Goal: Task Accomplishment & Management: Manage account settings

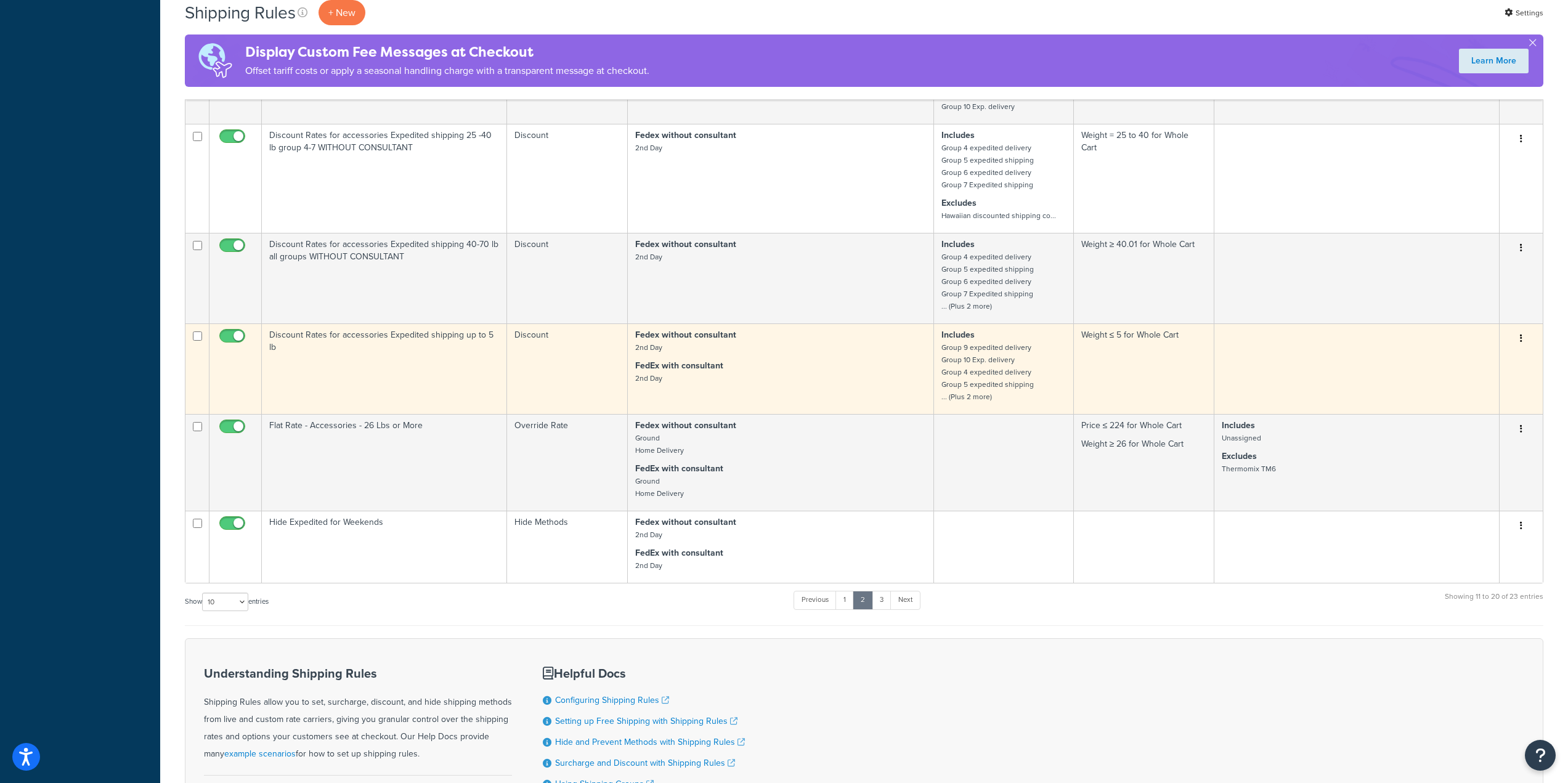
scroll to position [493, 0]
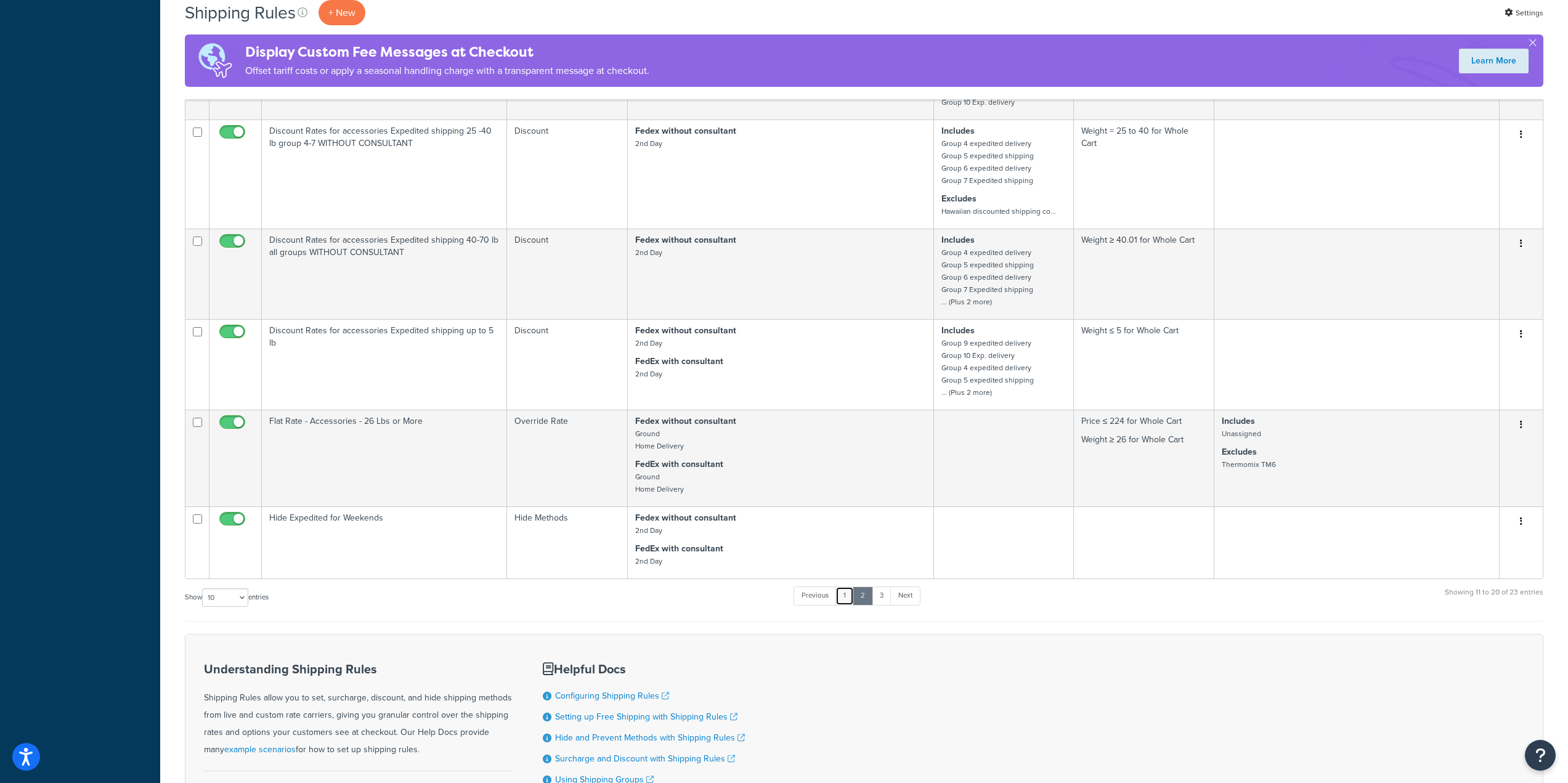
click at [851, 600] on link "1" at bounding box center [845, 596] width 19 height 19
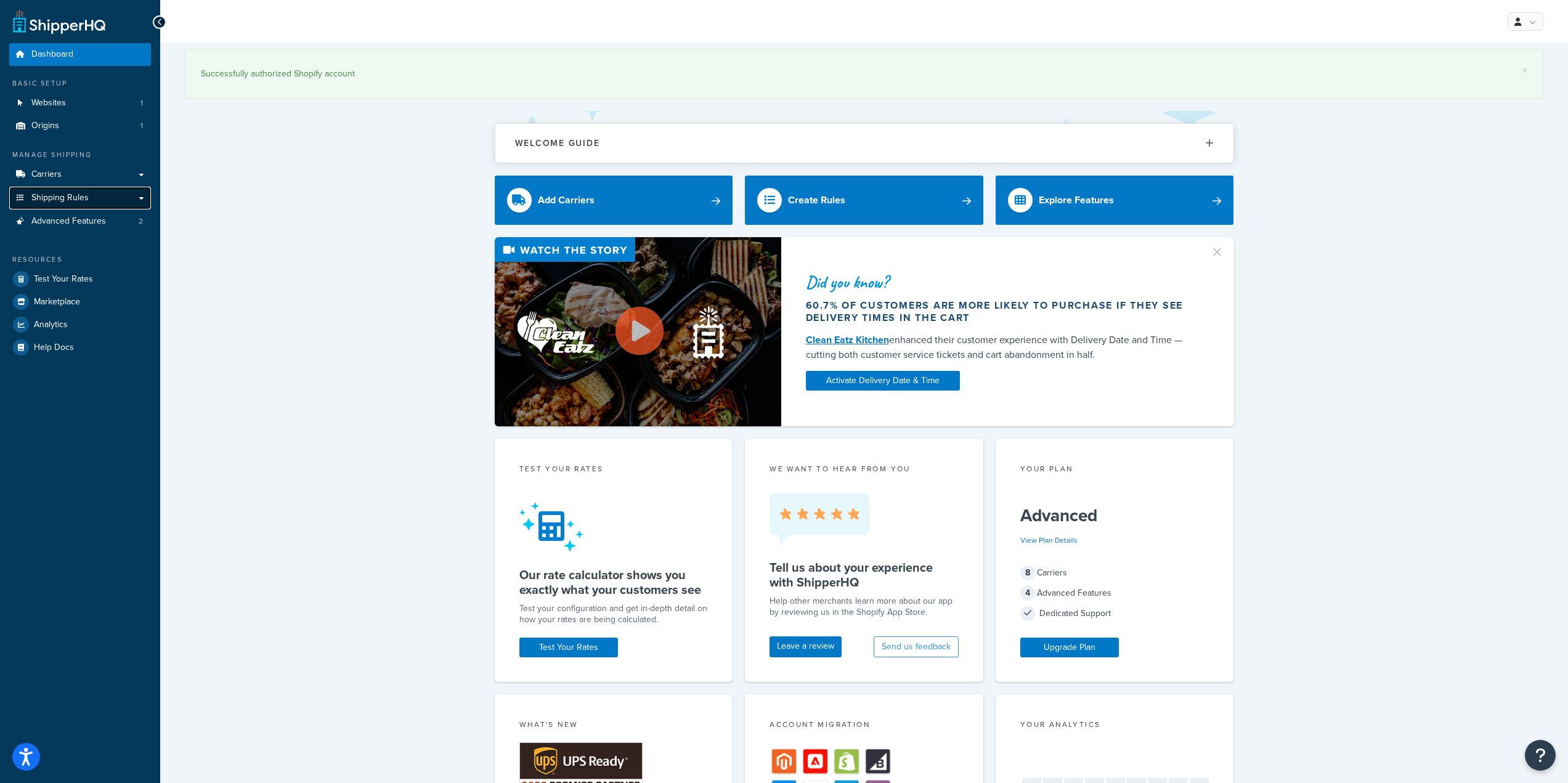
click at [108, 204] on link "Shipping Rules" at bounding box center [80, 198] width 142 height 23
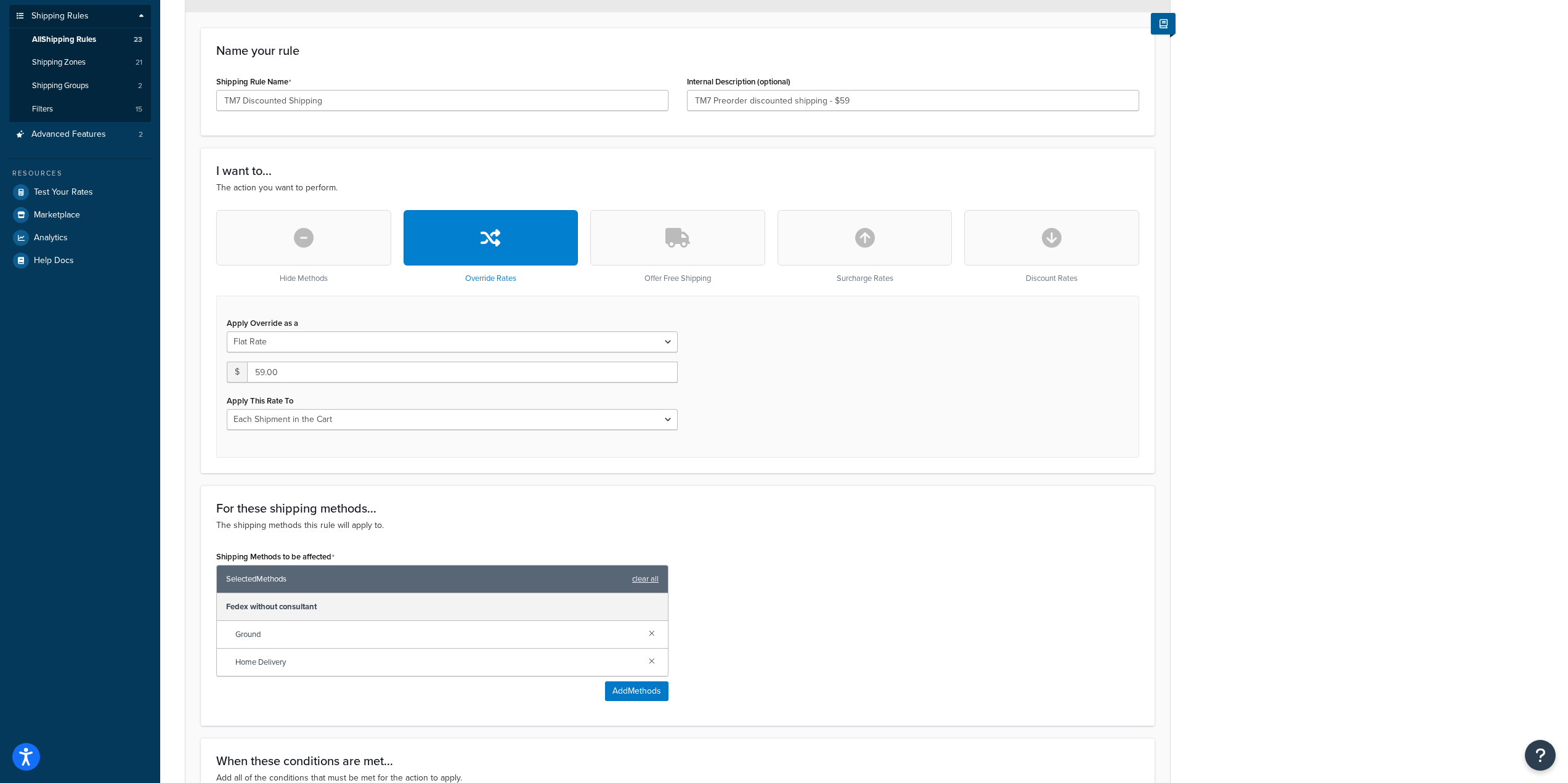
scroll to position [185, 0]
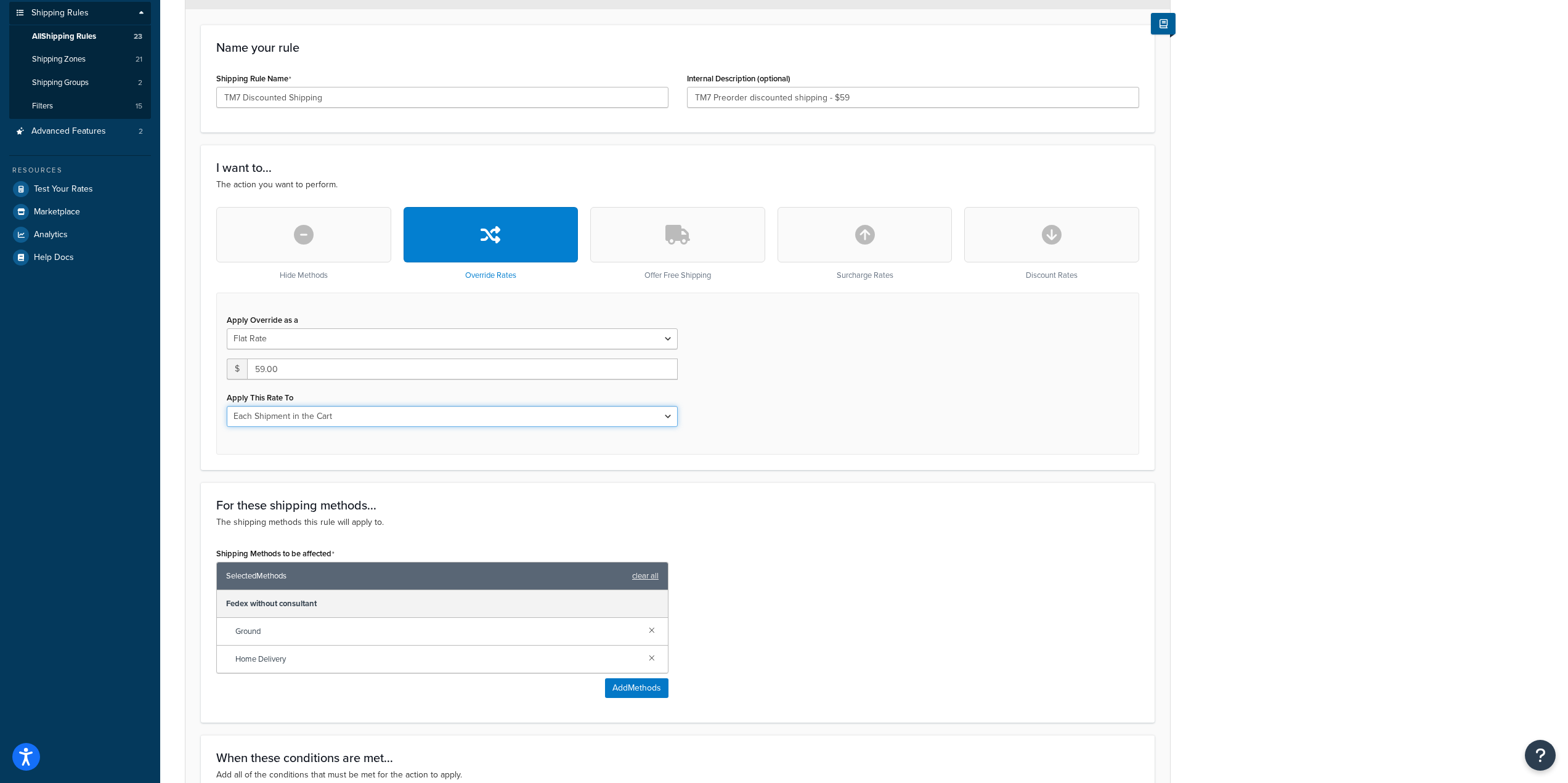
click at [542, 416] on select "Each Shipment in the Cart Each Shipping Group in the Cart Each Item within a Sh…" at bounding box center [452, 417] width 451 height 21
click at [543, 416] on select "Each Shipment in the Cart Each Shipping Group in the Cart Each Item within a Sh…" at bounding box center [452, 417] width 451 height 21
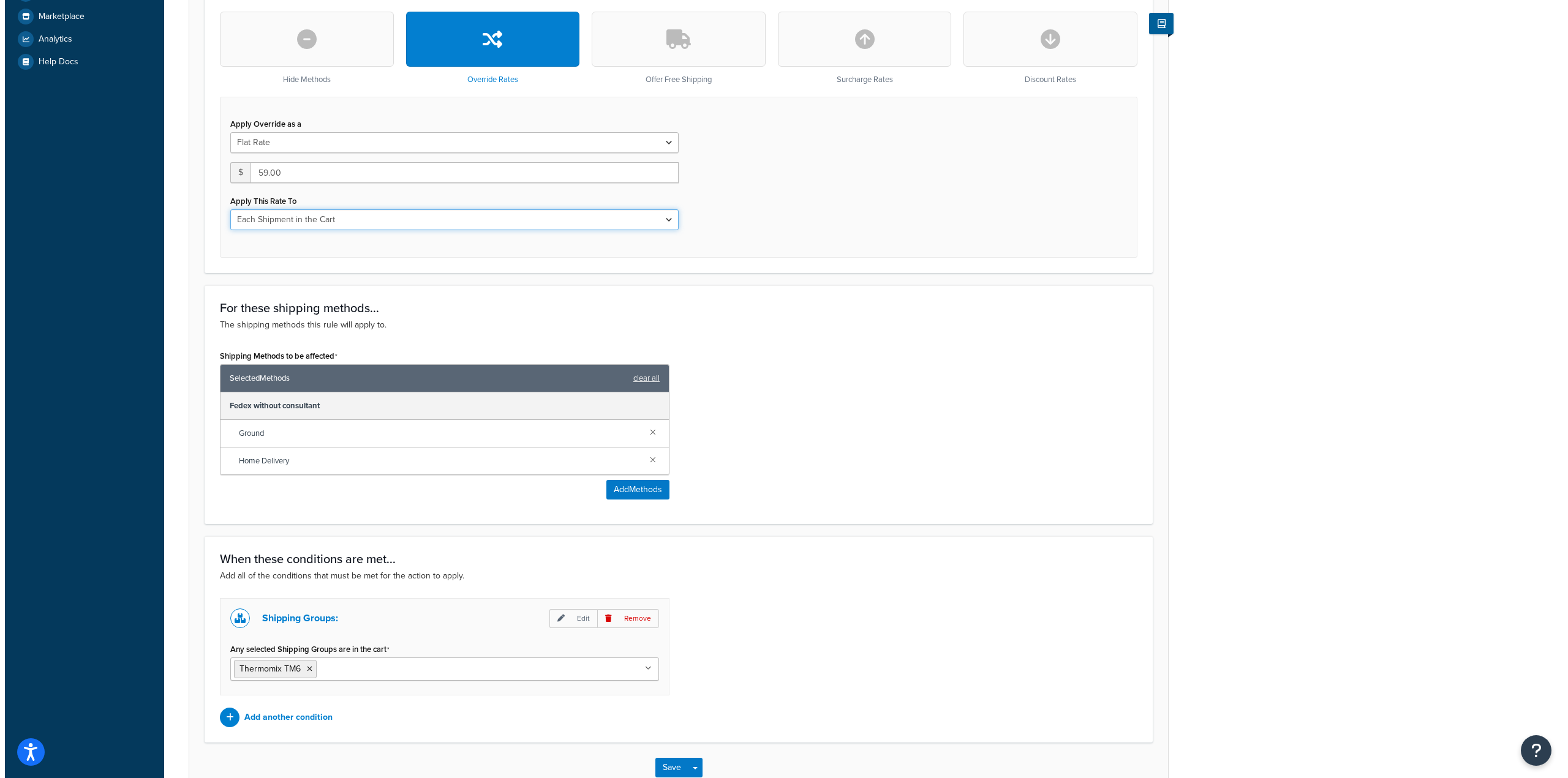
scroll to position [456, 0]
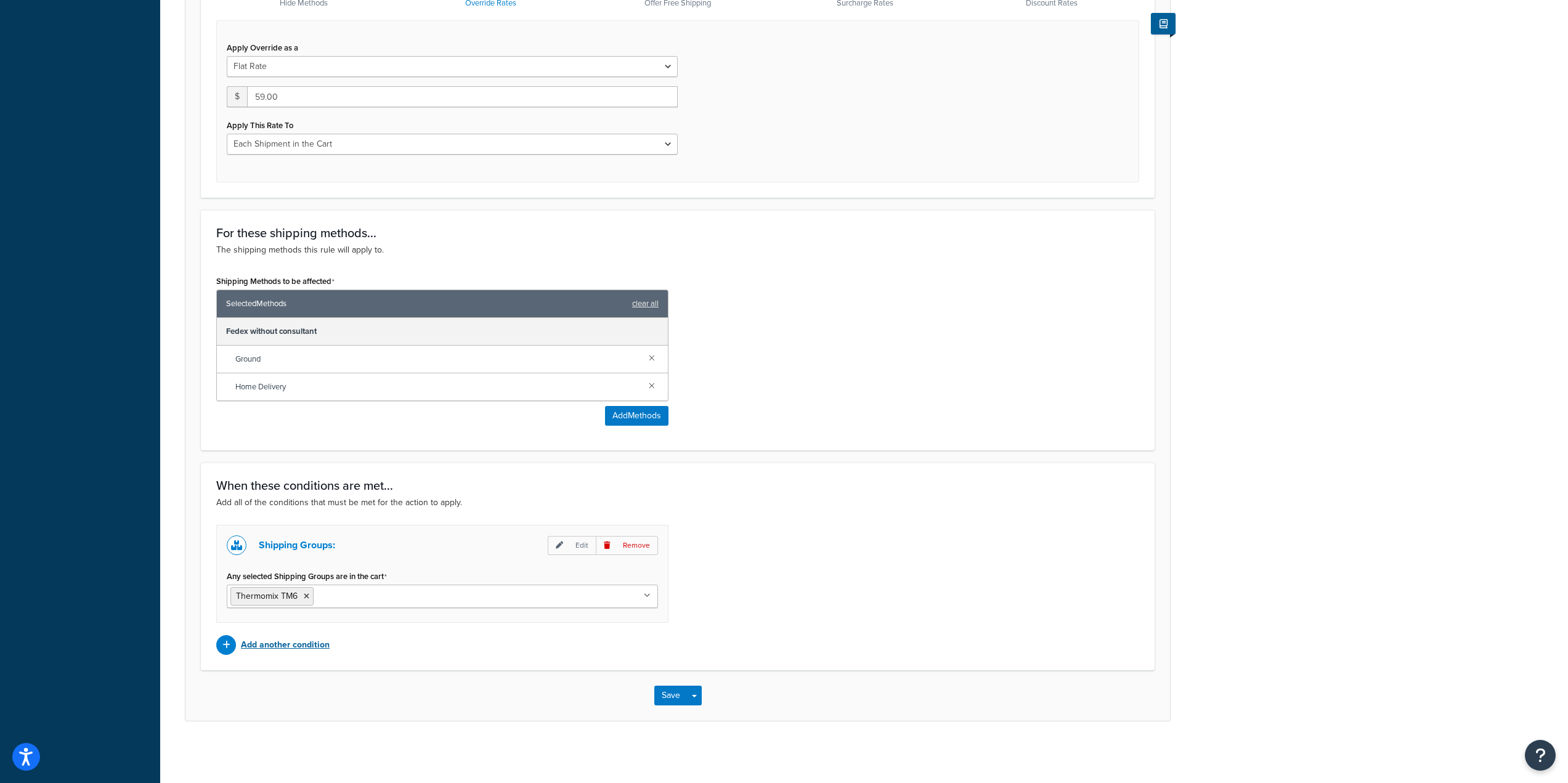
click at [310, 651] on p "Add another condition" at bounding box center [285, 645] width 89 height 17
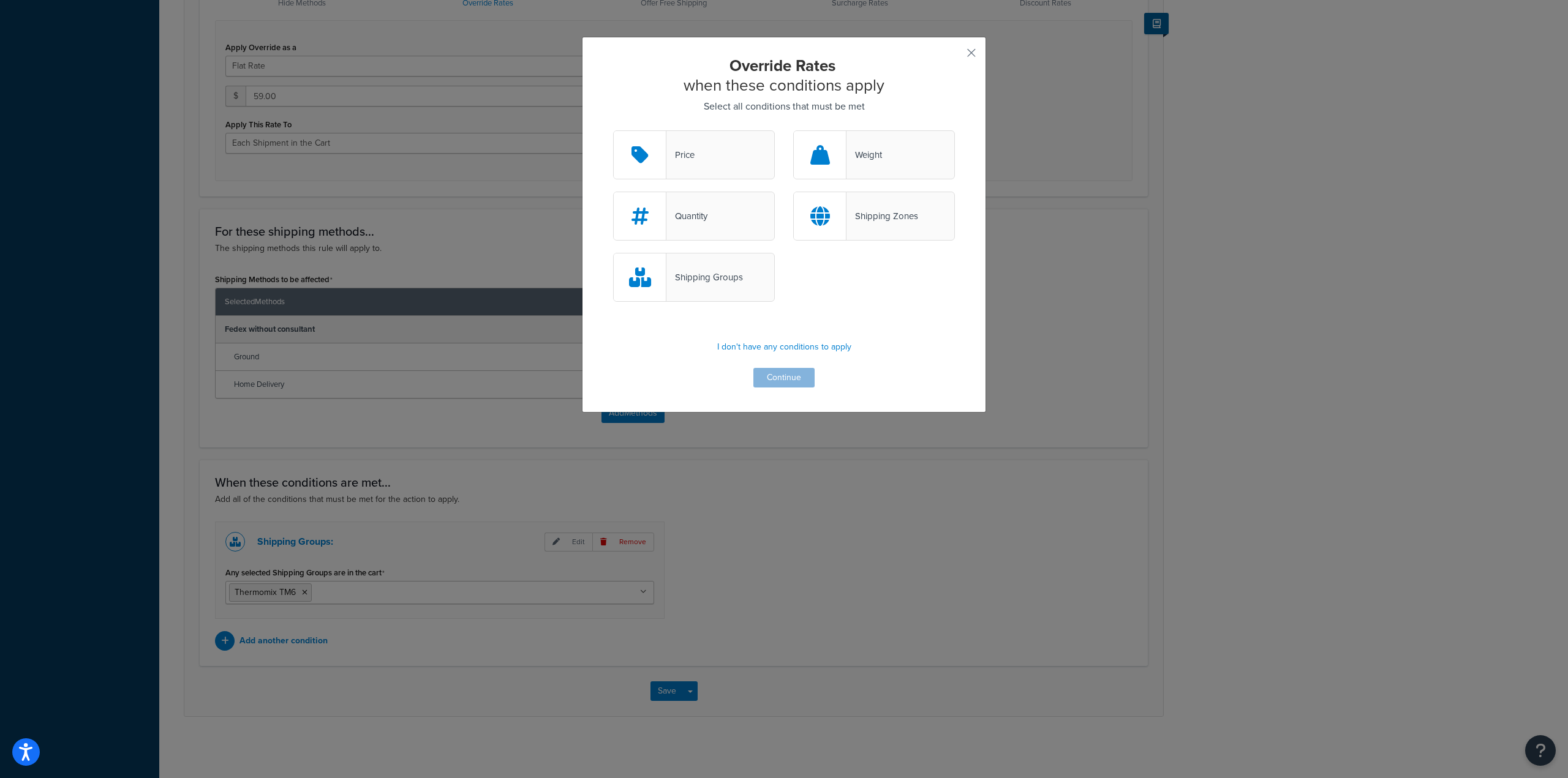
click at [856, 165] on div "Weight" at bounding box center [874, 155] width 162 height 49
click at [0, 0] on input "Weight" at bounding box center [0, 0] width 0 height 0
click at [778, 384] on button "Continue" at bounding box center [784, 378] width 62 height 19
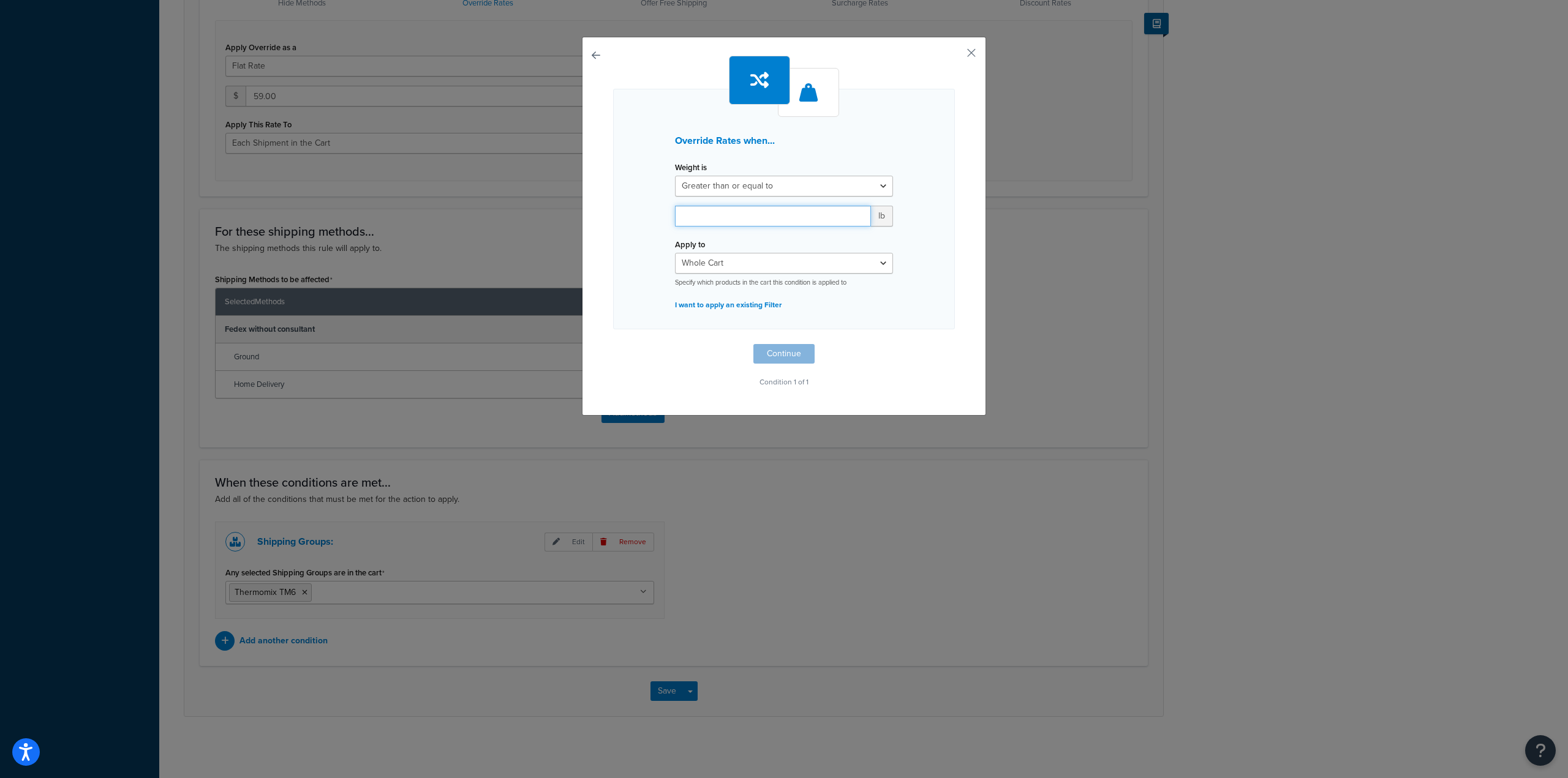
click at [774, 212] on input "number" at bounding box center [773, 216] width 196 height 21
type input "26"
click at [779, 354] on button "Continue" at bounding box center [784, 353] width 62 height 19
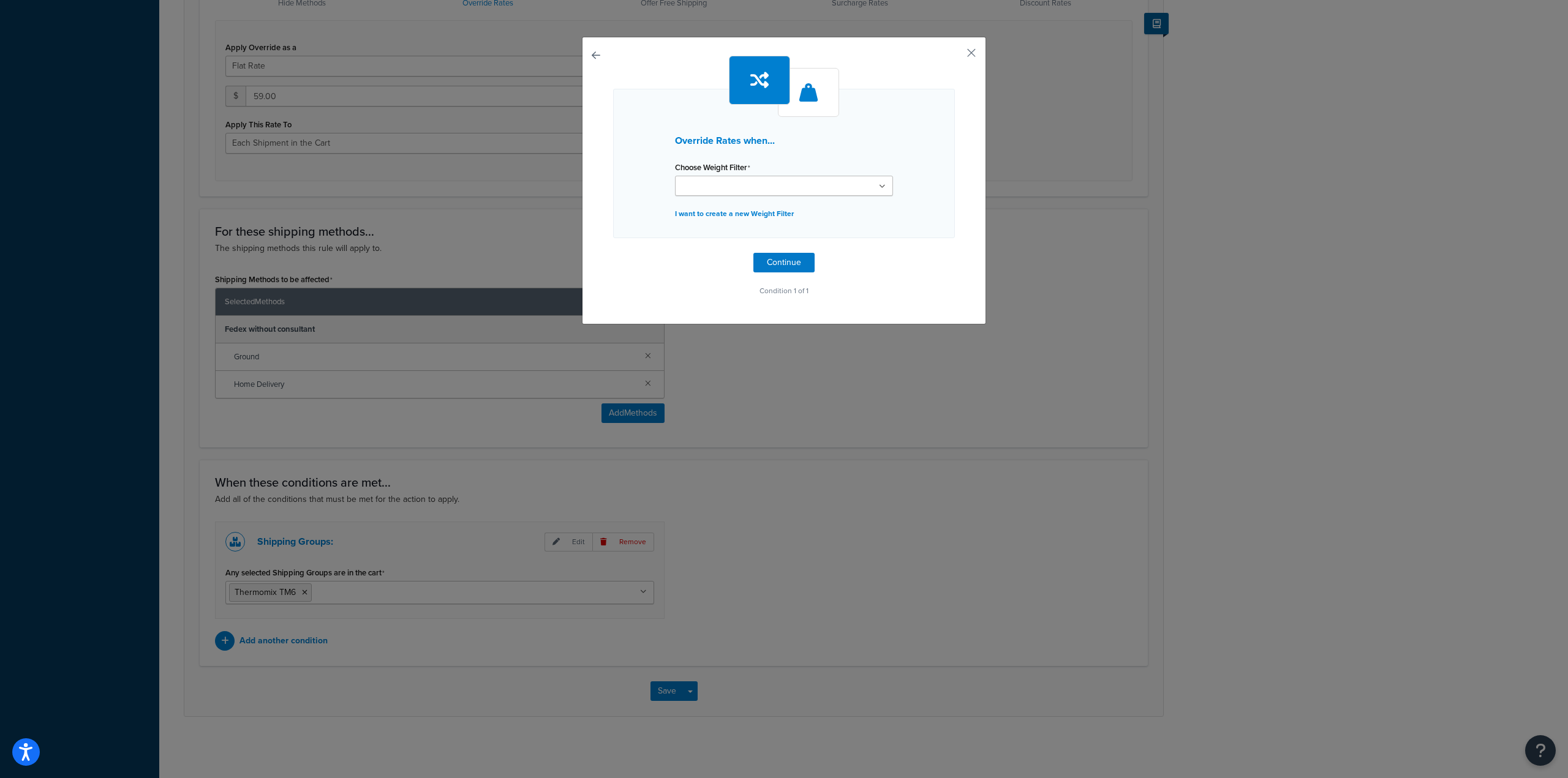
click at [730, 185] on input "Choose Weight Filter" at bounding box center [733, 187] width 109 height 13
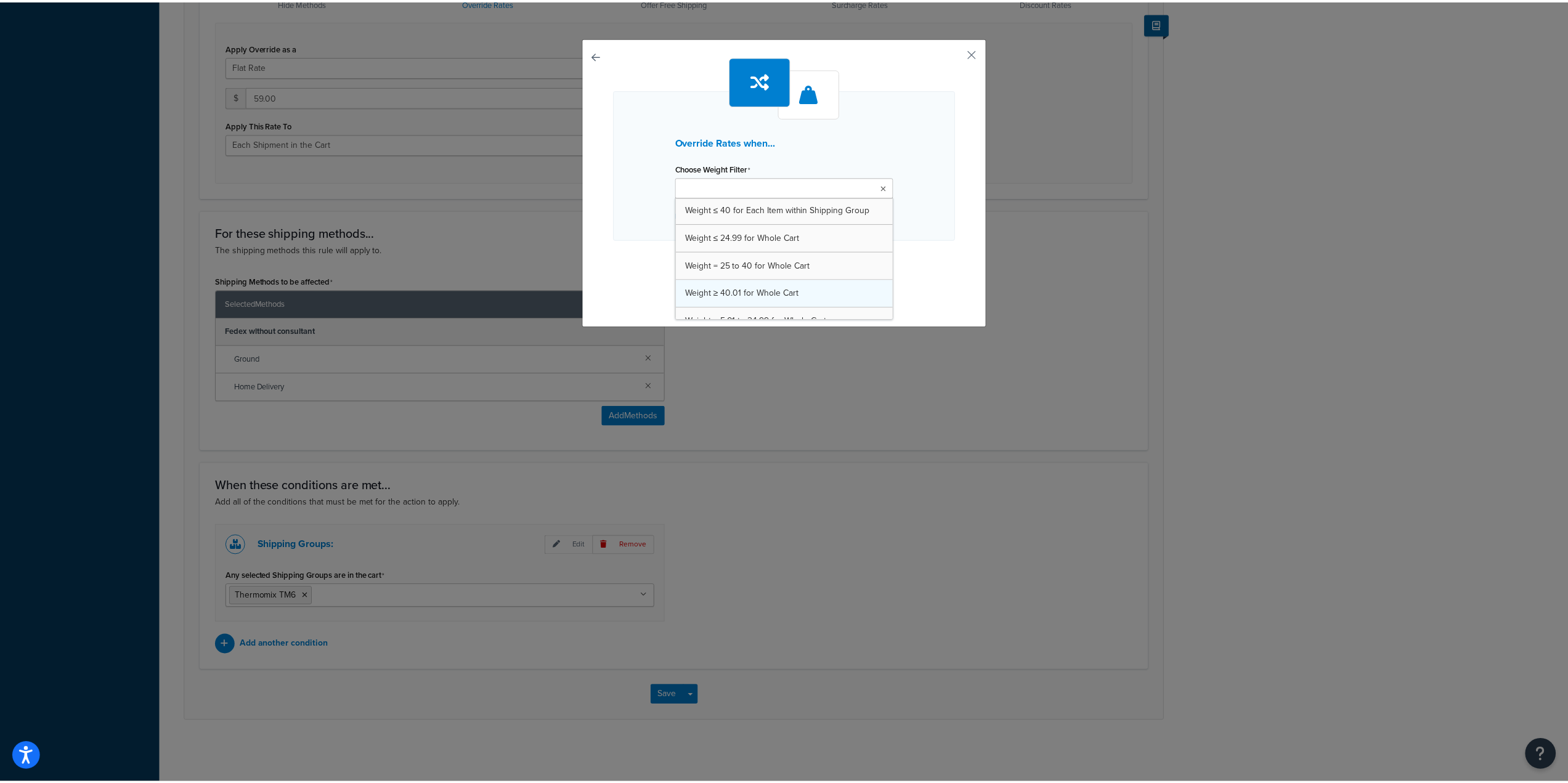
scroll to position [62, 0]
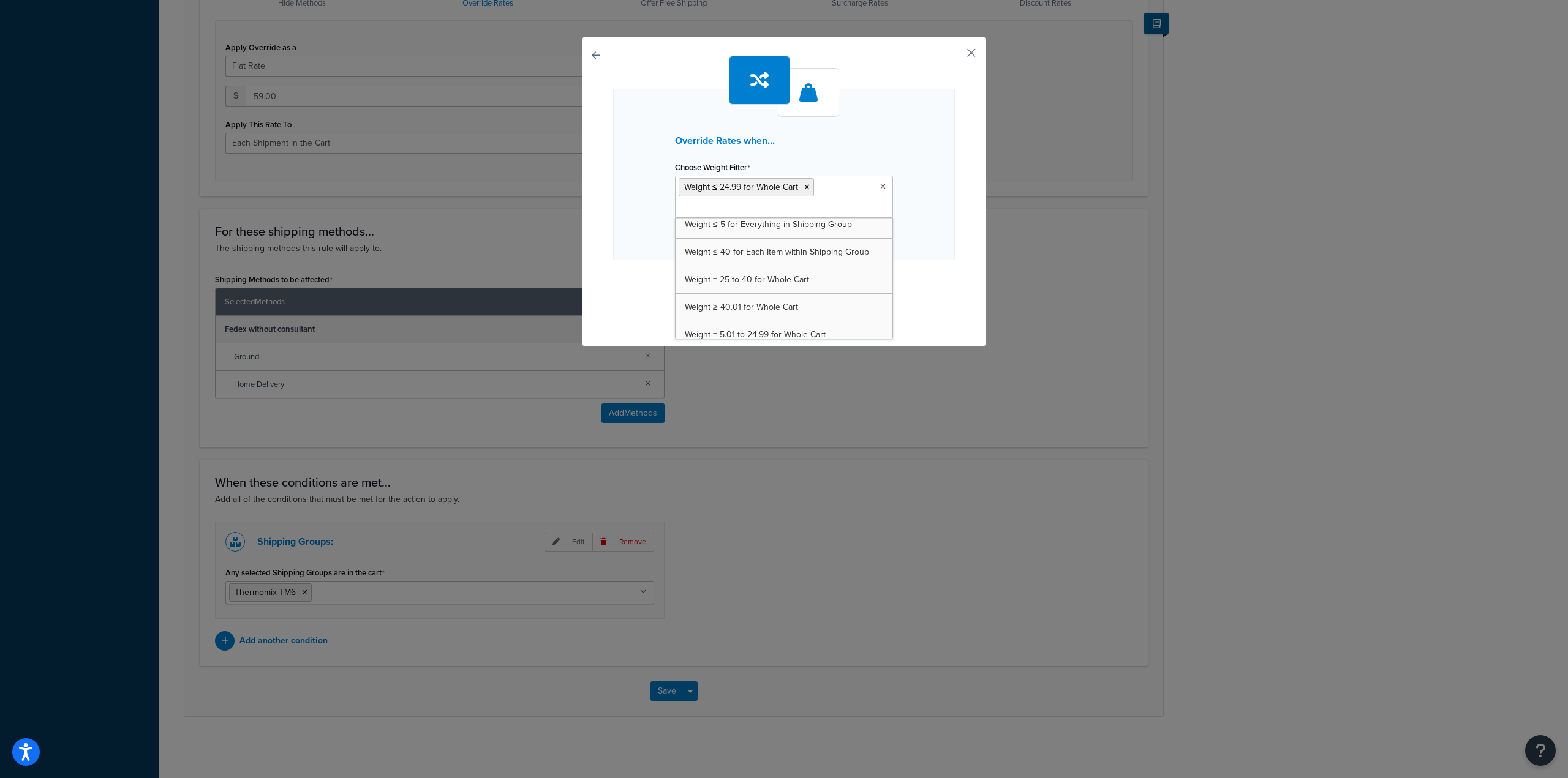
click at [946, 239] on div "Override Rates when... Choose Weight Filter Weight ≤ 24.99 for Whole Cart Weigh…" at bounding box center [783, 174] width 341 height 171
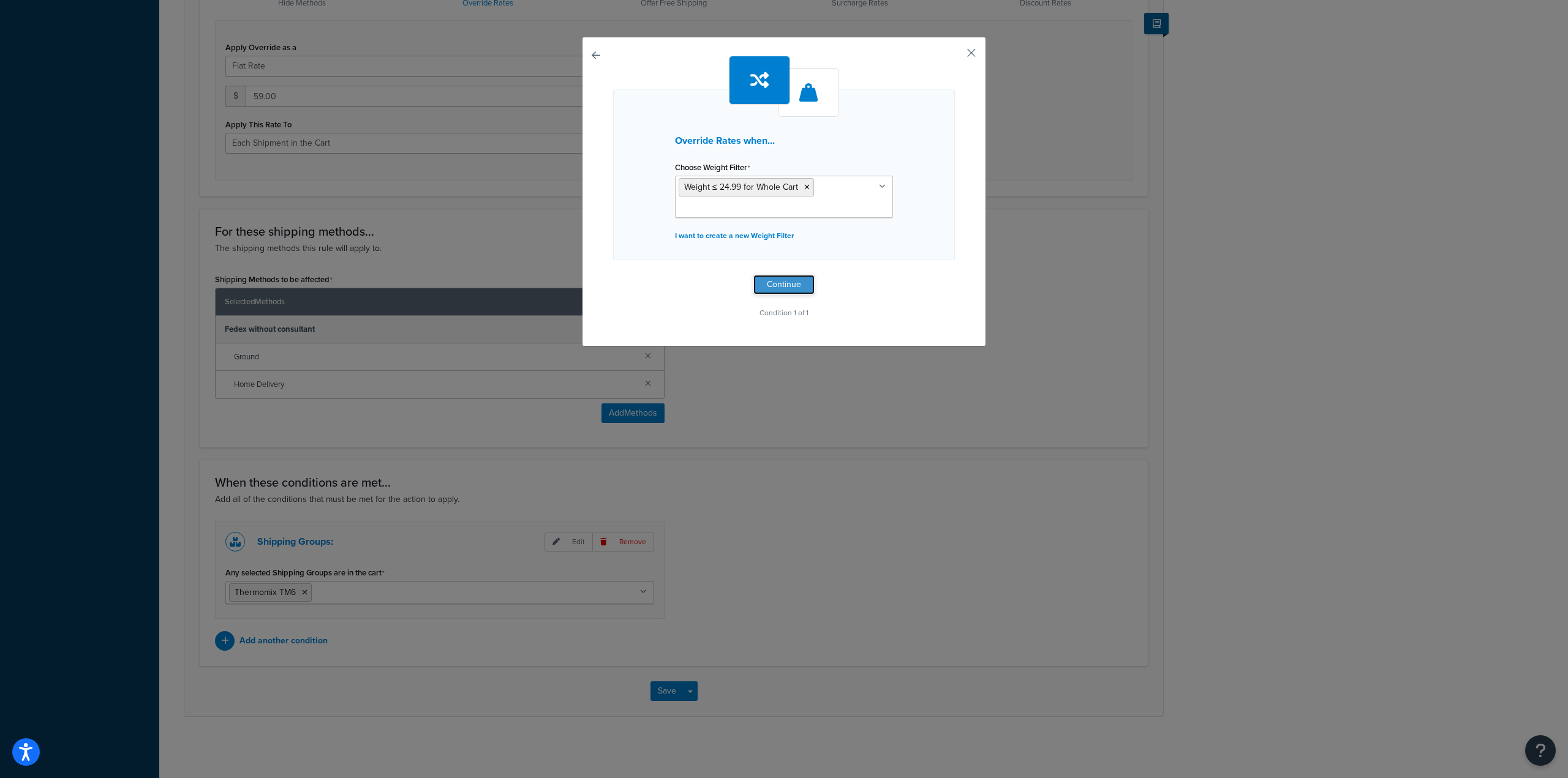
click at [784, 282] on button "Continue" at bounding box center [784, 284] width 62 height 19
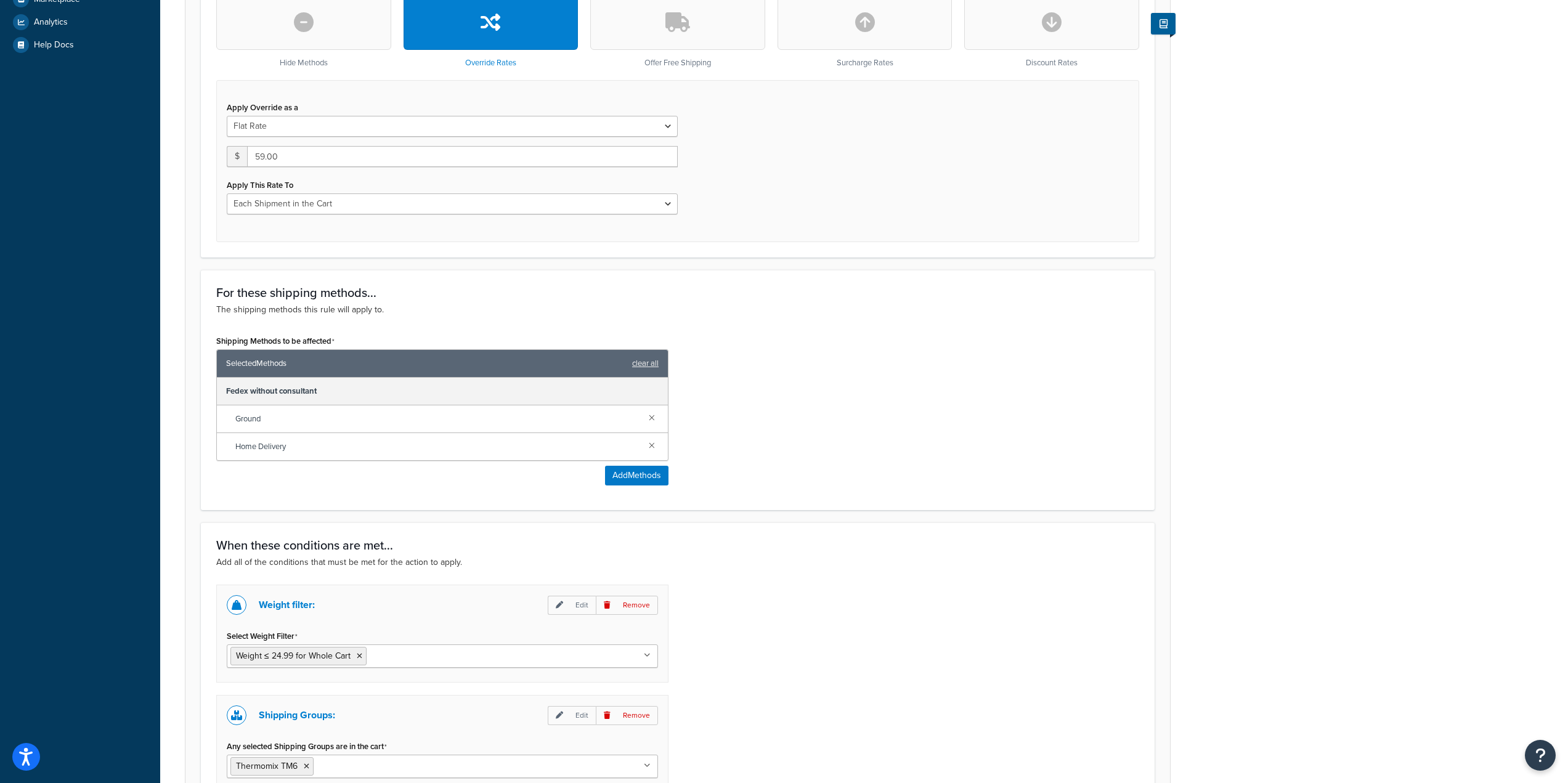
scroll to position [213, 0]
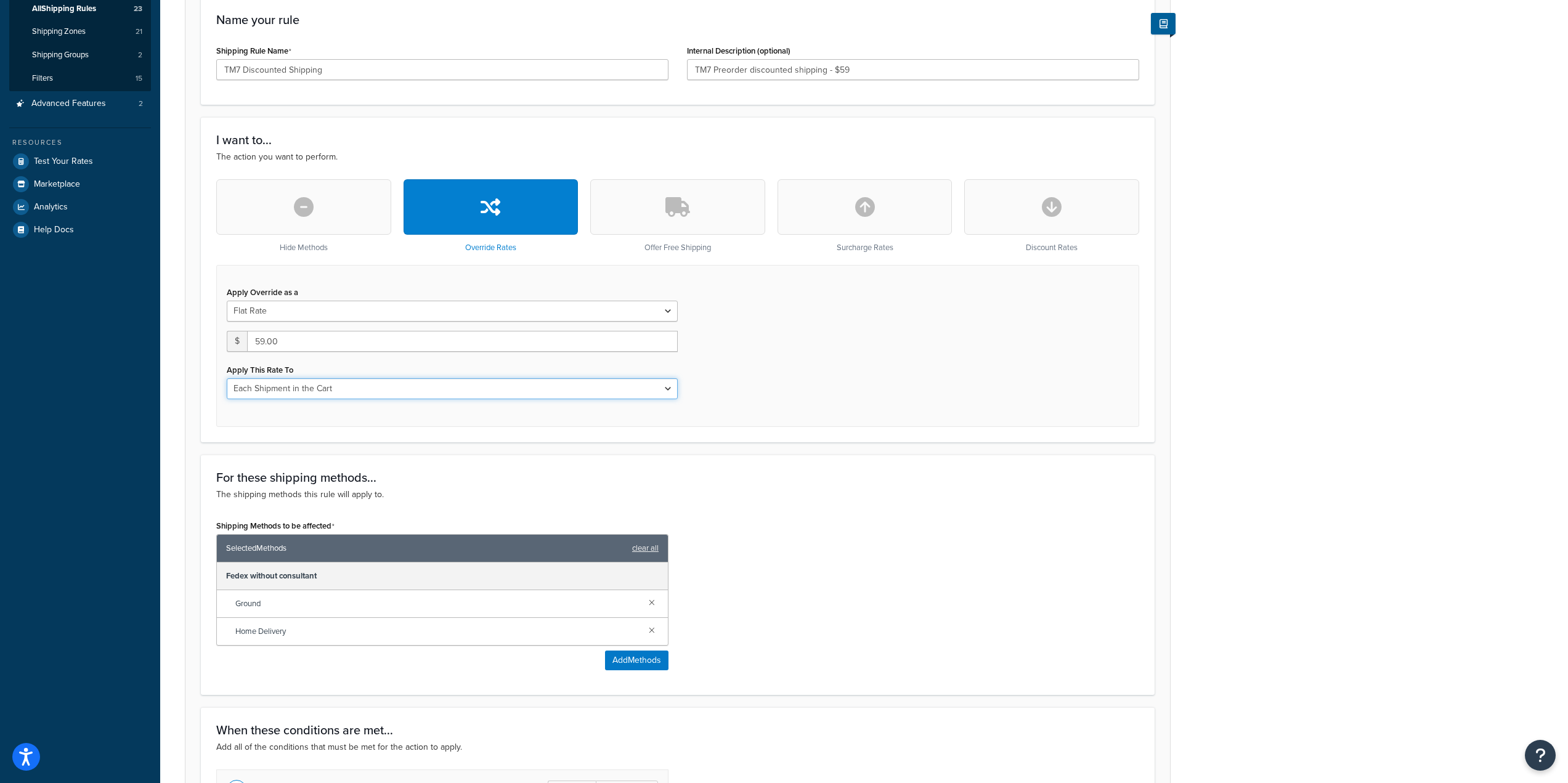
click at [499, 391] on select "Each Shipment in the Cart Each Shipping Group in the Cart Each Item within a Sh…" at bounding box center [452, 389] width 451 height 21
click at [578, 391] on select "Each Shipment in the Cart Each Shipping Group in the Cart Each Item within a Sh…" at bounding box center [452, 389] width 451 height 21
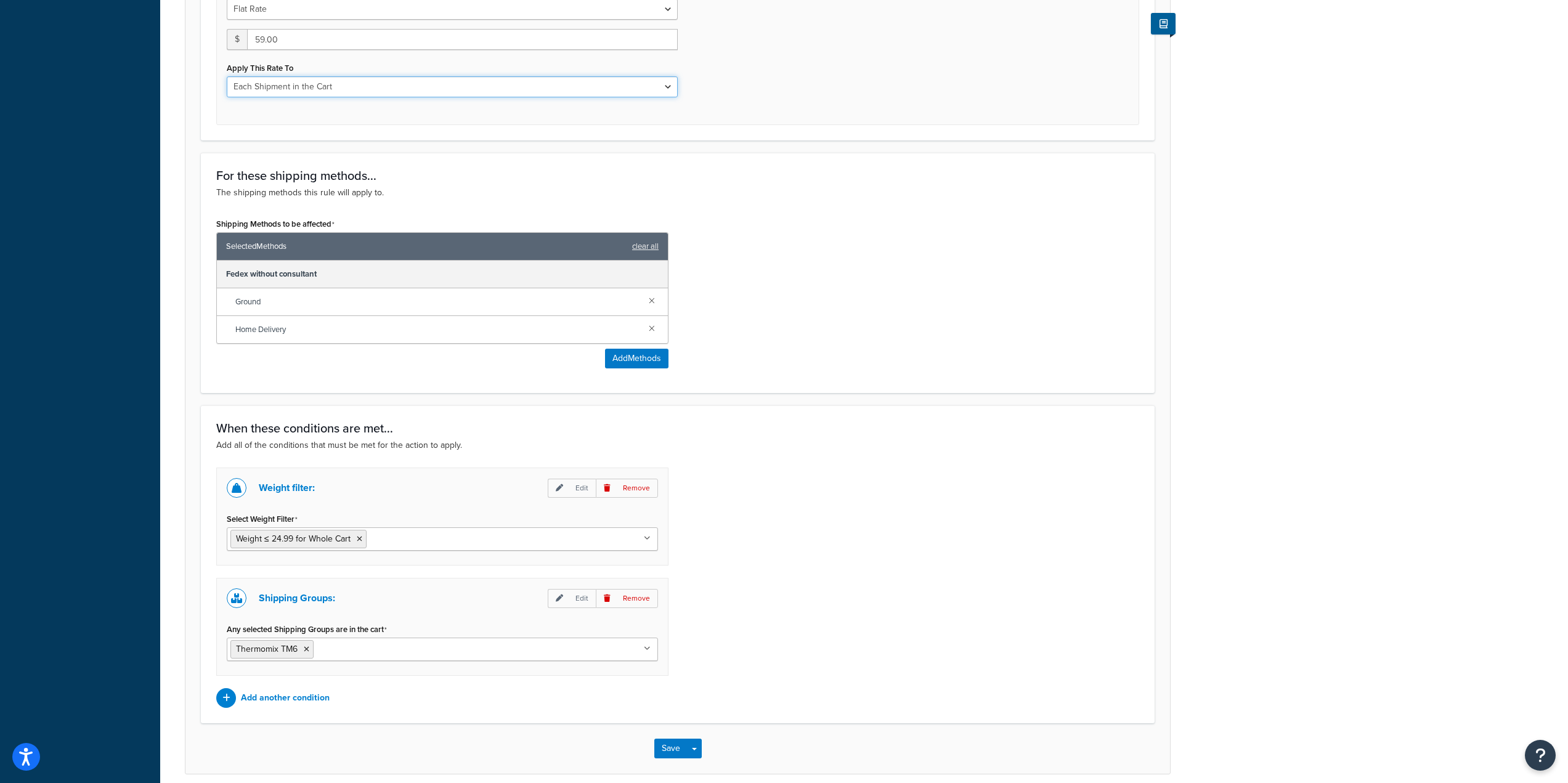
scroll to position [521, 0]
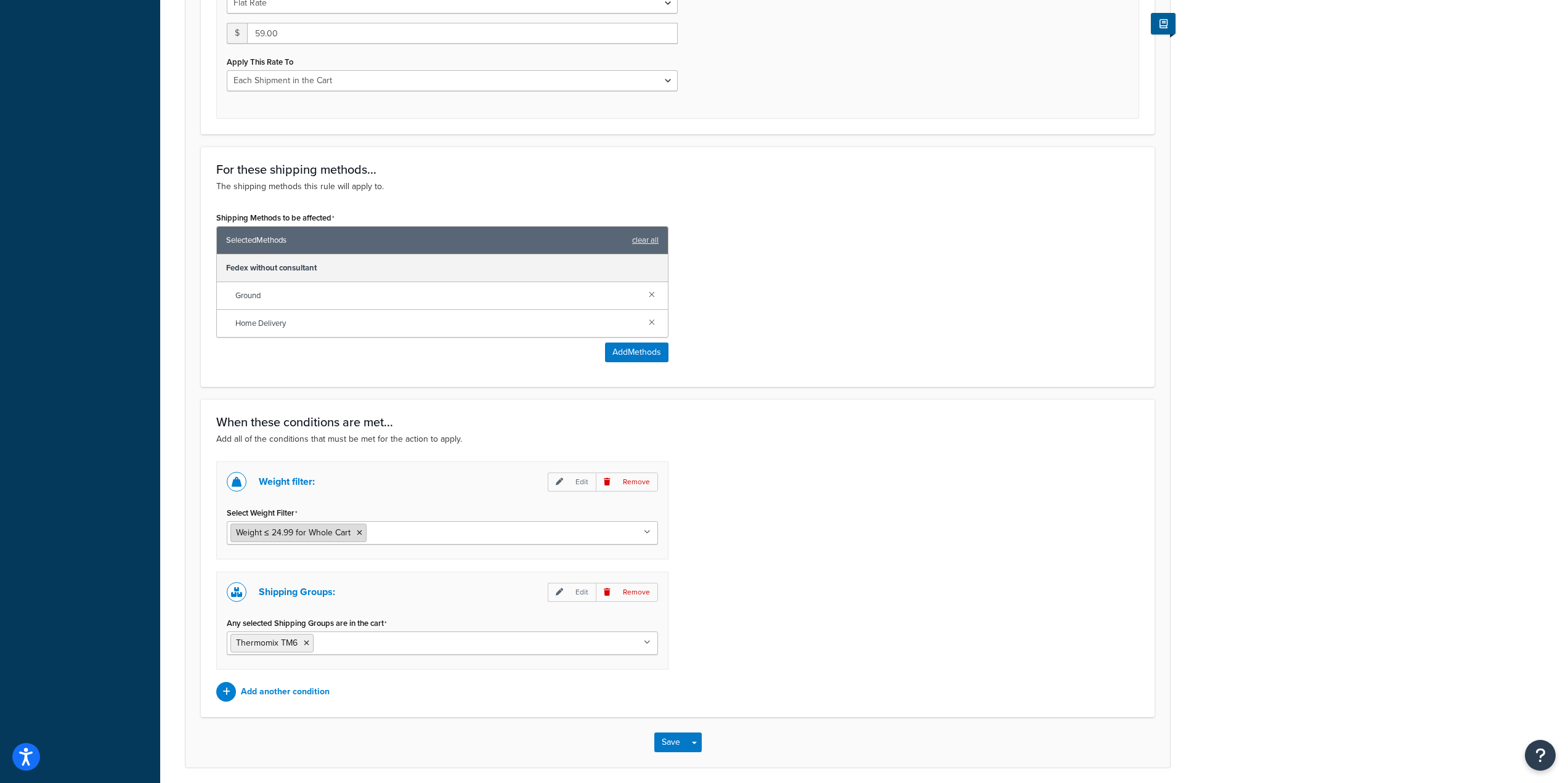
click at [357, 536] on icon at bounding box center [360, 533] width 6 height 8
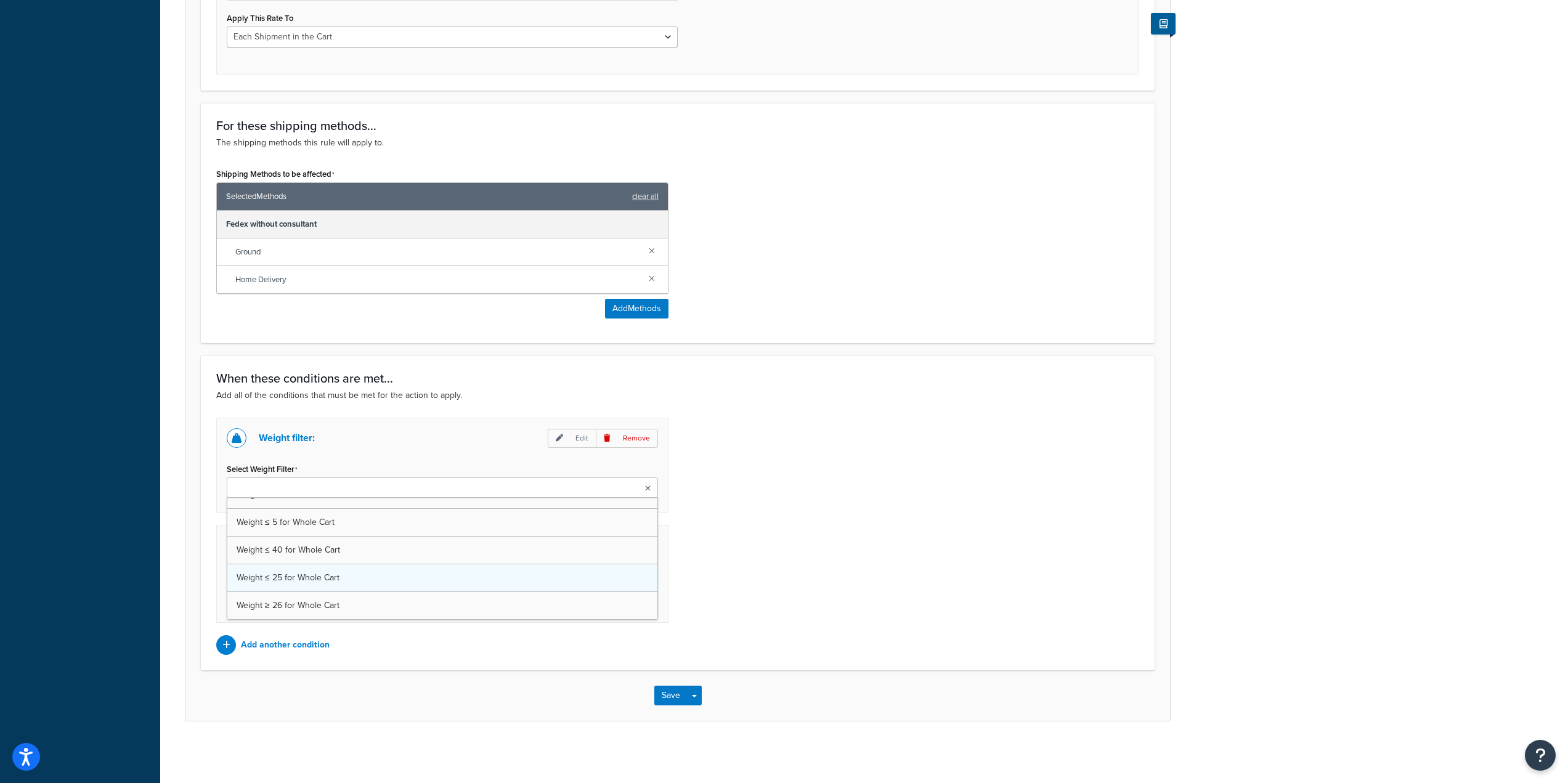
scroll to position [182, 0]
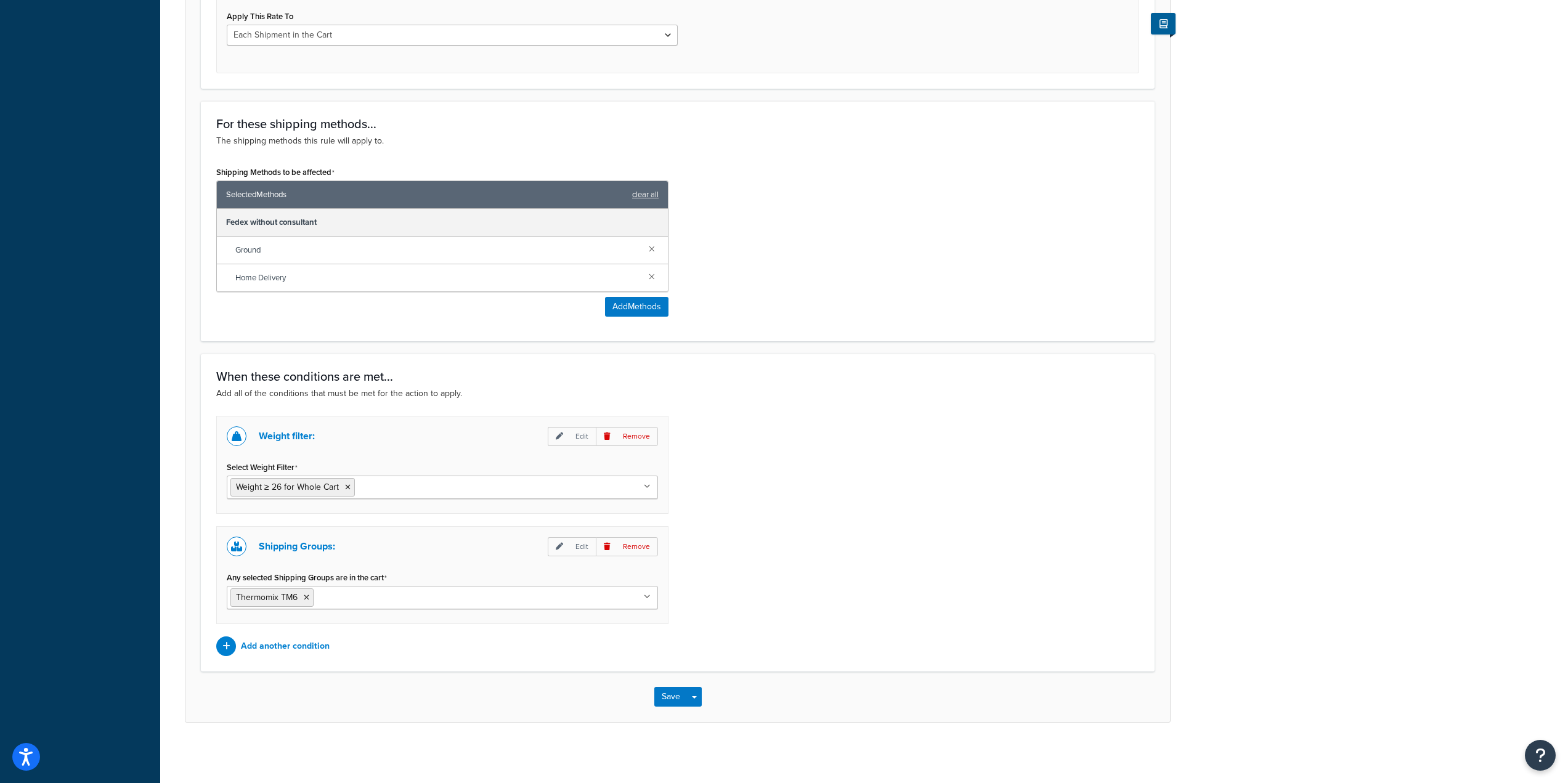
click at [902, 554] on div "Weight filter: Edit Remove Select Weight Filter Weight ≥ 26 for Whole Cart Weig…" at bounding box center [678, 535] width 941 height 240
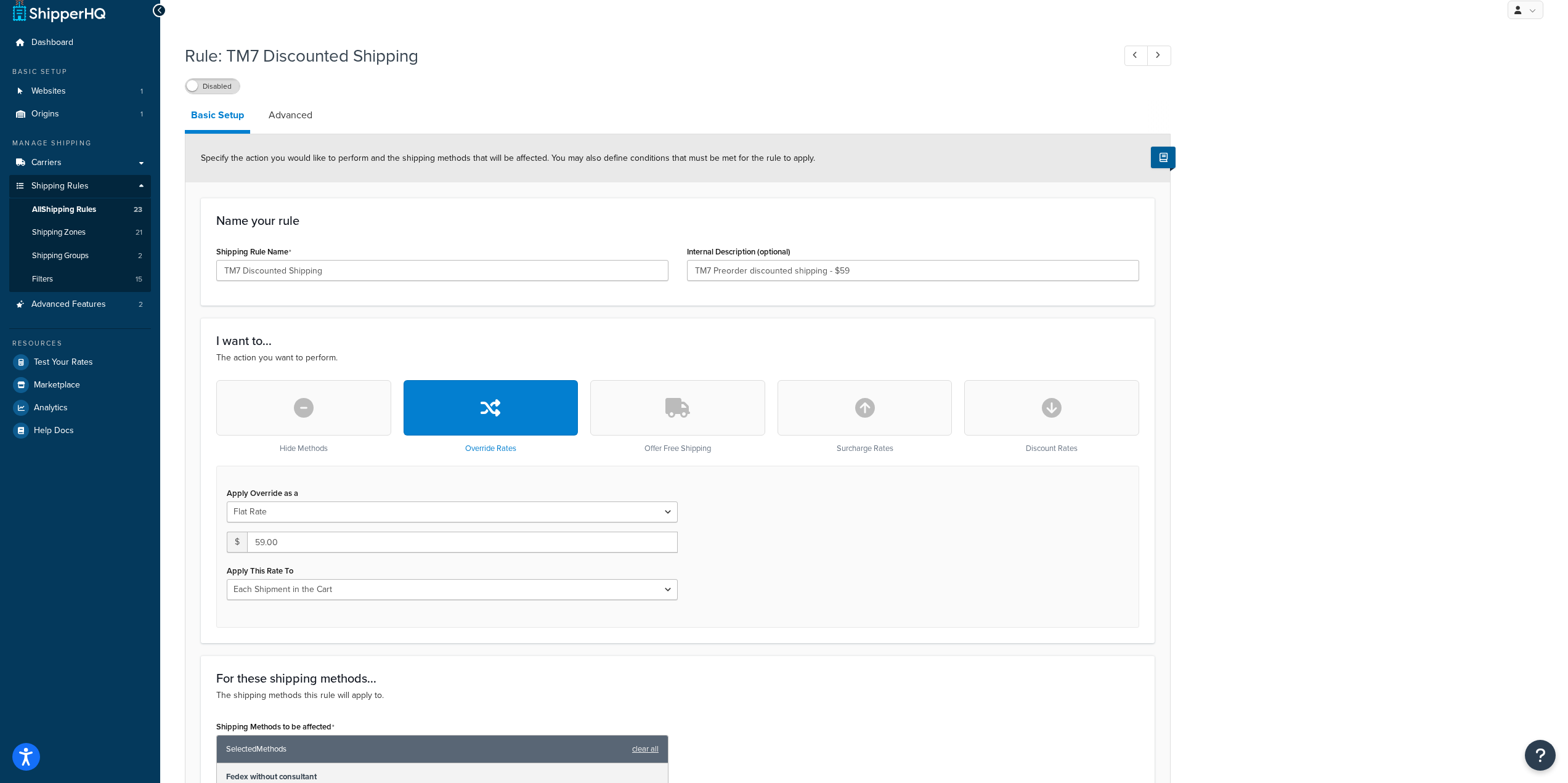
scroll to position [0, 0]
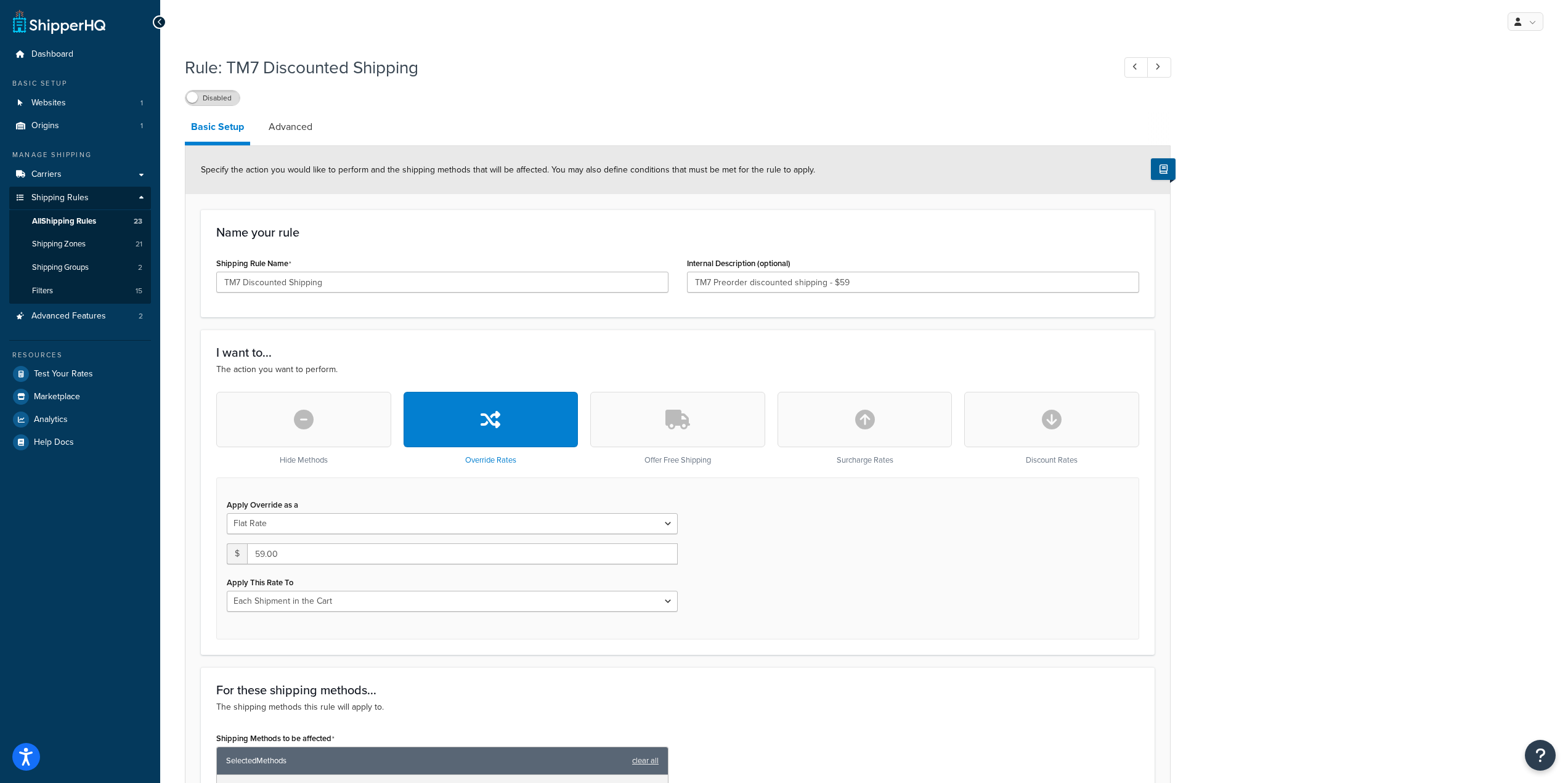
click at [1082, 416] on button "button" at bounding box center [1052, 419] width 175 height 55
type input "0"
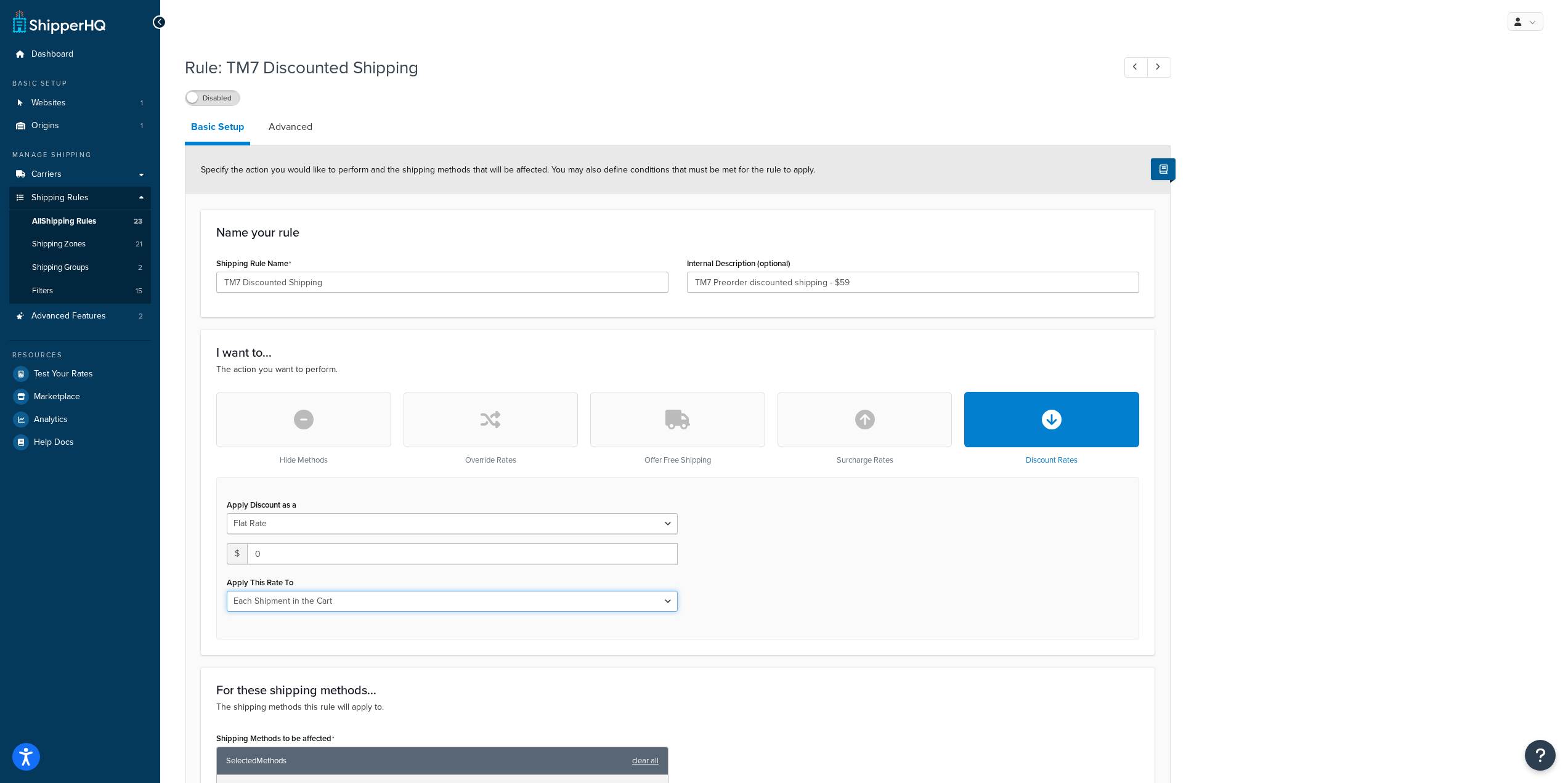
click at [413, 599] on select "Each Shipment in the Cart Each Shipping Group in the Cart Each Item within a Sh…" at bounding box center [452, 601] width 451 height 21
select select "SHIPPING_GROUP"
click at [226, 592] on select "Each Shipment in the Cart Each Shipping Group in the Cart Each Item within a Sh…" at bounding box center [452, 601] width 451 height 21
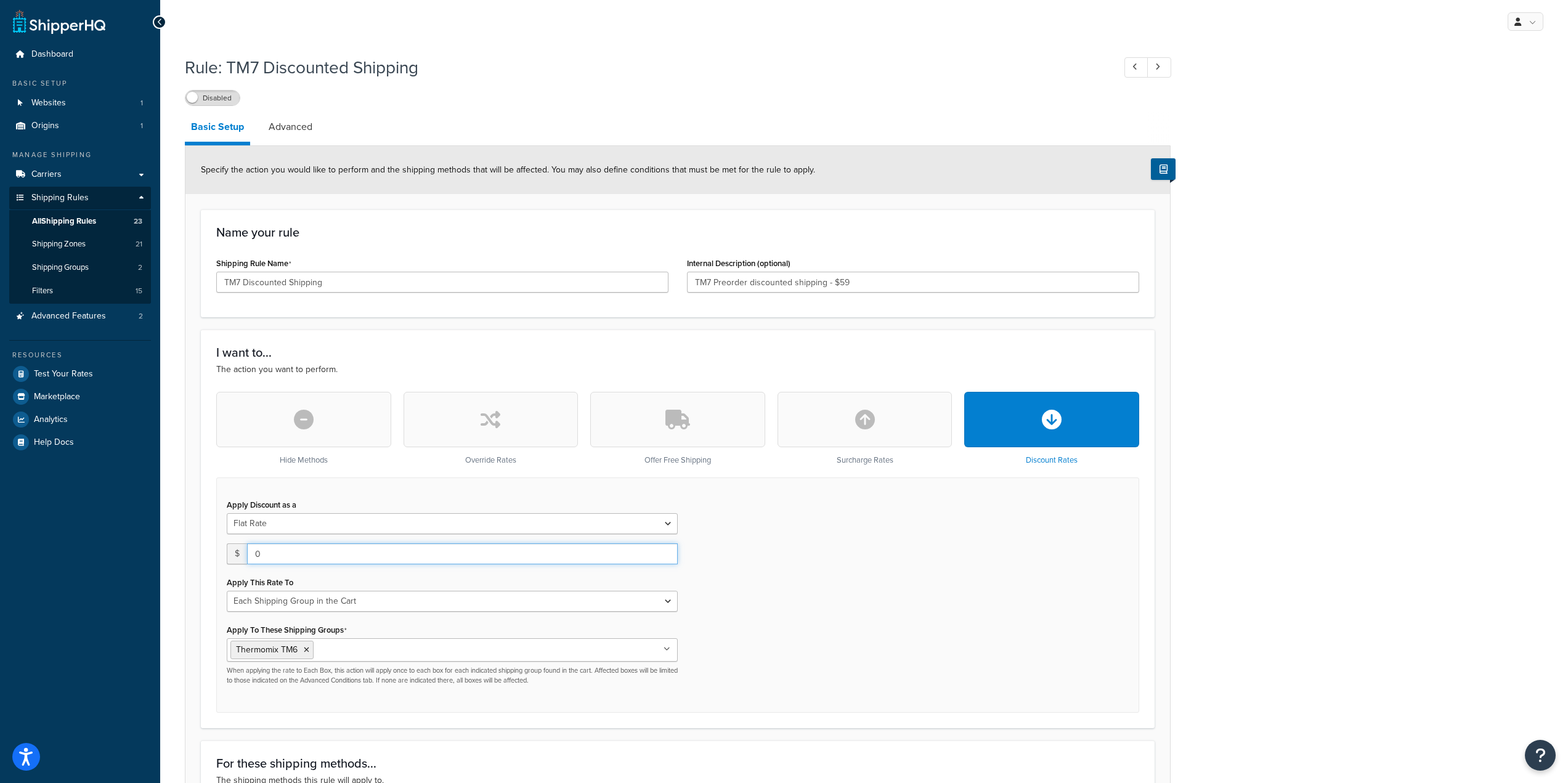
drag, startPoint x: 316, startPoint y: 555, endPoint x: 194, endPoint y: 528, distance: 125.0
click at [195, 528] on form "Specify the action you would like to perform and the shipping methods that will…" at bounding box center [678, 753] width 985 height 1216
type input "59.00"
click at [969, 562] on div "Apply Discount as a Flat Rate Percentage Flat Rate & Percentage $ 59.00 Apply T…" at bounding box center [678, 596] width 923 height 236
click at [304, 121] on link "Advanced" at bounding box center [290, 126] width 56 height 30
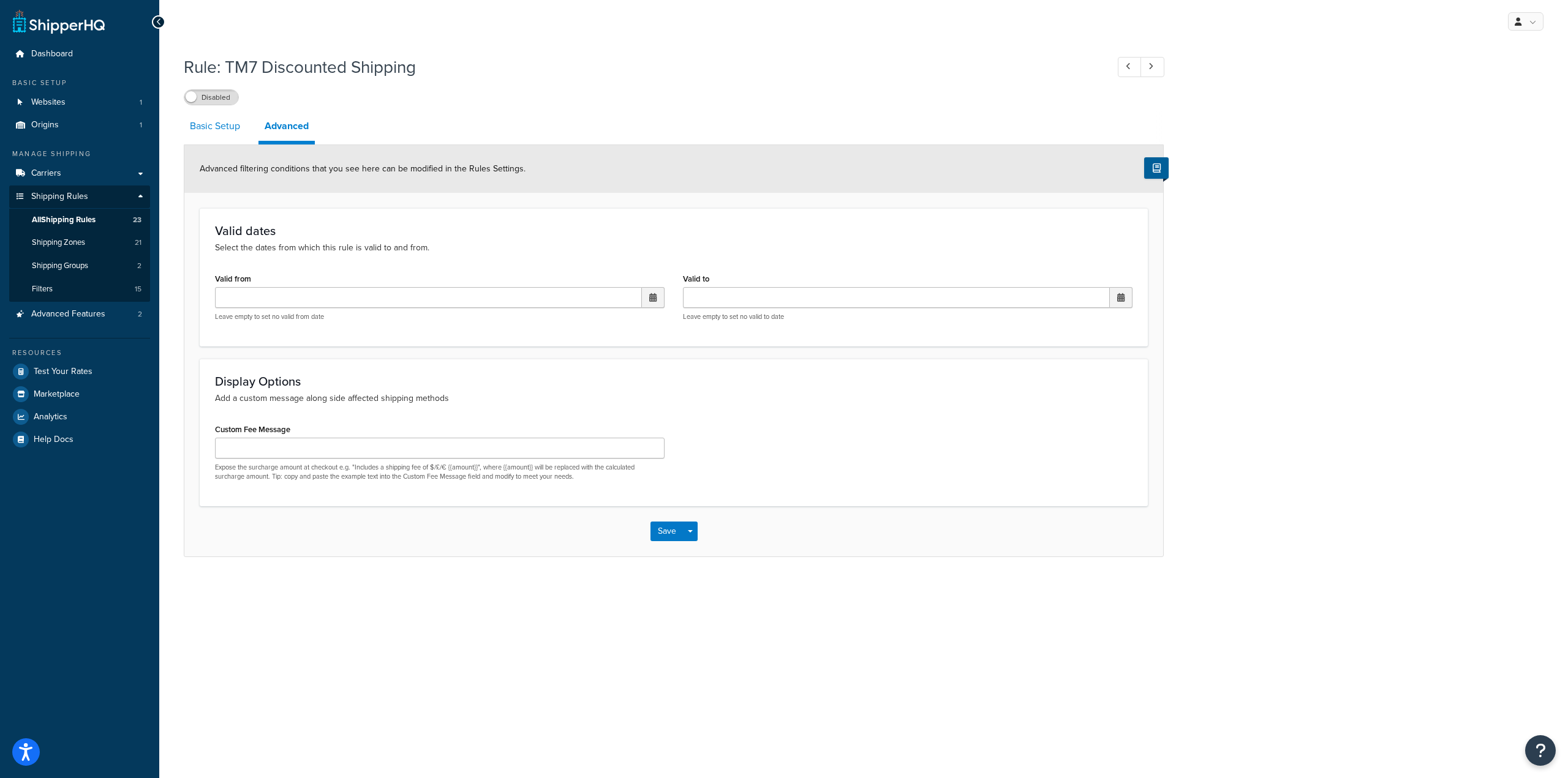
click at [228, 129] on link "Basic Setup" at bounding box center [215, 126] width 62 height 30
select select "SHIPPING_GROUP"
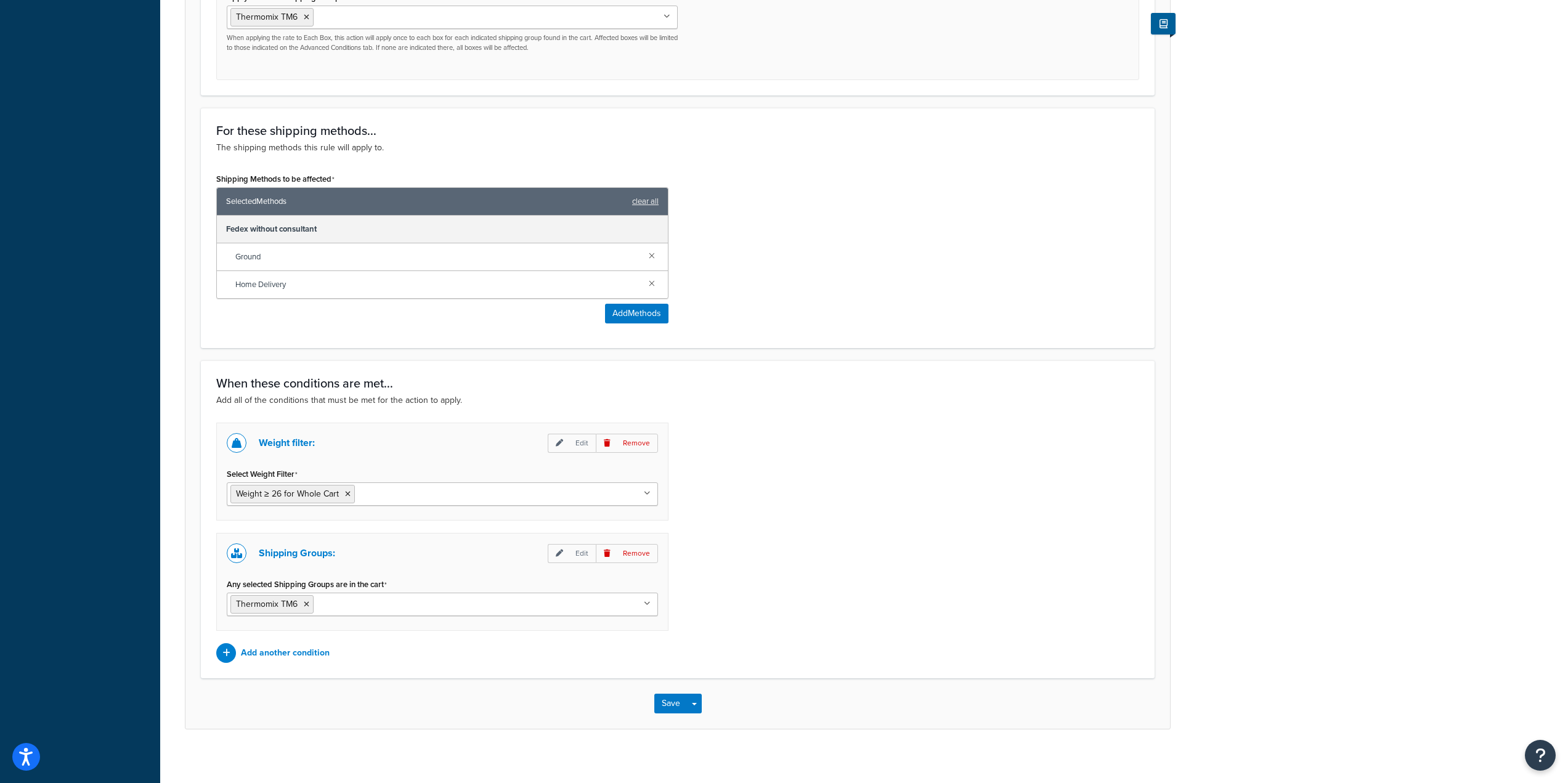
scroll to position [642, 0]
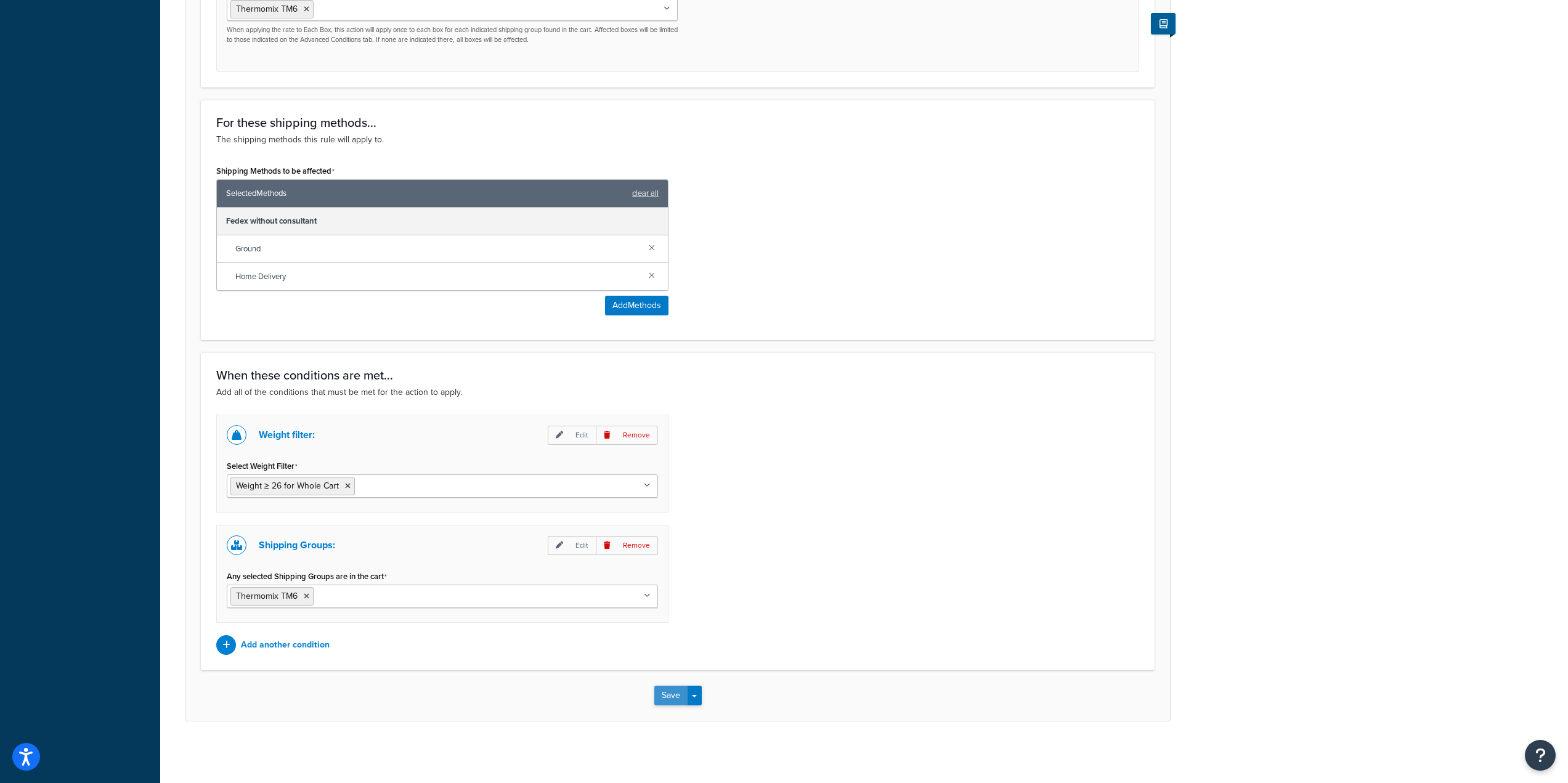
click at [675, 698] on button "Save" at bounding box center [670, 696] width 33 height 20
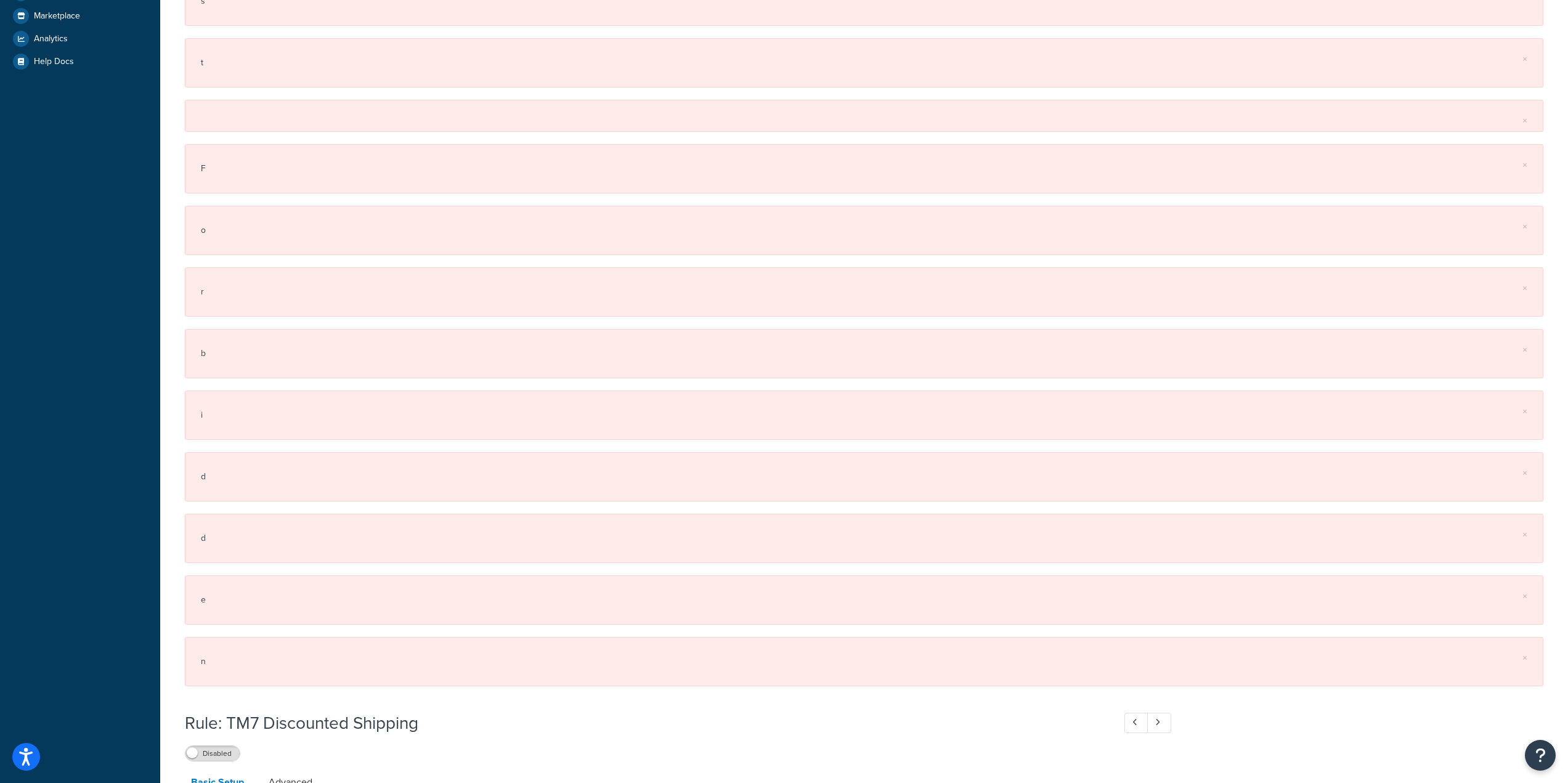
scroll to position [493, 0]
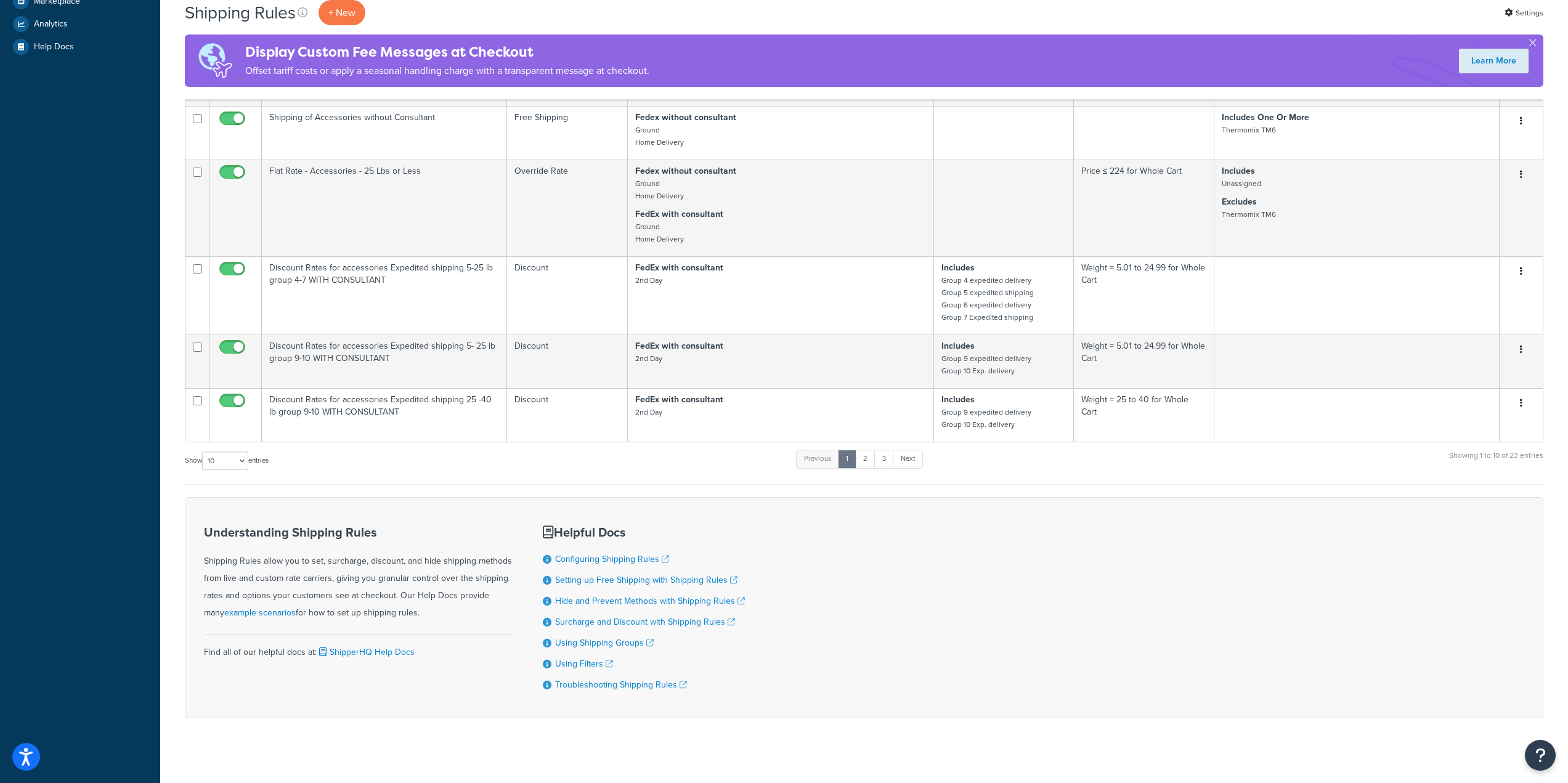
scroll to position [409, 0]
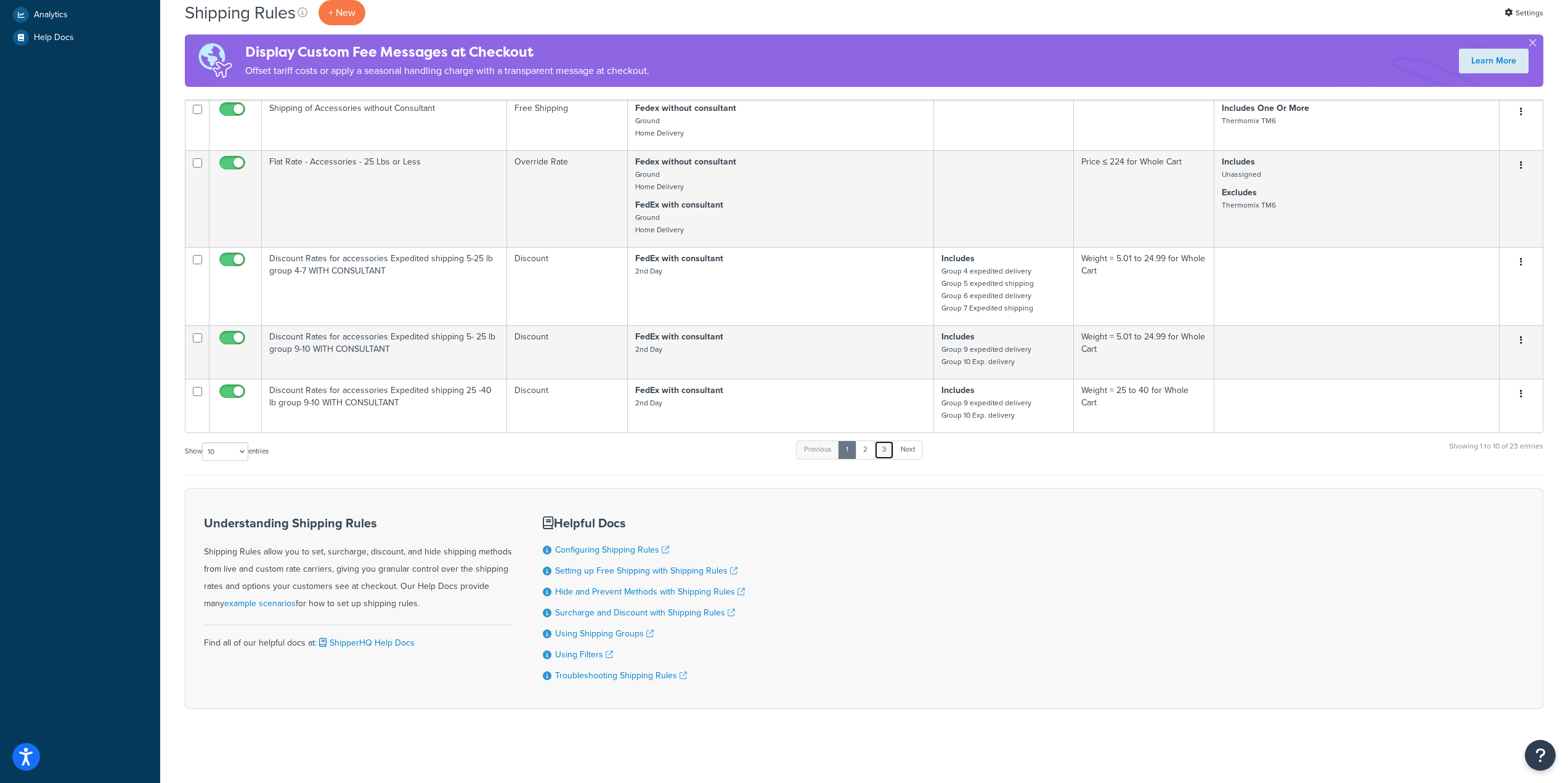
click at [887, 442] on link "3" at bounding box center [884, 450] width 20 height 19
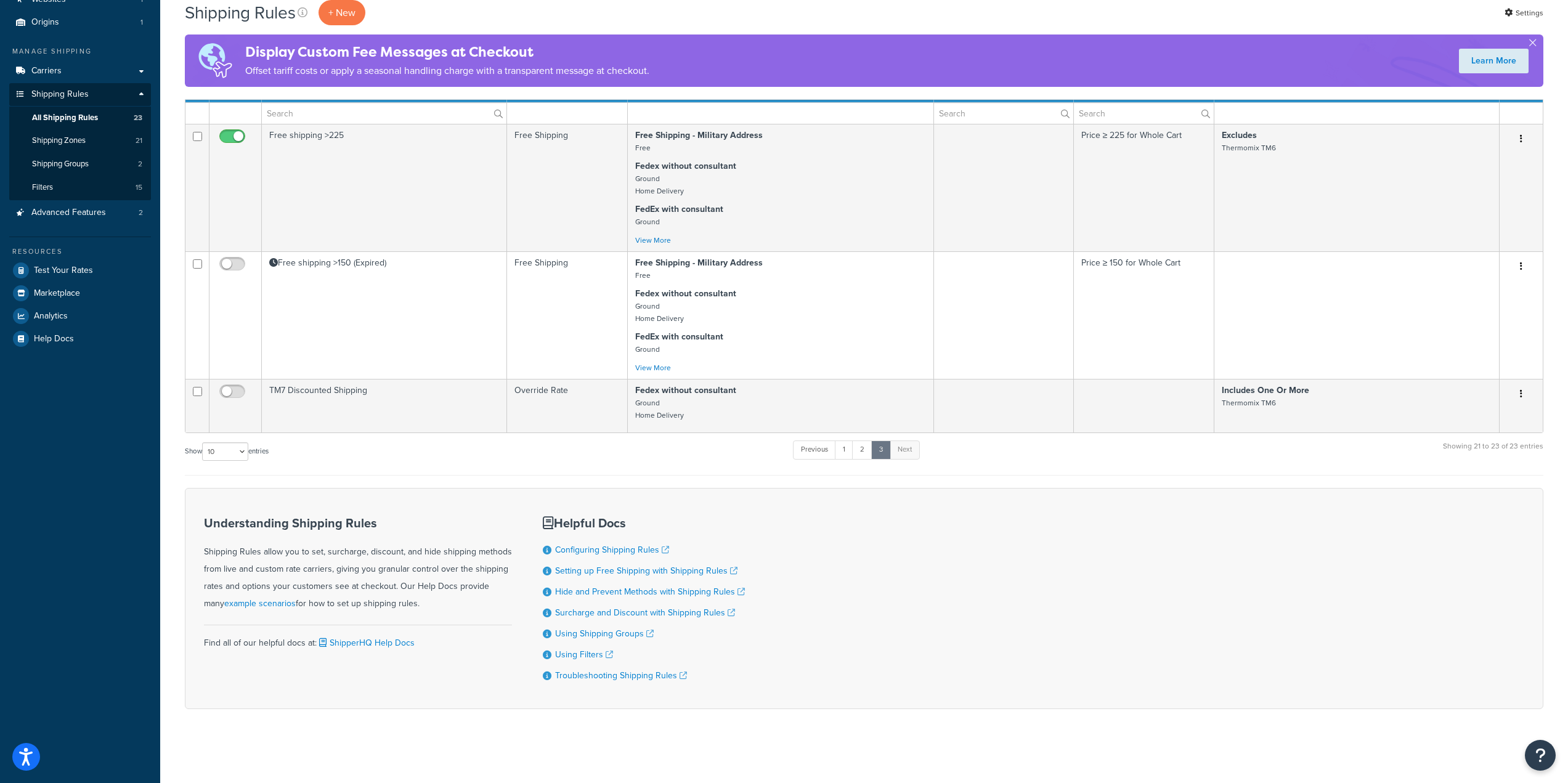
scroll to position [108, 0]
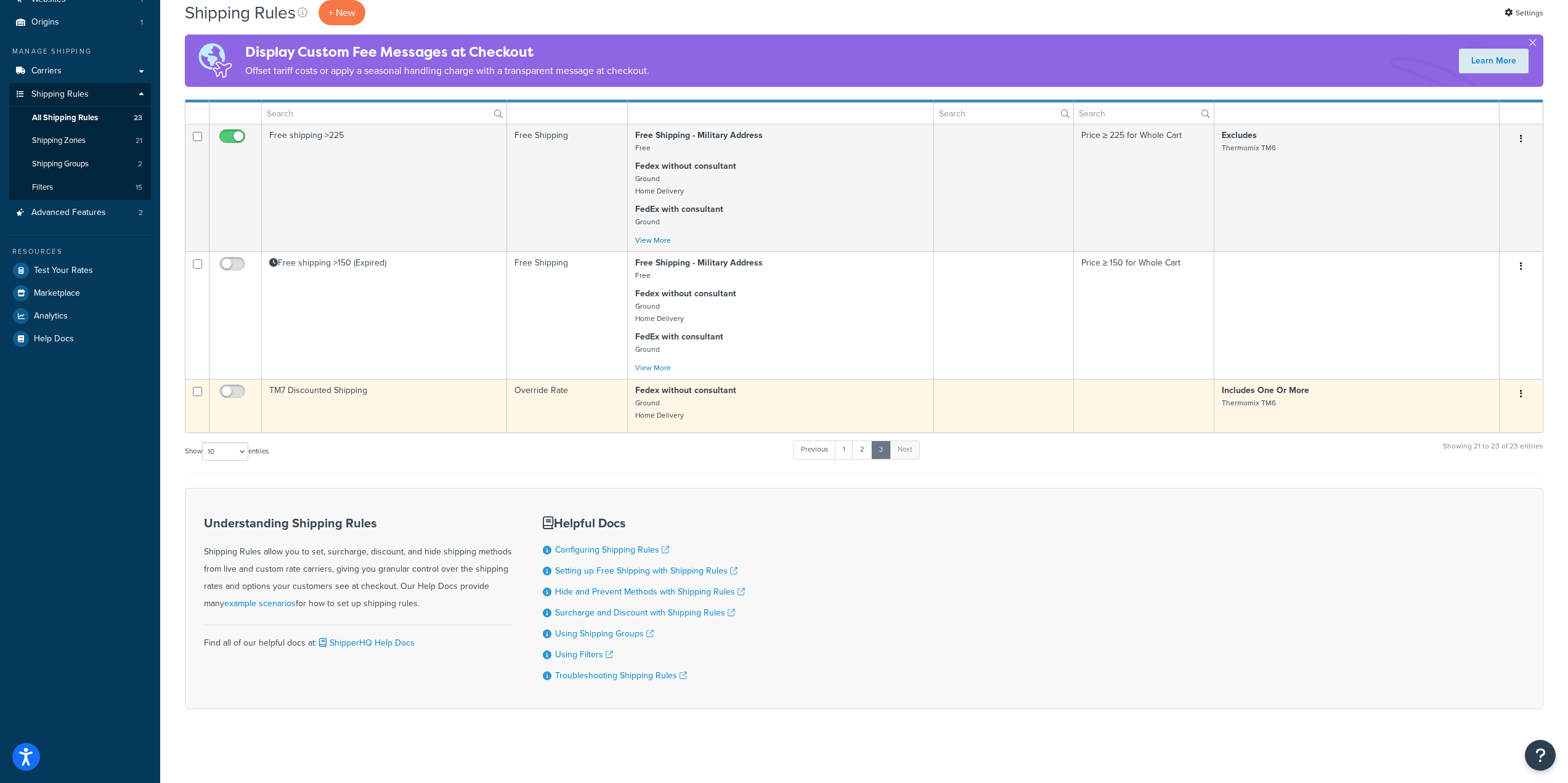
click at [314, 386] on td "TM7 Discounted Shipping" at bounding box center [384, 405] width 245 height 53
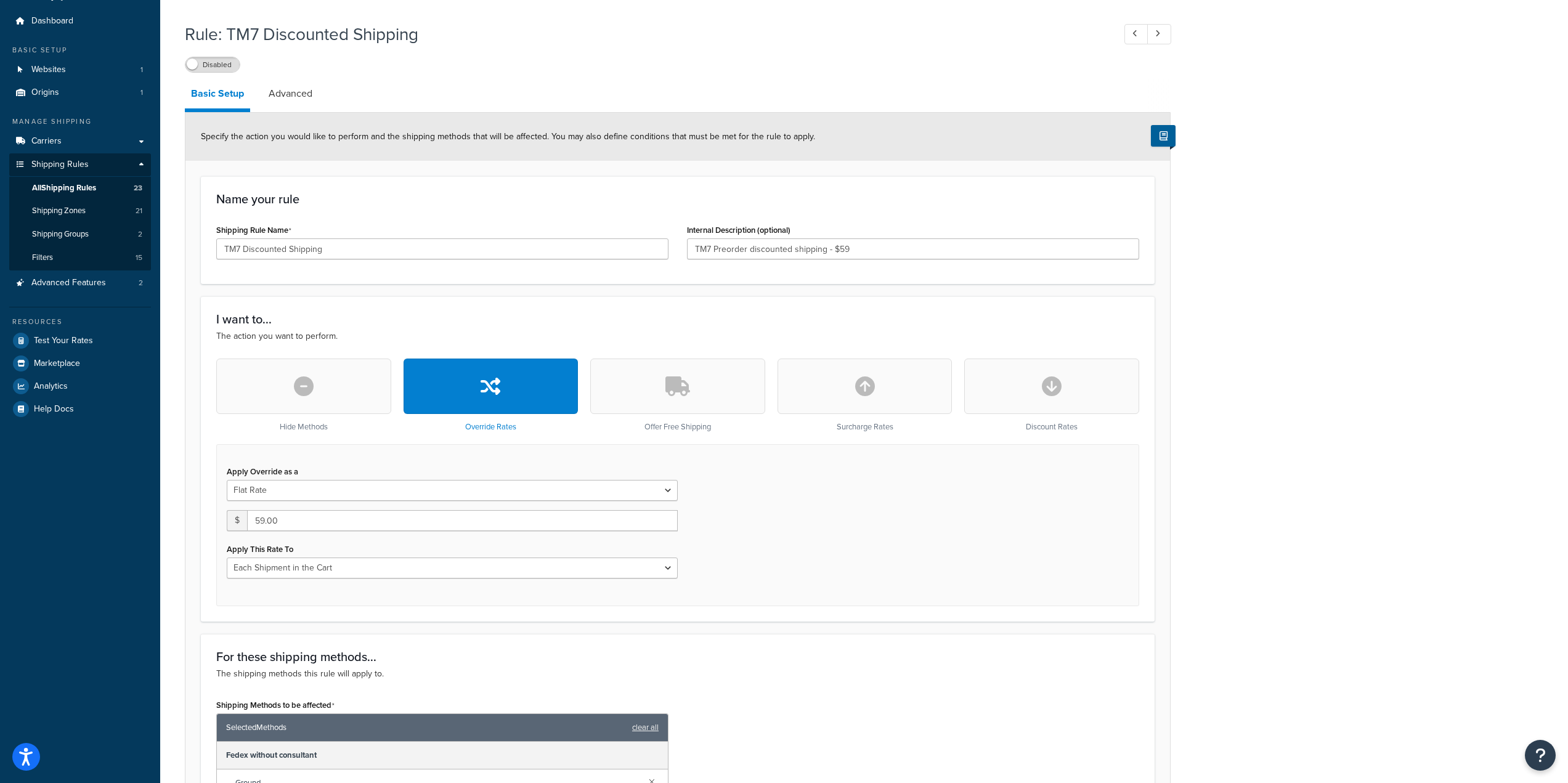
scroll to position [62, 0]
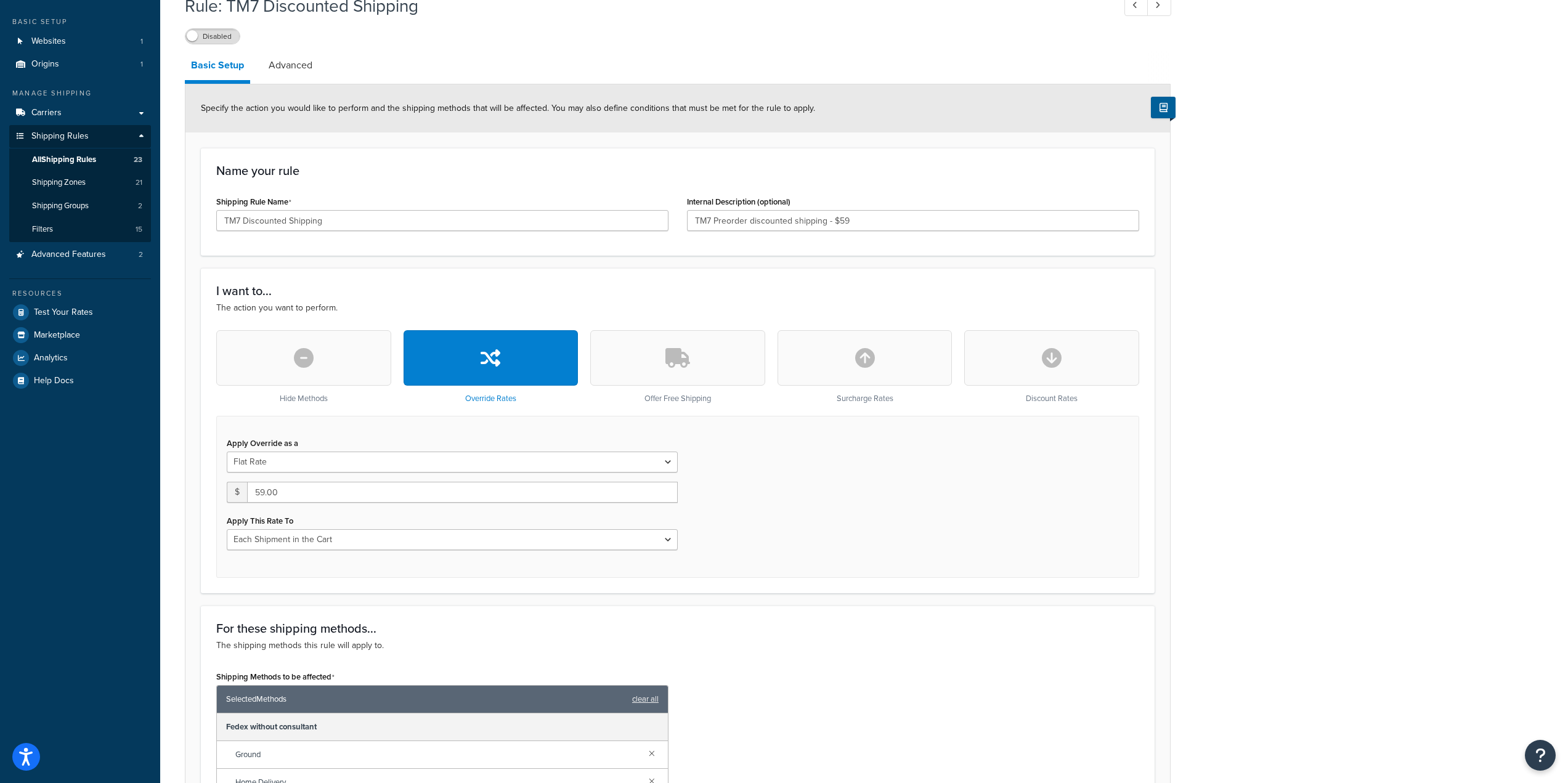
click at [1002, 362] on button "button" at bounding box center [1052, 357] width 175 height 55
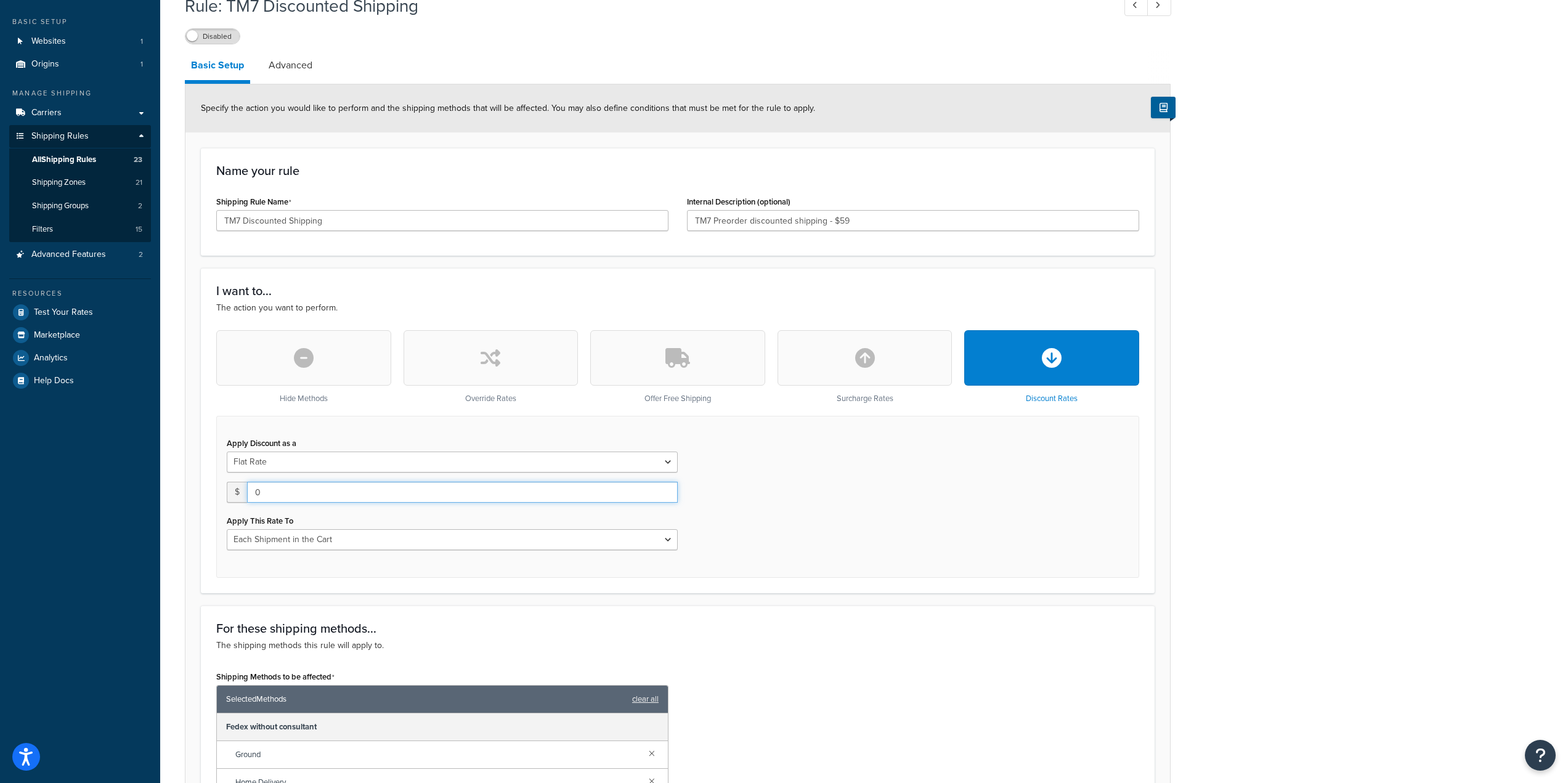
drag, startPoint x: 343, startPoint y: 490, endPoint x: 191, endPoint y: 454, distance: 156.2
click at [191, 454] on form "Specify the action you would like to perform and the shipping methods that will…" at bounding box center [678, 601] width 985 height 1032
type input "59.00"
click at [968, 478] on div "Apply Discount as a Flat Rate Percentage Flat Rate & Percentage $ 59.00 Apply T…" at bounding box center [678, 496] width 923 height 162
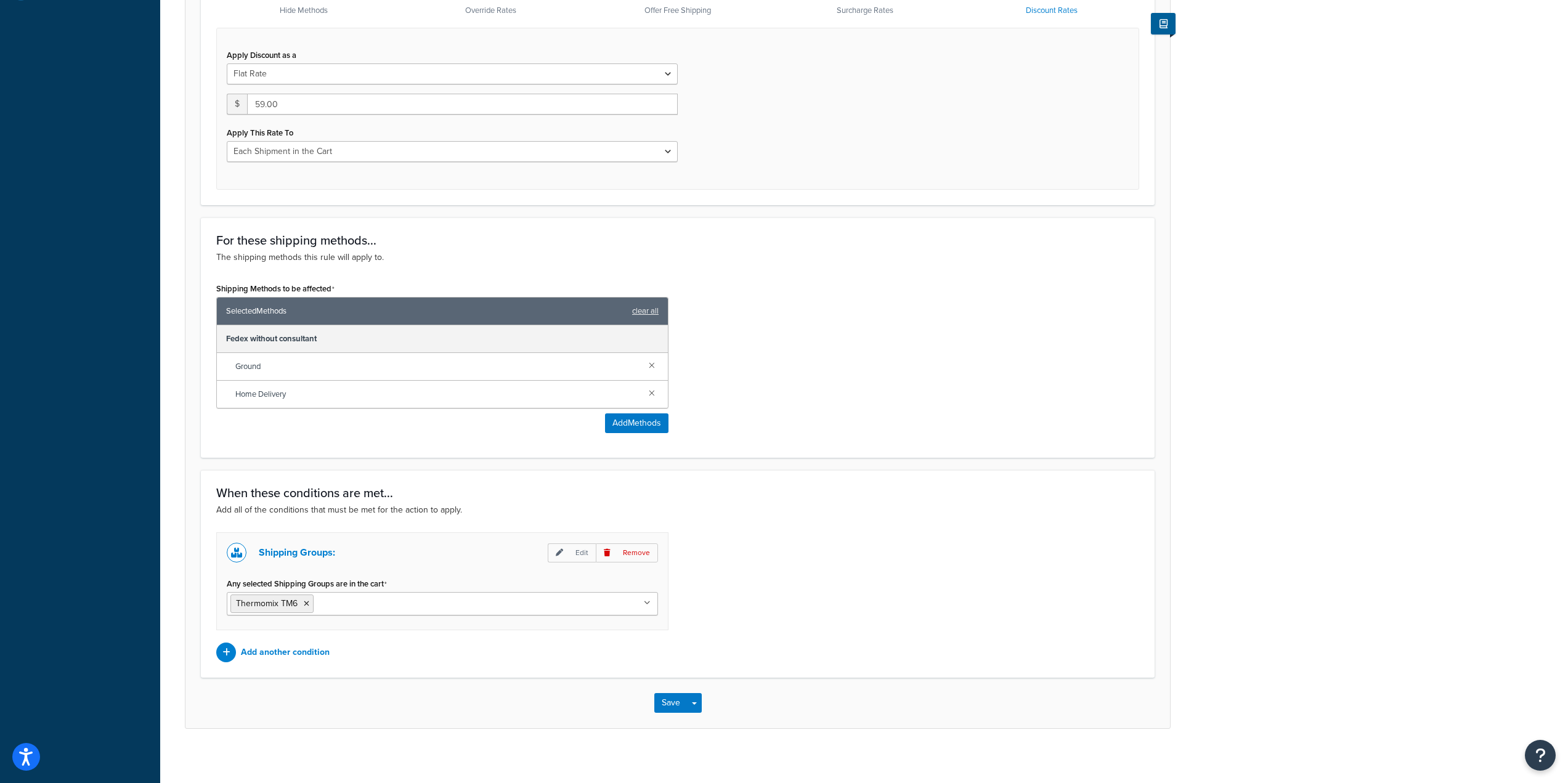
scroll to position [459, 0]
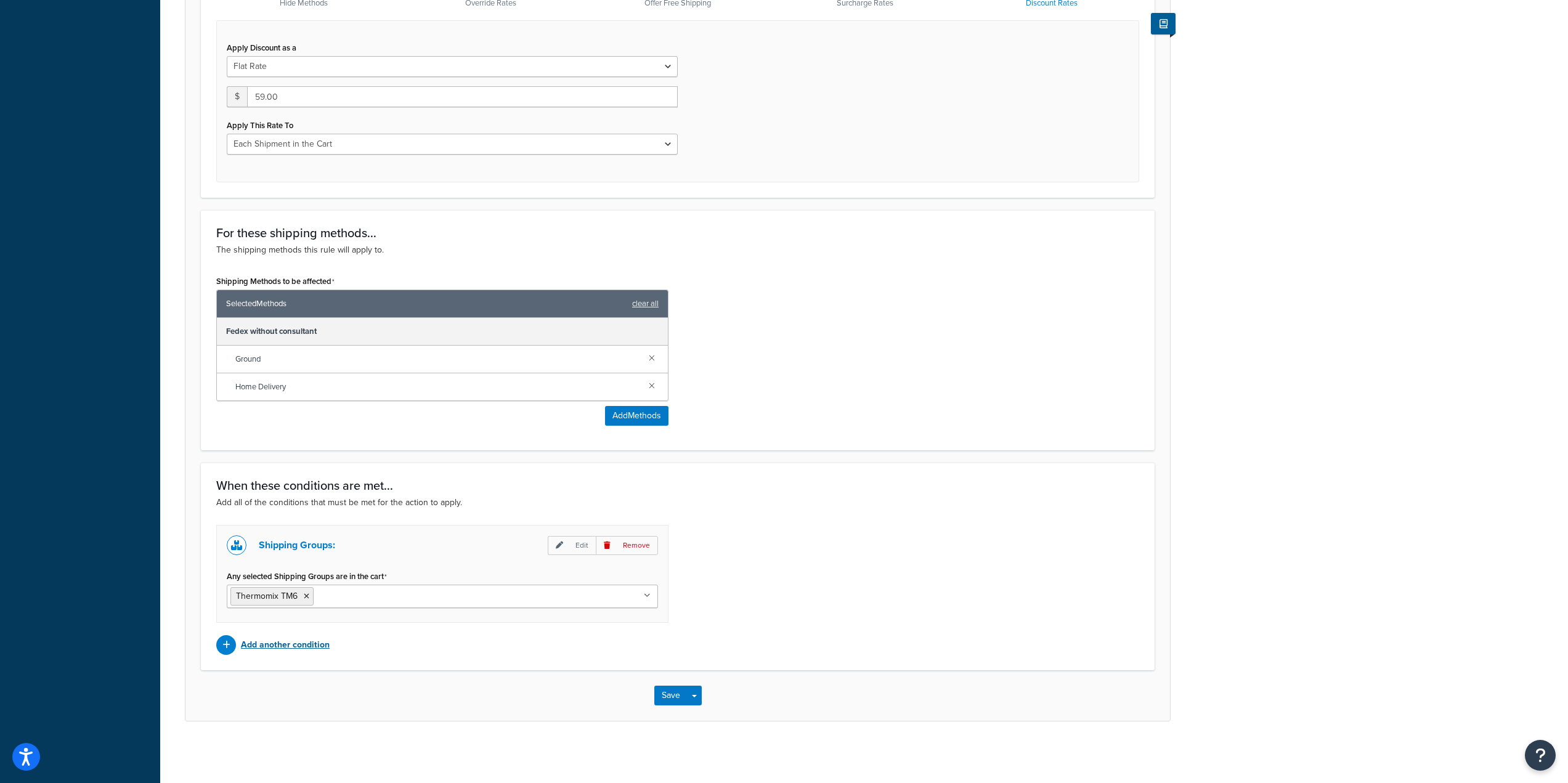
click at [289, 646] on p "Add another condition" at bounding box center [285, 645] width 89 height 17
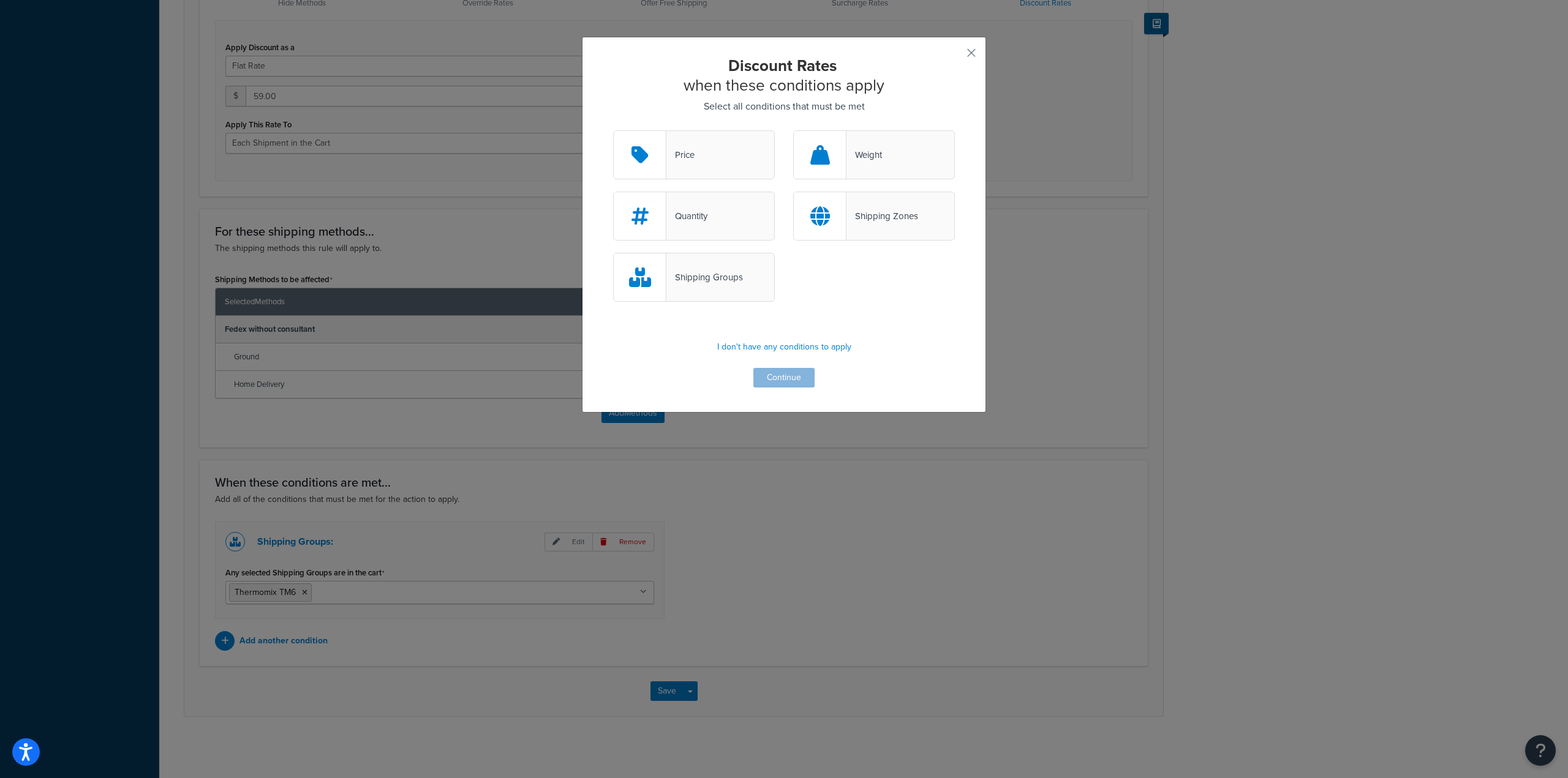
click at [880, 146] on div "Weight" at bounding box center [874, 155] width 162 height 49
click at [0, 0] on input "Weight" at bounding box center [0, 0] width 0 height 0
click at [787, 381] on button "Continue" at bounding box center [784, 378] width 62 height 19
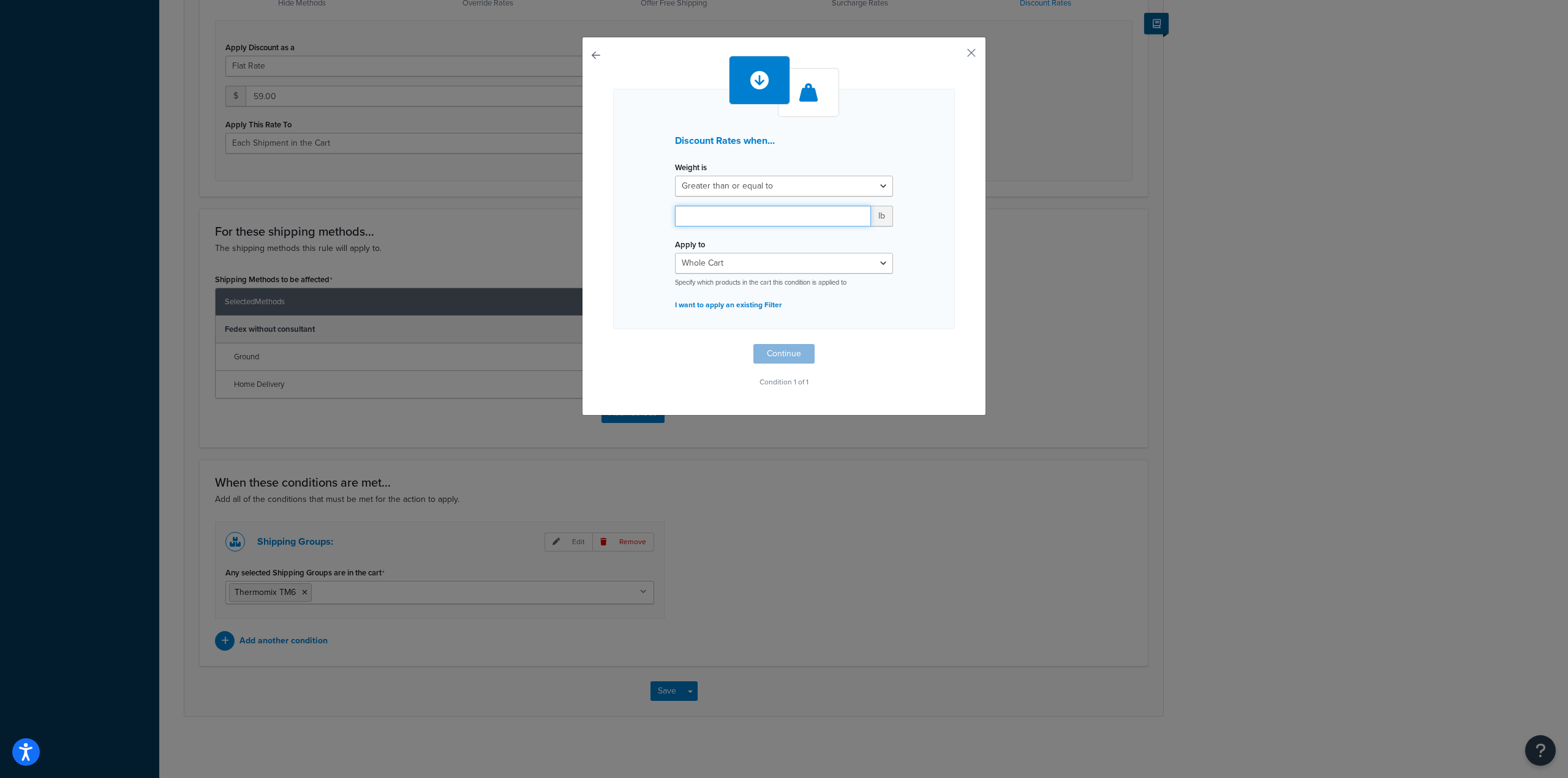
click at [817, 214] on input "number" at bounding box center [773, 216] width 196 height 21
type input "26"
click at [771, 350] on button "Continue" at bounding box center [784, 353] width 62 height 19
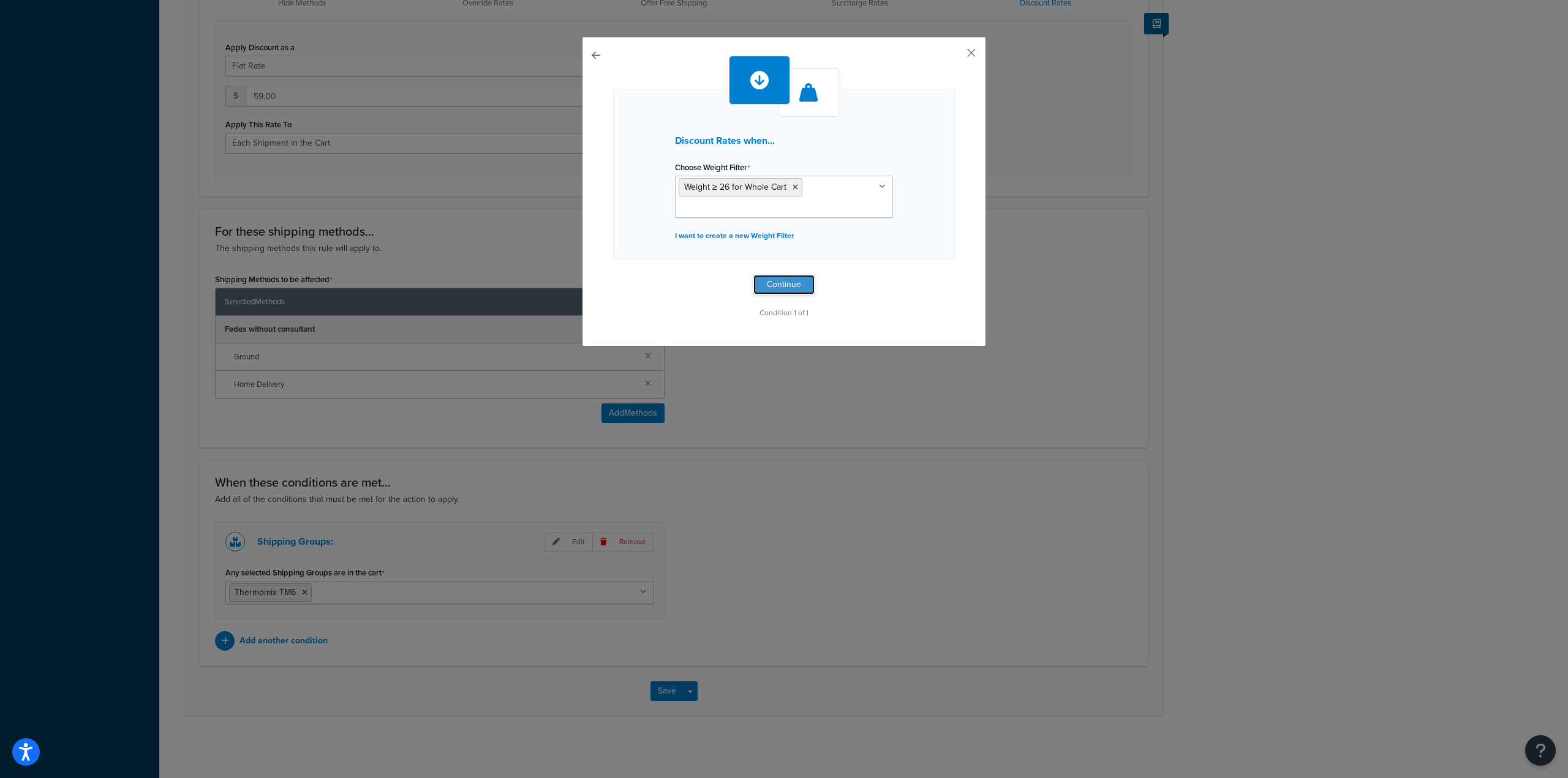
click at [785, 285] on button "Continue" at bounding box center [784, 284] width 62 height 19
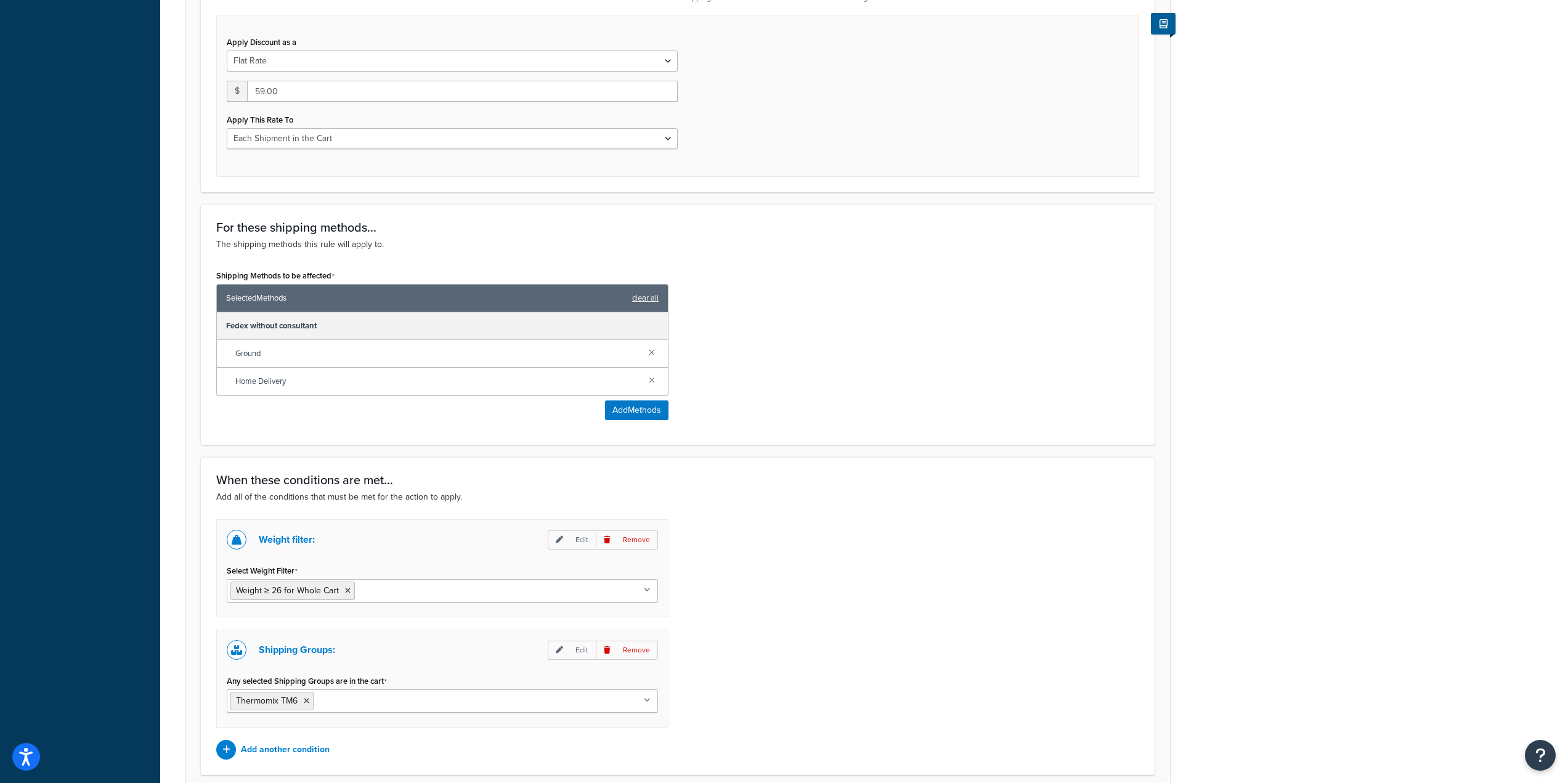
scroll to position [569, 0]
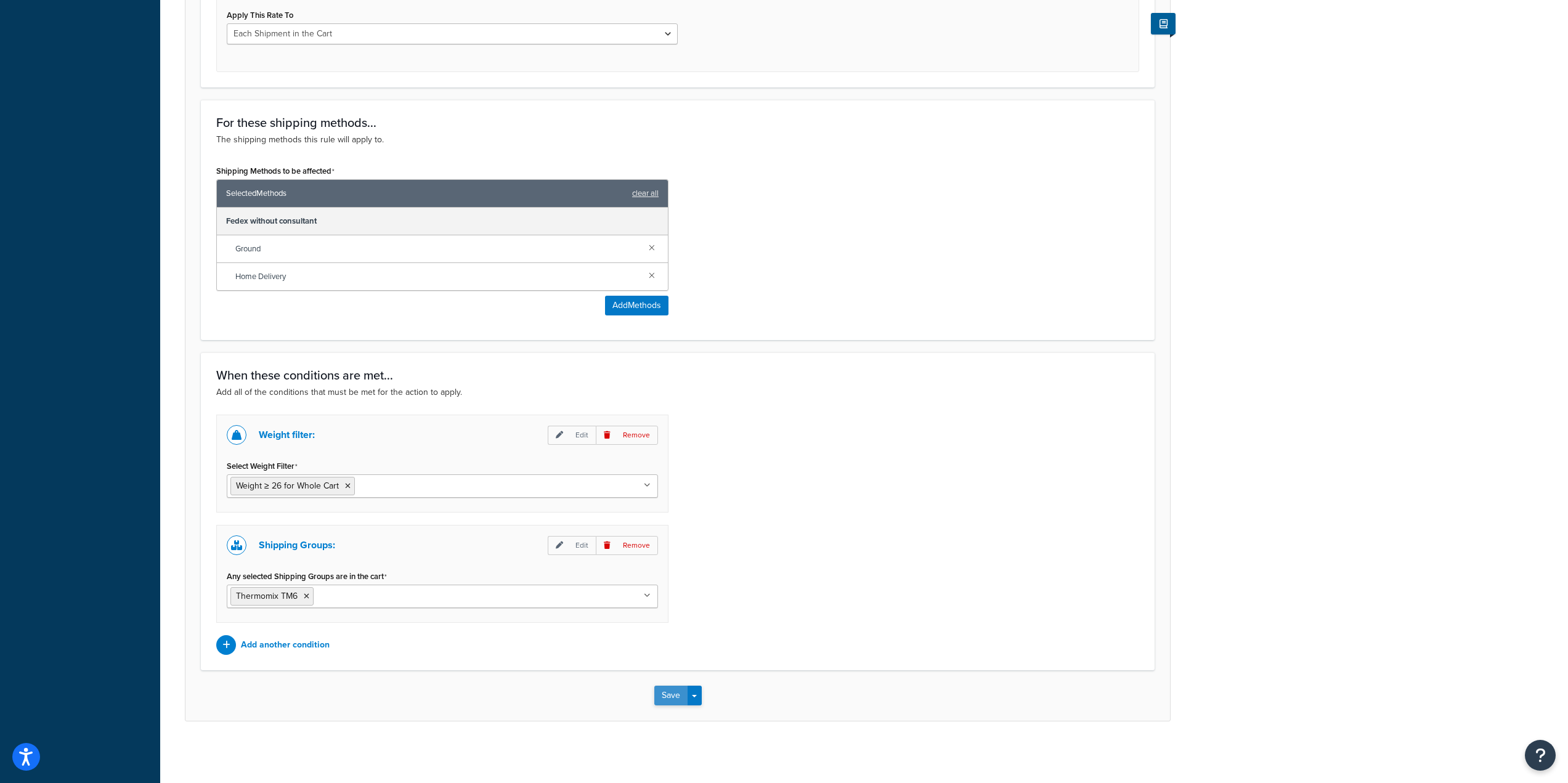
click at [661, 693] on button "Save" at bounding box center [670, 696] width 33 height 20
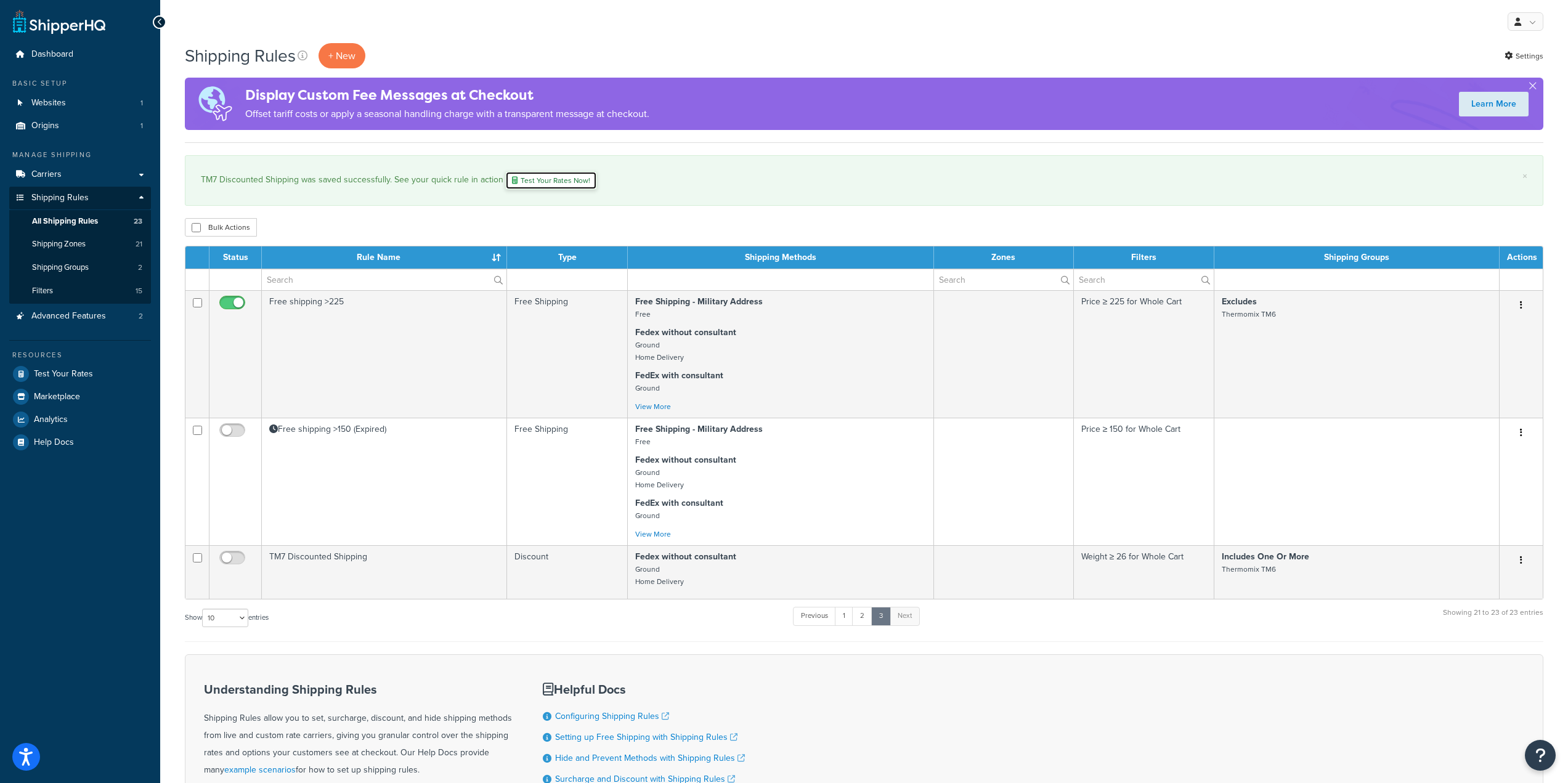
click at [550, 180] on link "Test Your Rates Now!" at bounding box center [551, 181] width 92 height 19
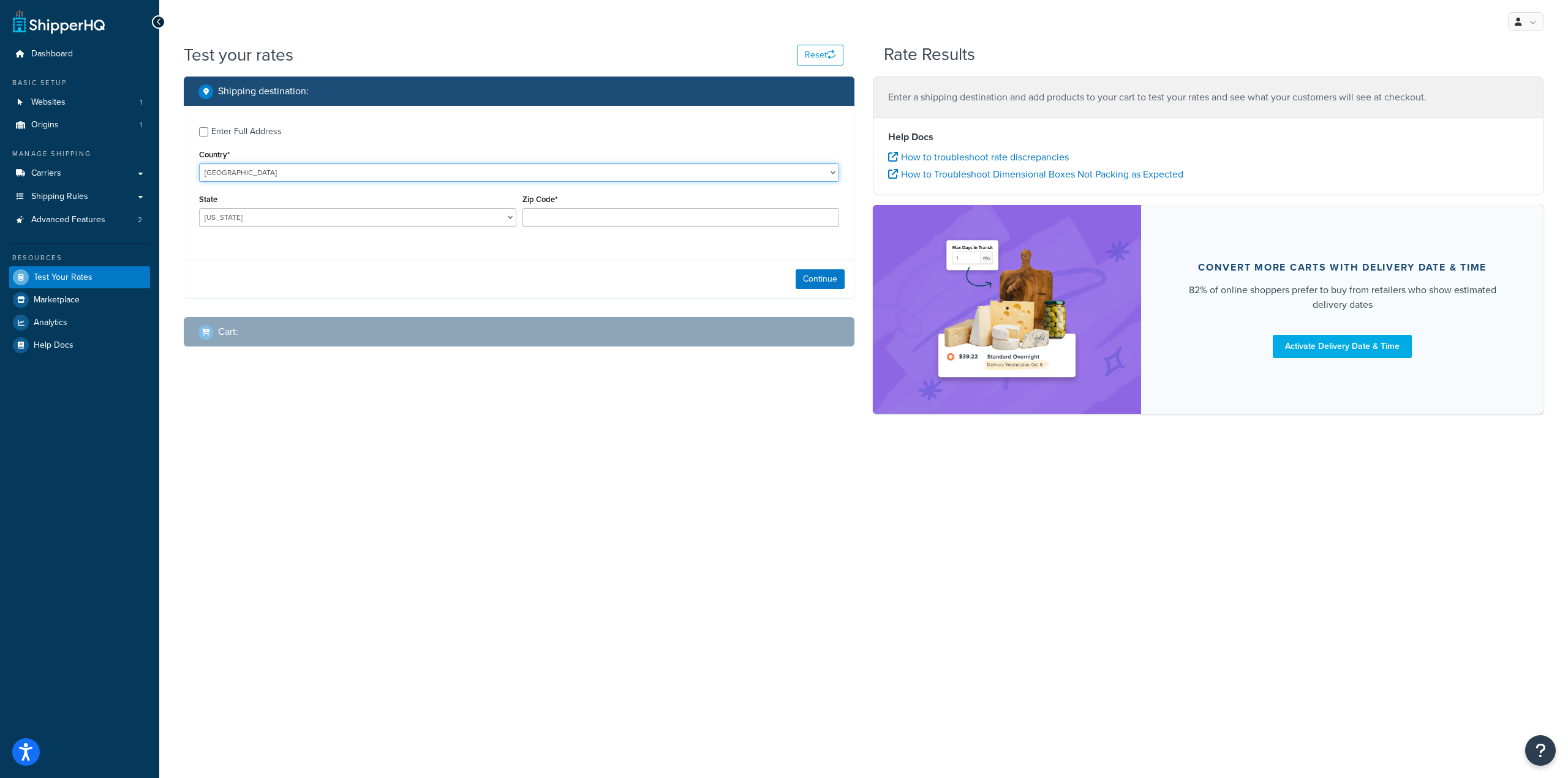
click at [281, 169] on select "United States United Kingdom Afghanistan Åland Islands Albania Algeria American…" at bounding box center [518, 173] width 640 height 19
click at [199, 164] on select "United States United Kingdom Afghanistan Åland Islands Albania Algeria American…" at bounding box center [518, 173] width 640 height 19
click at [459, 229] on div "State Alabama Alaska American Samoa Arizona Arkansas Armed Forces Americas Arme…" at bounding box center [357, 213] width 324 height 45
click at [427, 217] on select "Alabama Alaska American Samoa Arizona Arkansas Armed Forces Americas Armed Forc…" at bounding box center [357, 217] width 317 height 19
select select "AZ"
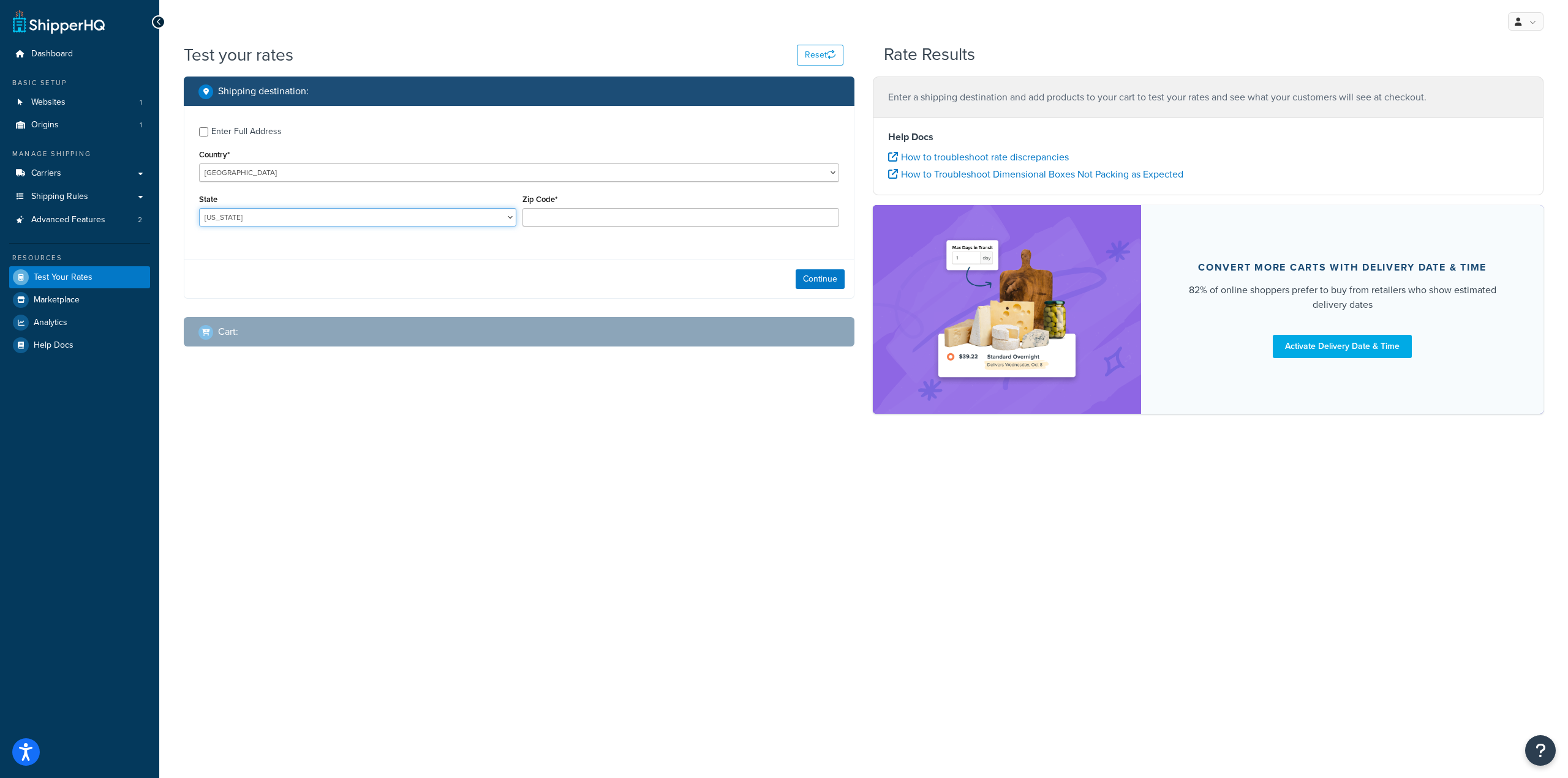
click at [199, 209] on select "Alabama Alaska American Samoa Arizona Arkansas Armed Forces Americas Armed Forc…" at bounding box center [357, 217] width 317 height 19
click at [678, 209] on input "Zip Code*" at bounding box center [681, 217] width 317 height 19
type input "85233"
click at [820, 274] on button "Continue" at bounding box center [820, 279] width 49 height 19
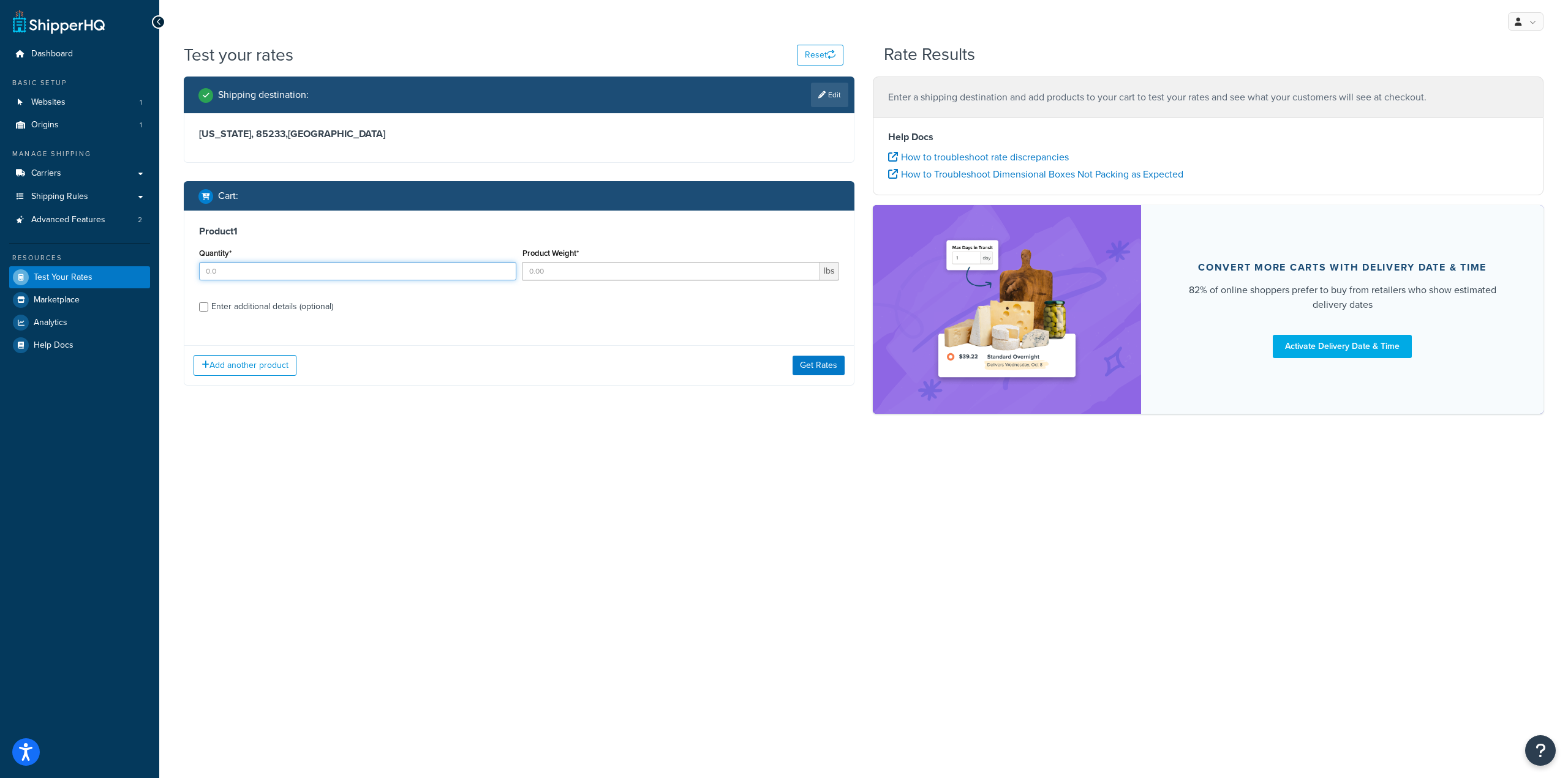
click at [339, 272] on input "Quantity*" at bounding box center [357, 271] width 317 height 19
type input "1"
click at [503, 267] on input "1" at bounding box center [357, 271] width 317 height 19
click at [607, 275] on input "Product Weight*" at bounding box center [672, 271] width 298 height 19
type input "26"
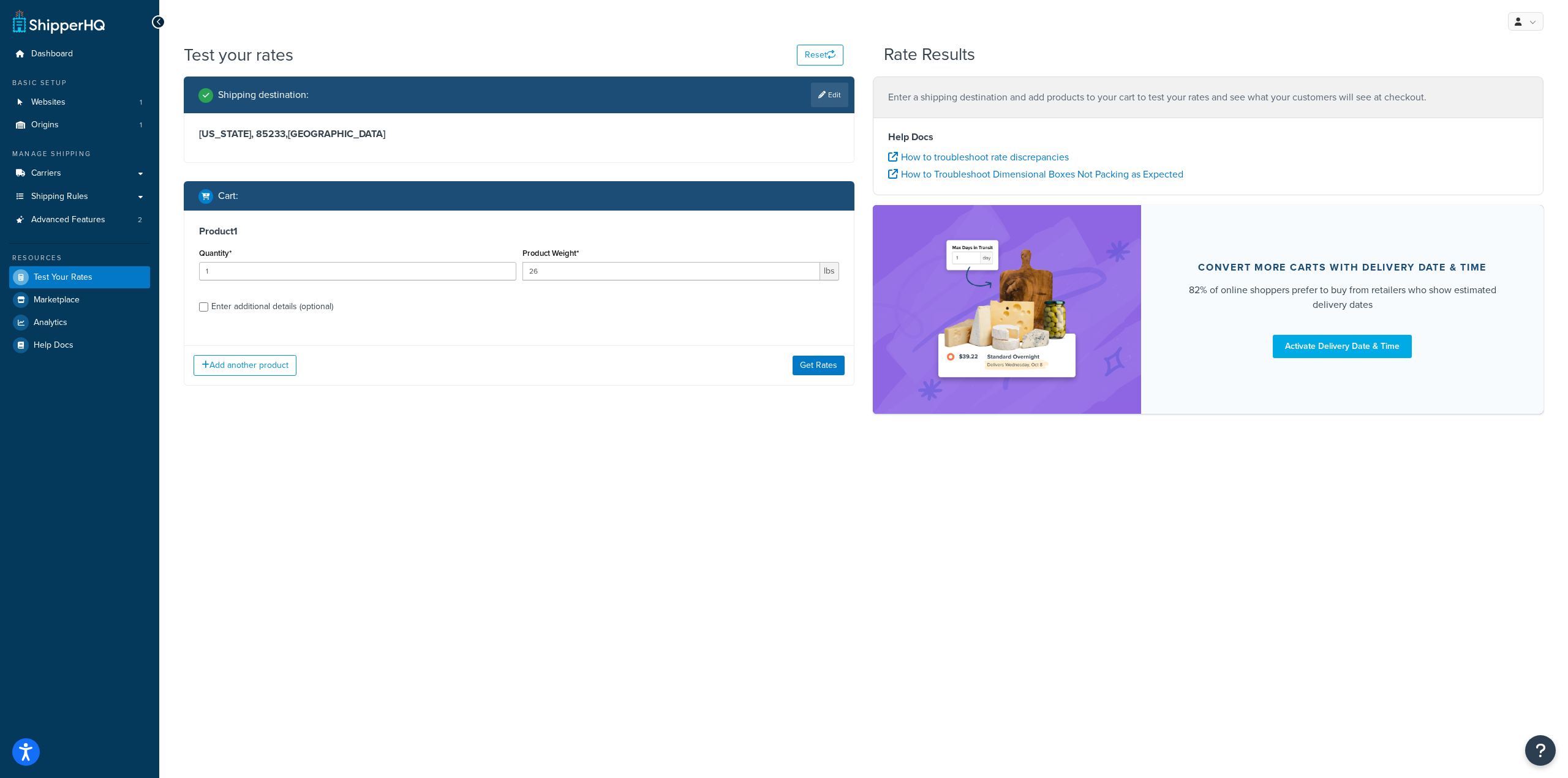
click at [570, 302] on label "Enter additional details (optional)" at bounding box center [525, 305] width 628 height 19
click at [208, 303] on input "Enter additional details (optional)" at bounding box center [203, 307] width 9 height 9
checkbox input "true"
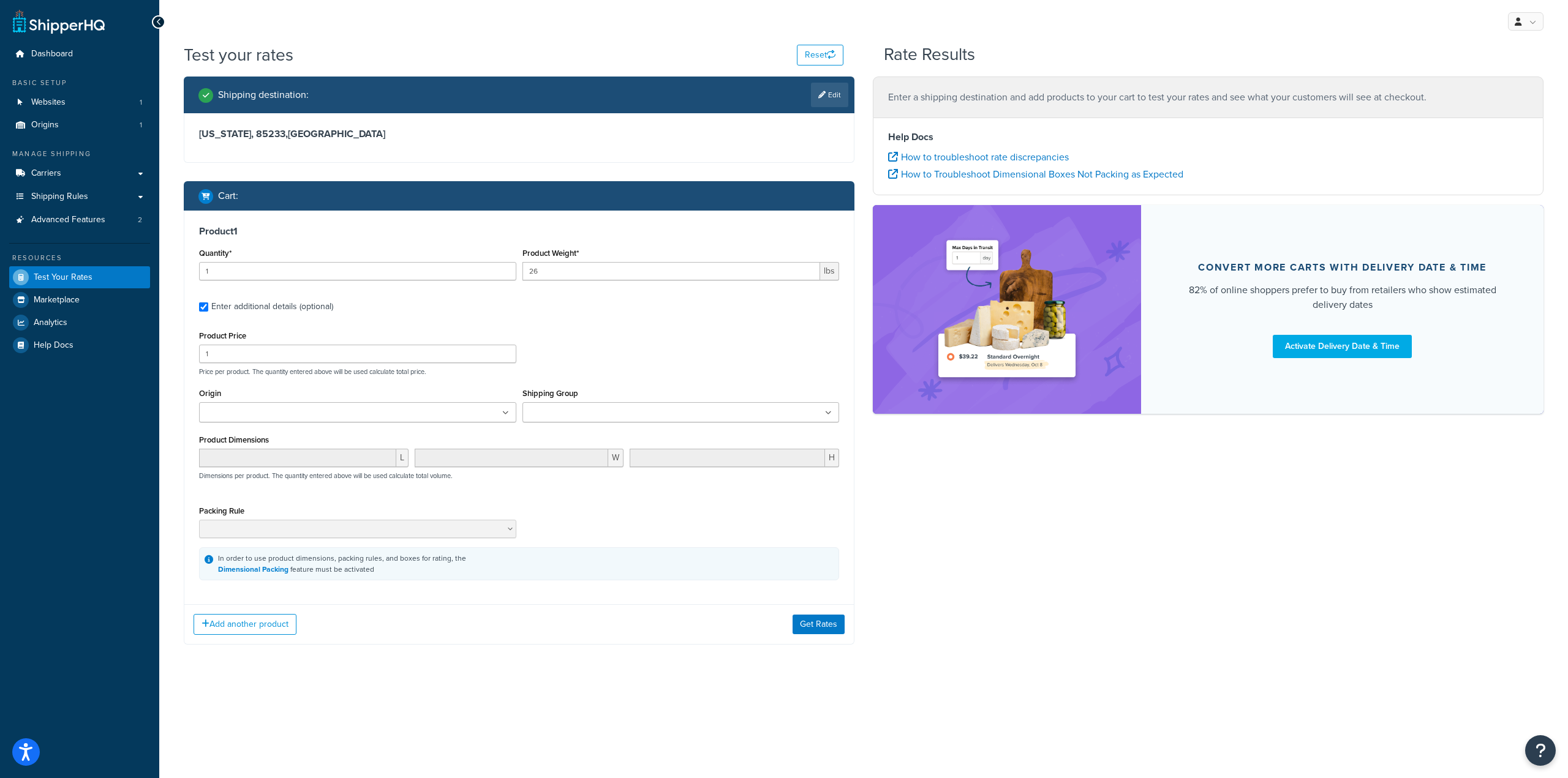
click at [566, 413] on input "Shipping Group" at bounding box center [580, 413] width 109 height 13
click at [481, 413] on ul at bounding box center [357, 412] width 317 height 20
click at [598, 374] on p "Price per product. The quantity entered above will be used calculate total pric…" at bounding box center [518, 372] width 646 height 8
click at [811, 635] on button "Get Rates" at bounding box center [819, 627] width 52 height 19
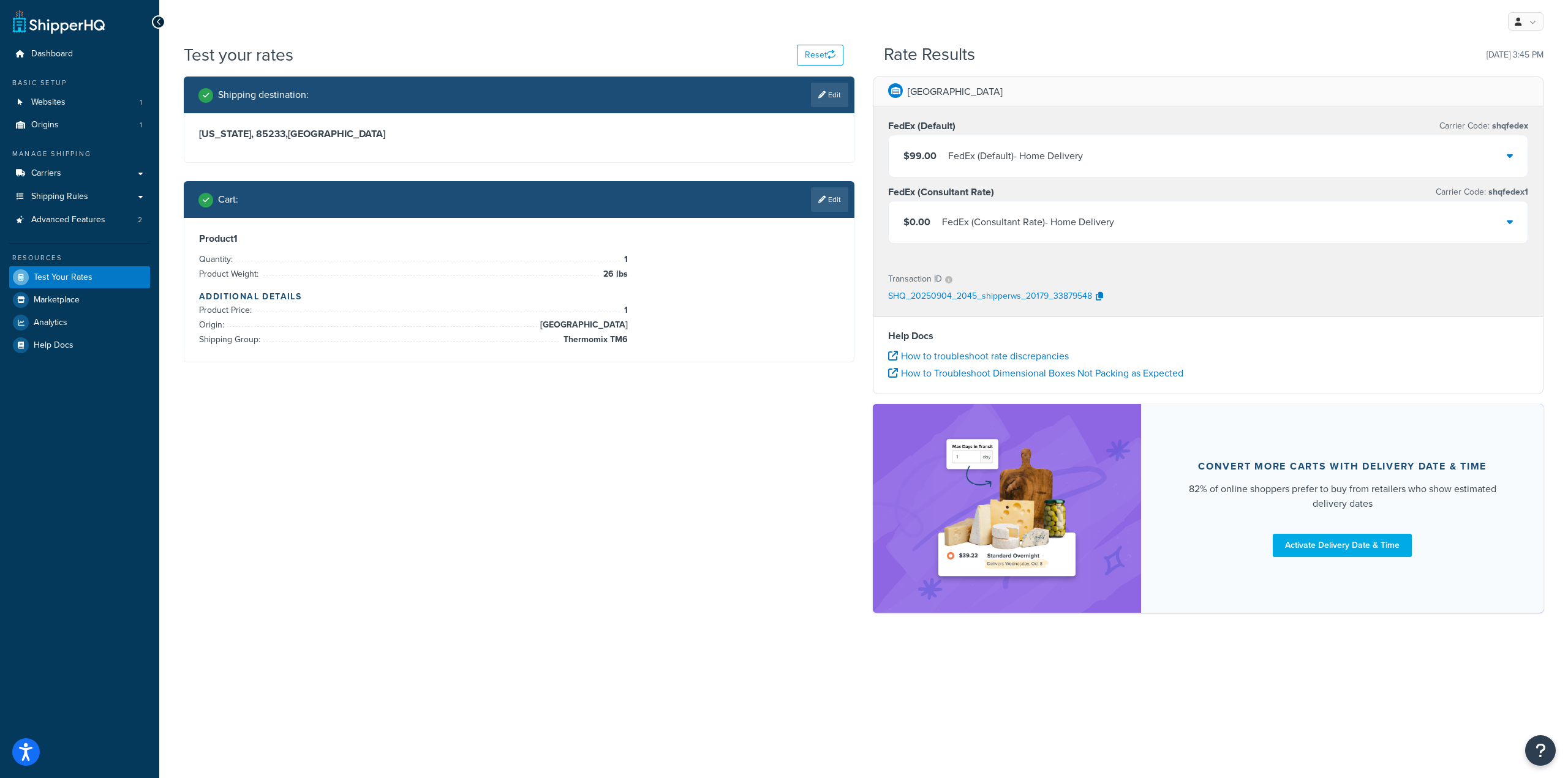
click at [1123, 158] on div "$99.00 FedEx (Default) - Home Delivery" at bounding box center [1208, 156] width 639 height 41
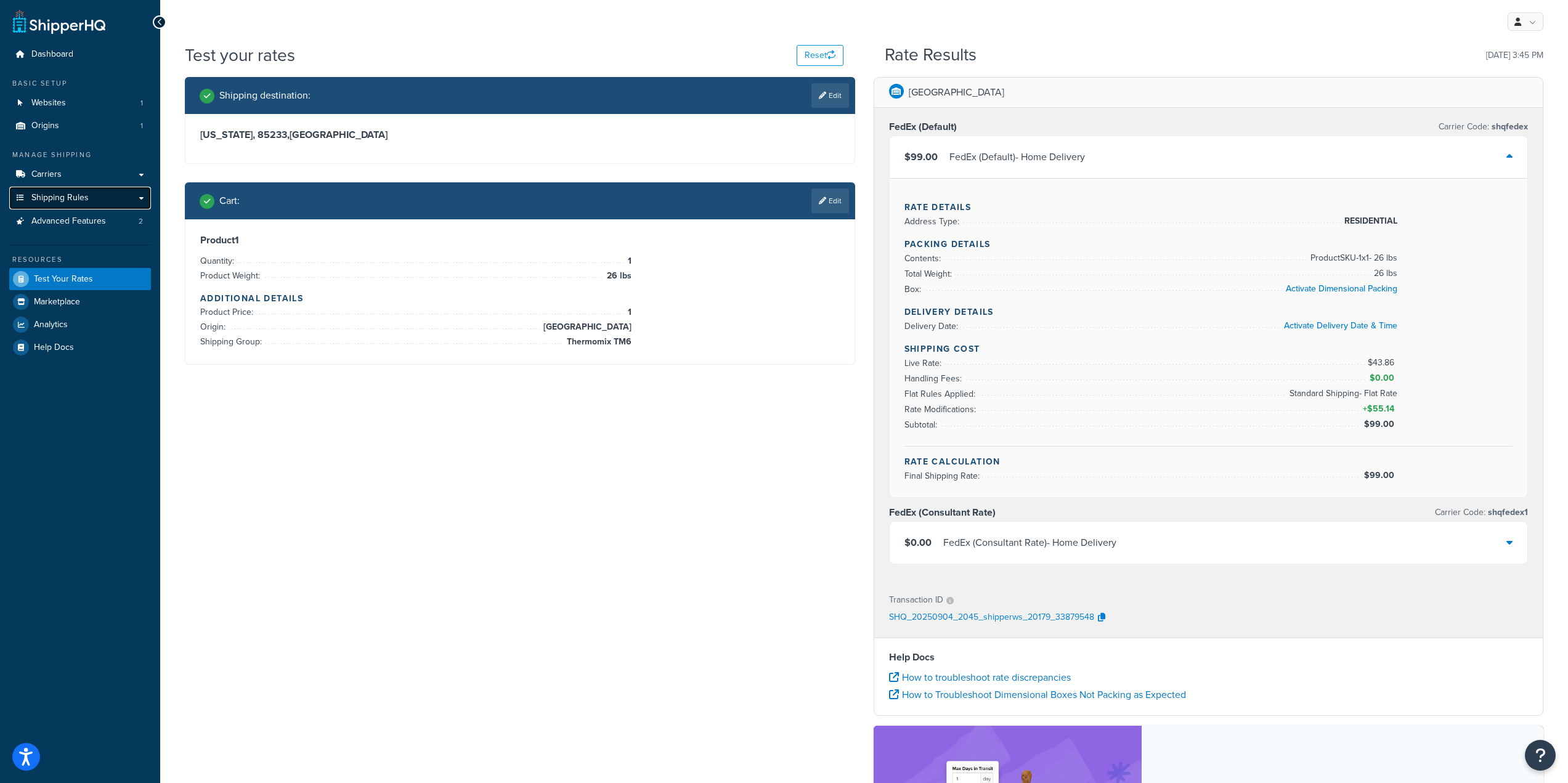
click at [82, 209] on link "Shipping Rules" at bounding box center [80, 198] width 142 height 23
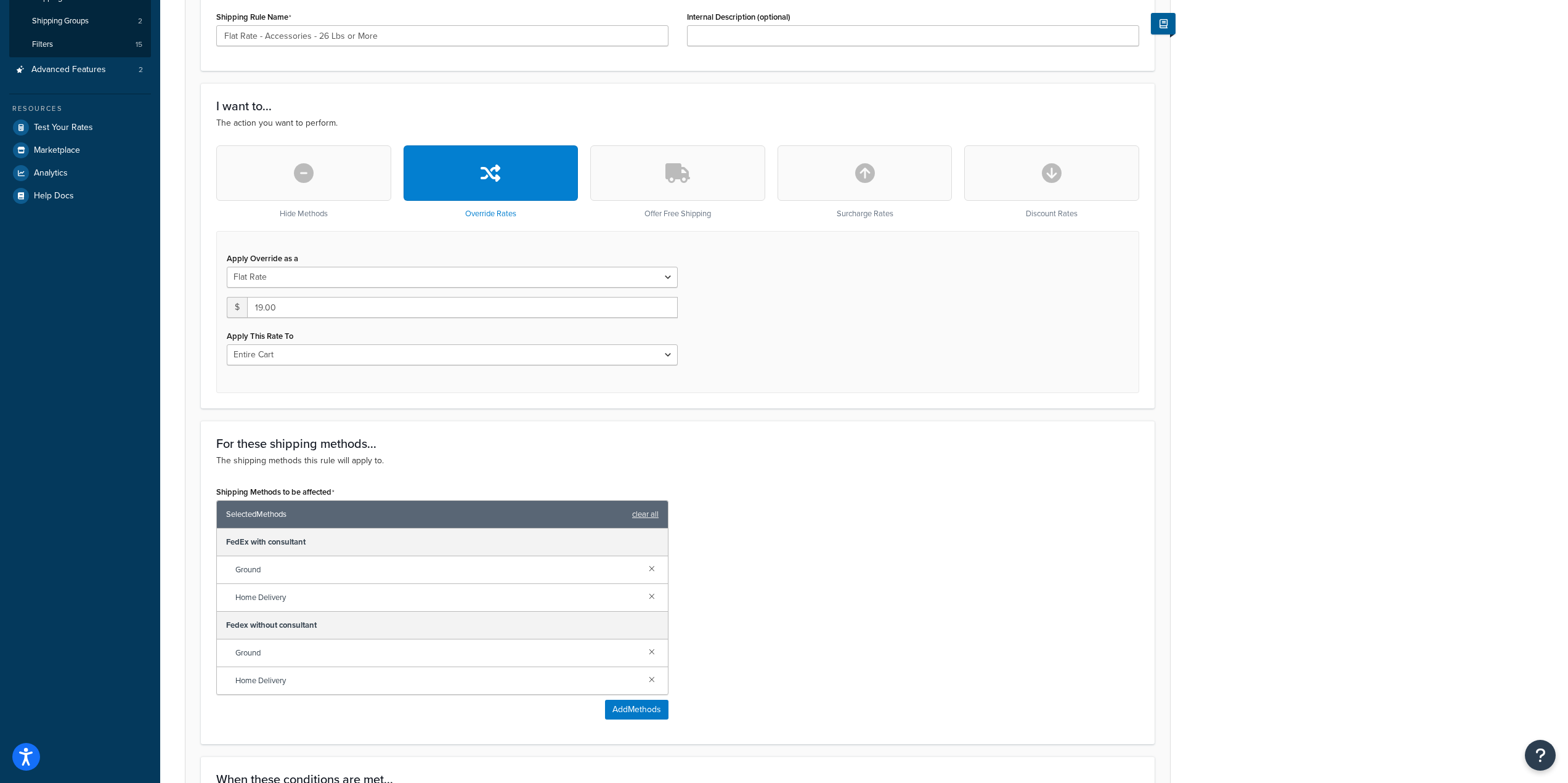
click at [790, 286] on div "Apply Override as a Flat Rate Percentage Flat Rate & Percentage $ 19.00 Apply T…" at bounding box center [678, 311] width 923 height 162
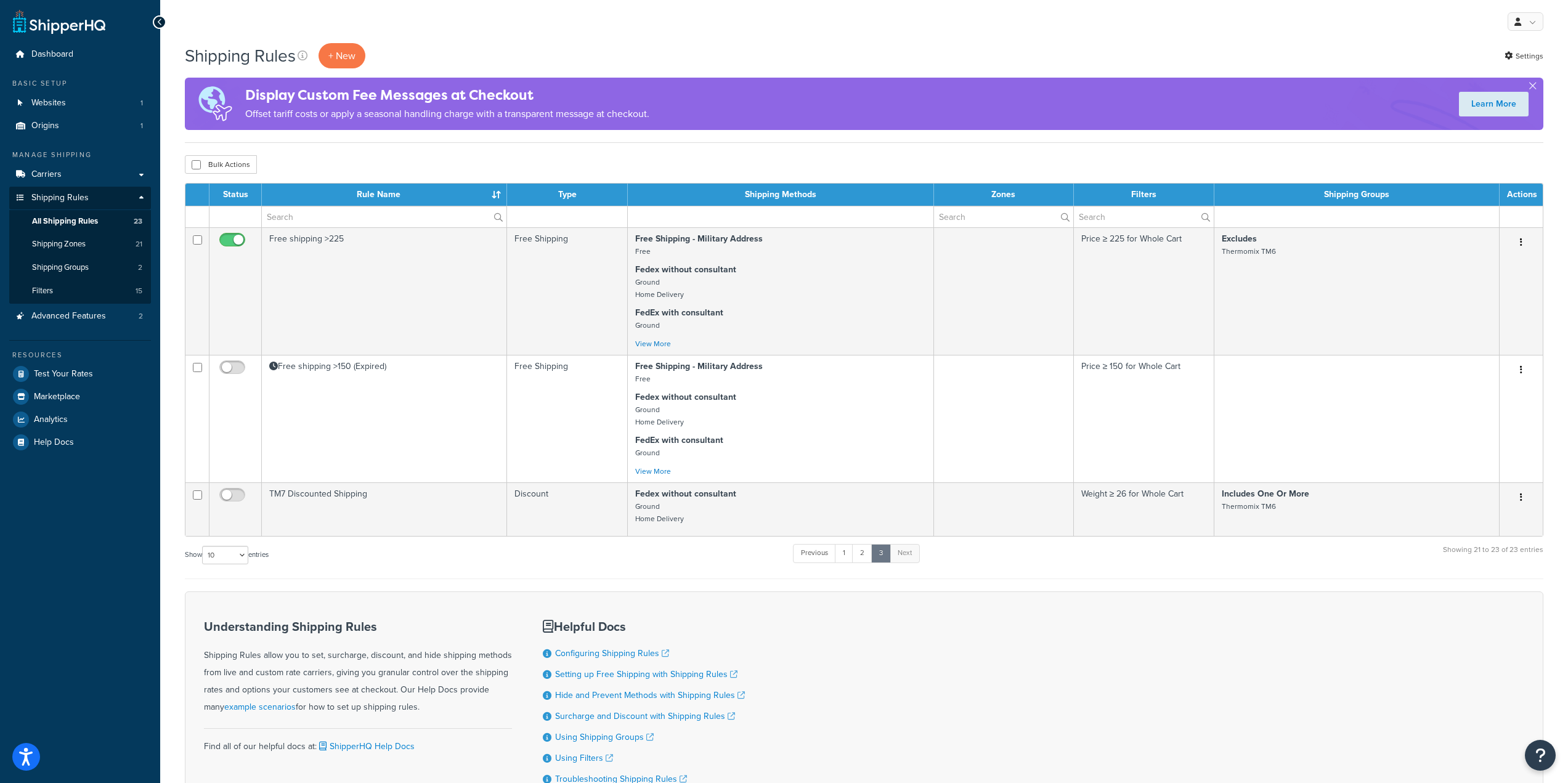
click at [607, 158] on div "Bulk Actions Duplicate [GEOGRAPHIC_DATA]" at bounding box center [864, 165] width 1359 height 19
click at [68, 243] on span "Shipping Zones" at bounding box center [59, 244] width 53 height 10
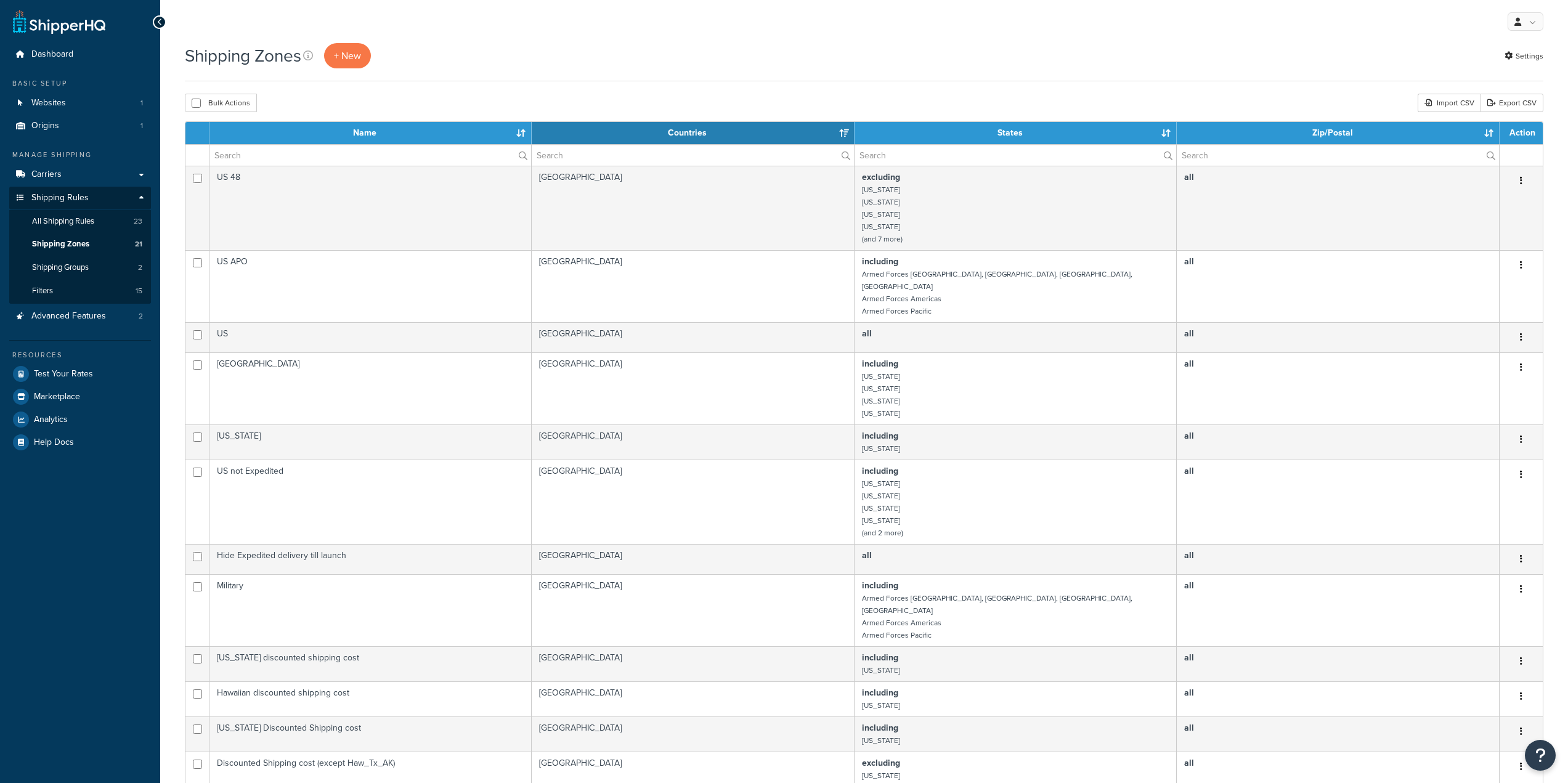
select select "15"
click at [72, 221] on span "All Shipping Rules" at bounding box center [63, 221] width 62 height 10
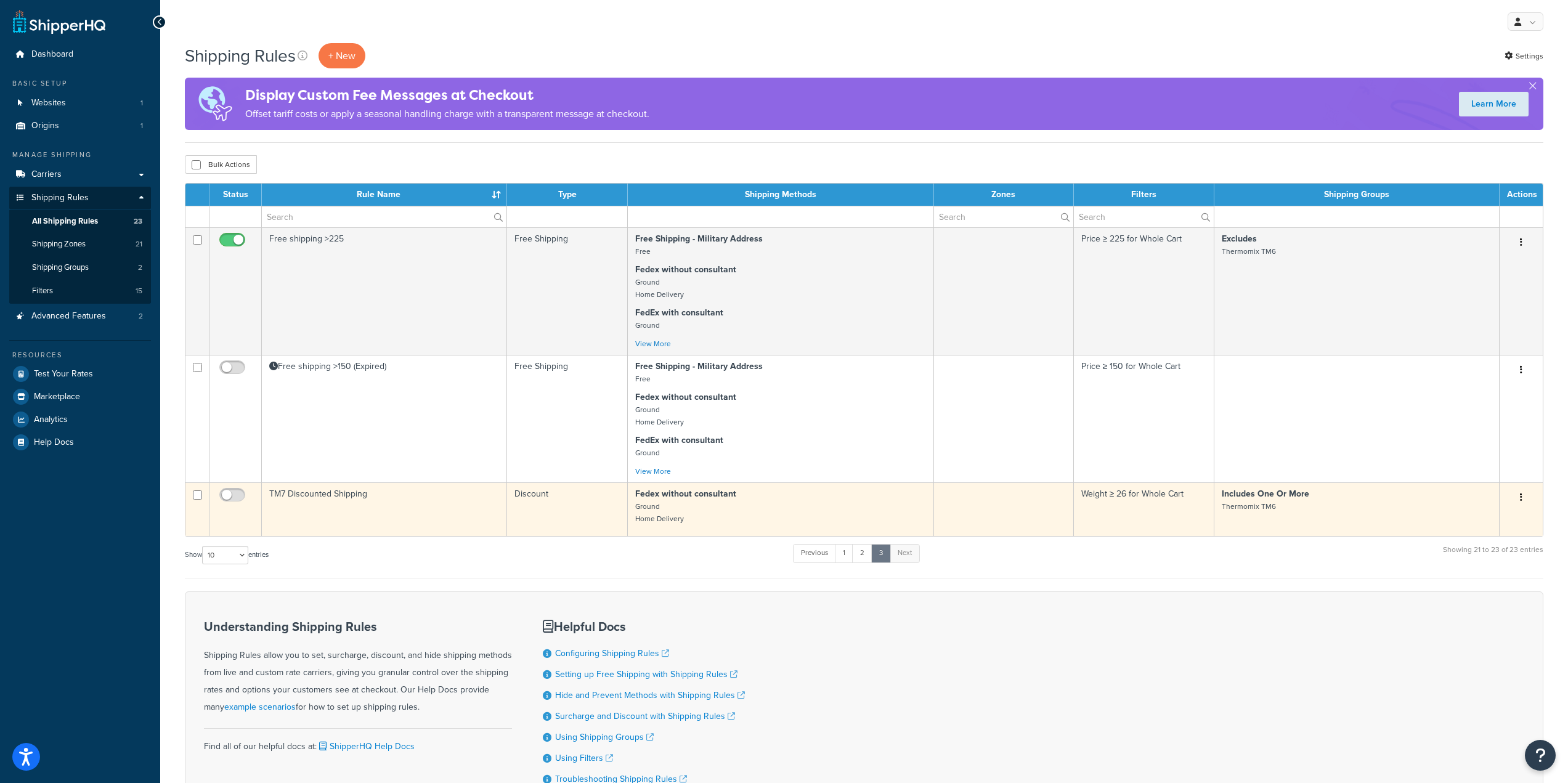
click at [379, 495] on td "TM7 Discounted Shipping" at bounding box center [384, 509] width 245 height 53
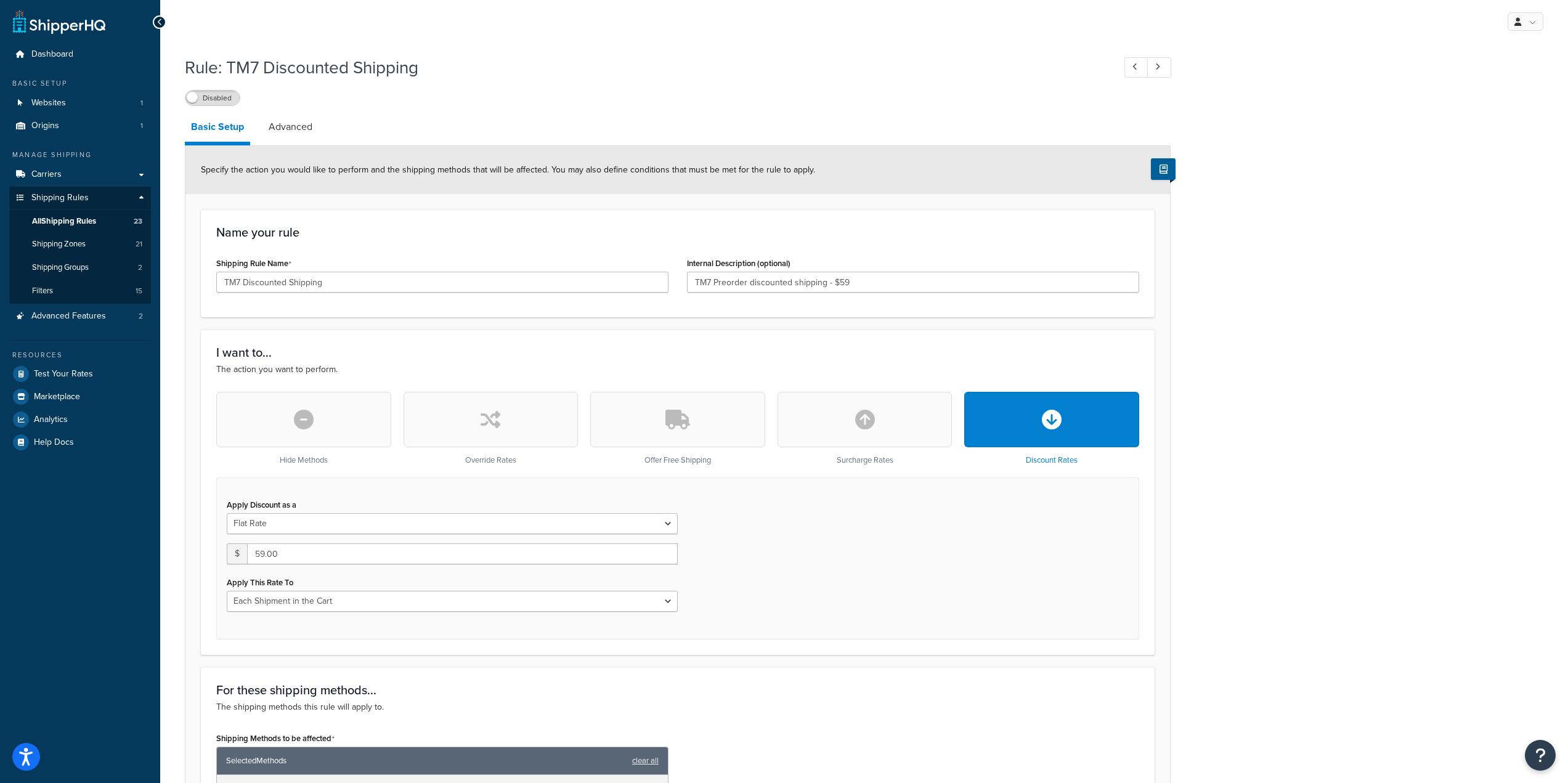
click at [511, 425] on button "button" at bounding box center [491, 419] width 175 height 55
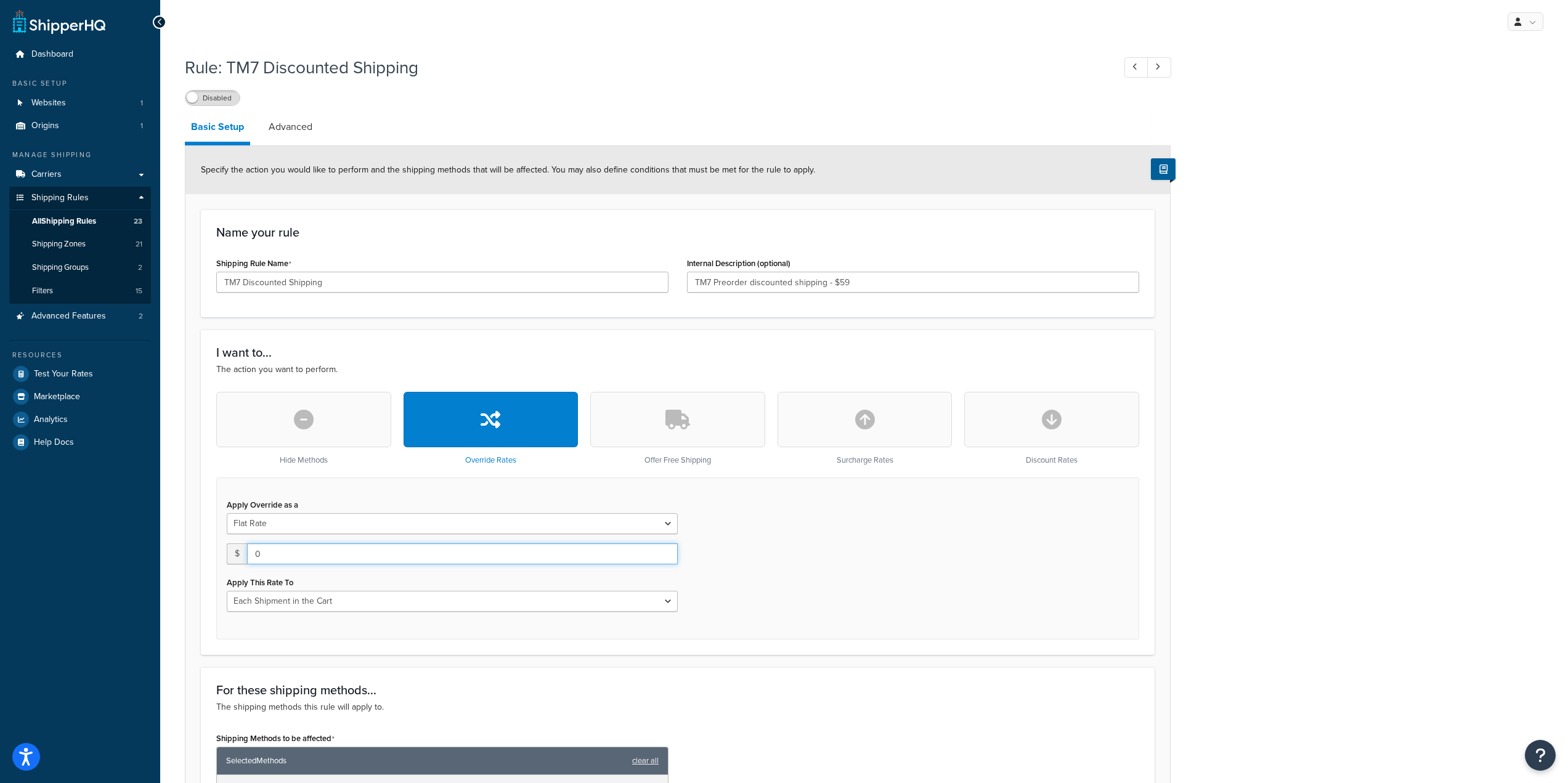
drag, startPoint x: 301, startPoint y: 562, endPoint x: 216, endPoint y: 546, distance: 86.5
click at [216, 546] on div "Apply Override as a Flat Rate Percentage Flat Rate & Percentage $ 0 Apply This …" at bounding box center [678, 558] width 923 height 162
type input "59.00"
click at [831, 589] on div "Apply Override as a Flat Rate Percentage Flat Rate & Percentage $ 59.00 Apply T…" at bounding box center [678, 558] width 923 height 162
click at [628, 591] on div "Apply This Rate To Each Shipment in the Cart Each Shipping Group in the Cart Ea…" at bounding box center [452, 592] width 451 height 38
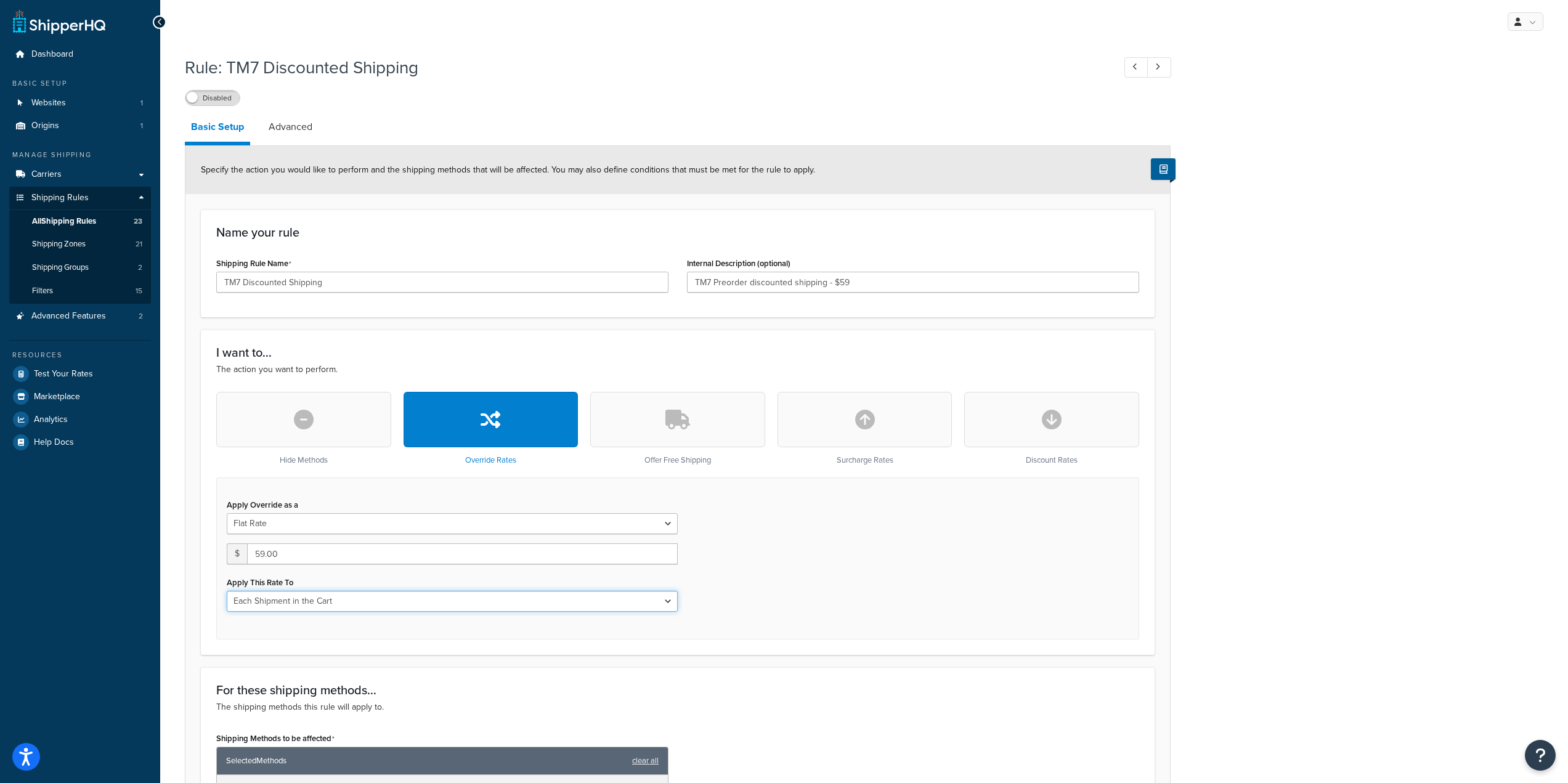
click at [622, 603] on select "Each Shipment in the Cart Each Shipping Group in the Cart Each Item within a Sh…" at bounding box center [452, 601] width 451 height 21
click at [935, 588] on div "Apply Override as a Flat Rate Percentage Flat Rate & Percentage $ 59.00 Apply T…" at bounding box center [678, 558] width 923 height 162
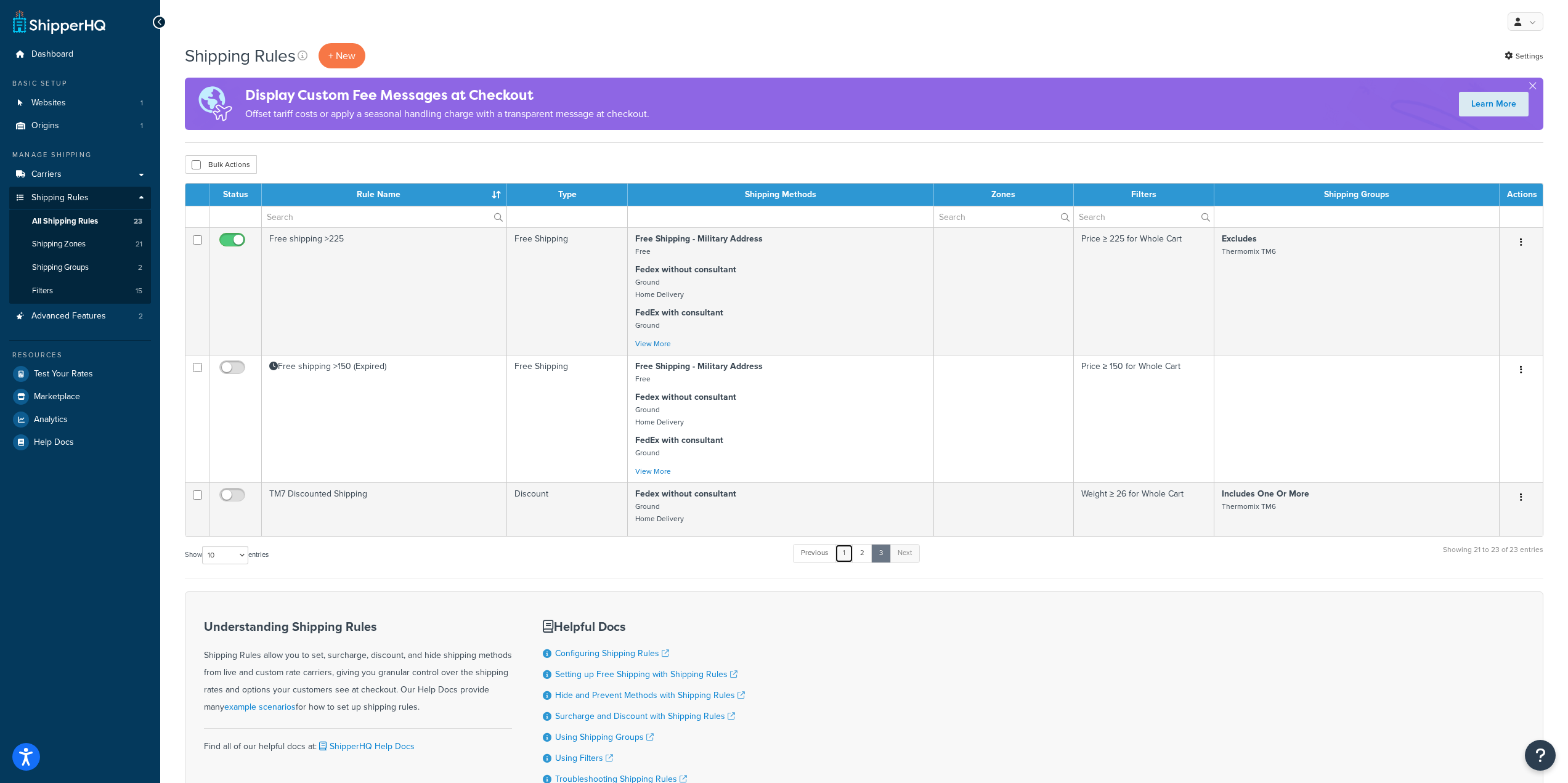
click at [850, 553] on link "1" at bounding box center [844, 553] width 19 height 19
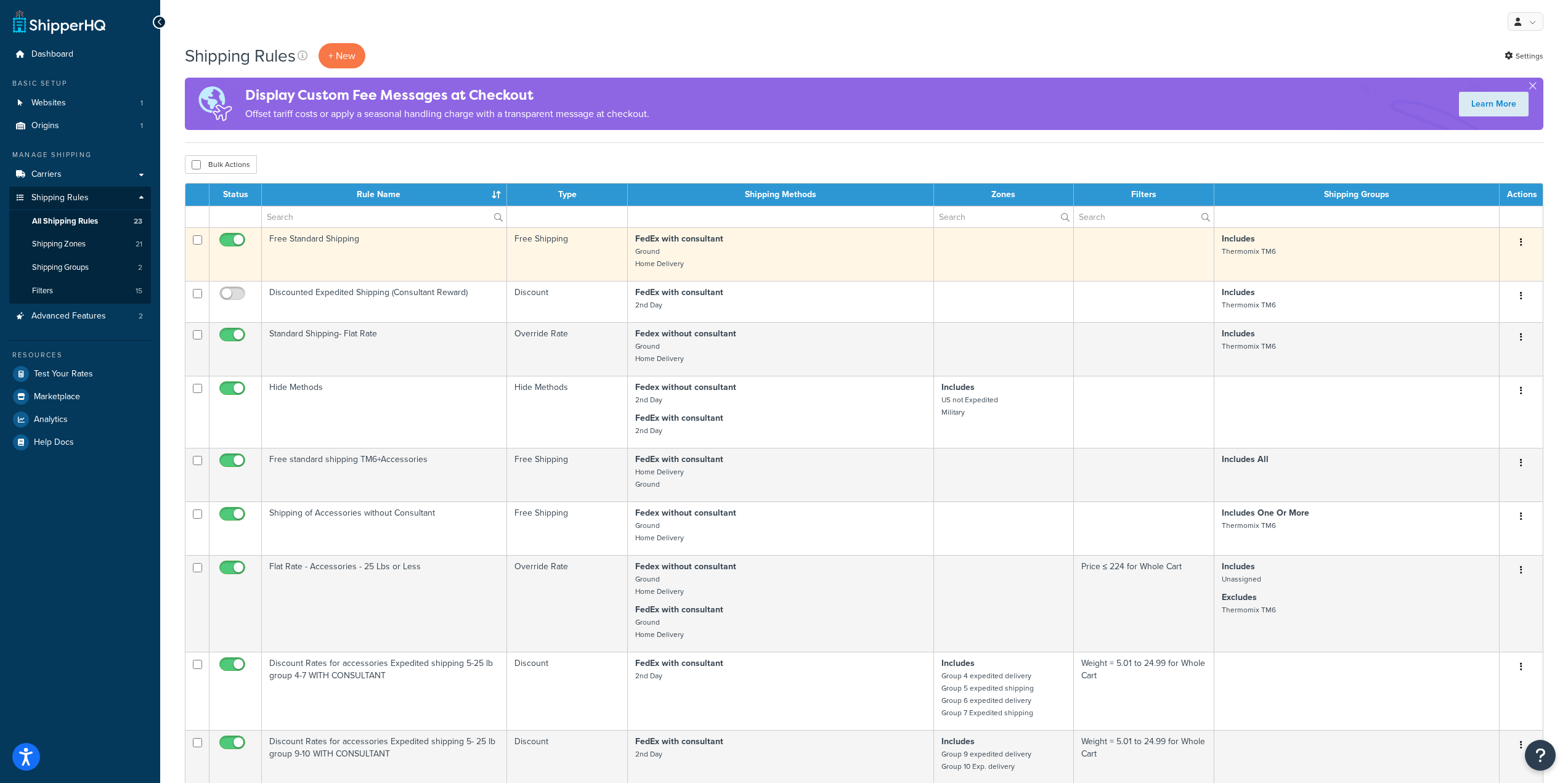
click at [1522, 242] on button "button" at bounding box center [1521, 243] width 17 height 20
click at [1487, 292] on link "Duplicate" at bounding box center [1480, 291] width 98 height 25
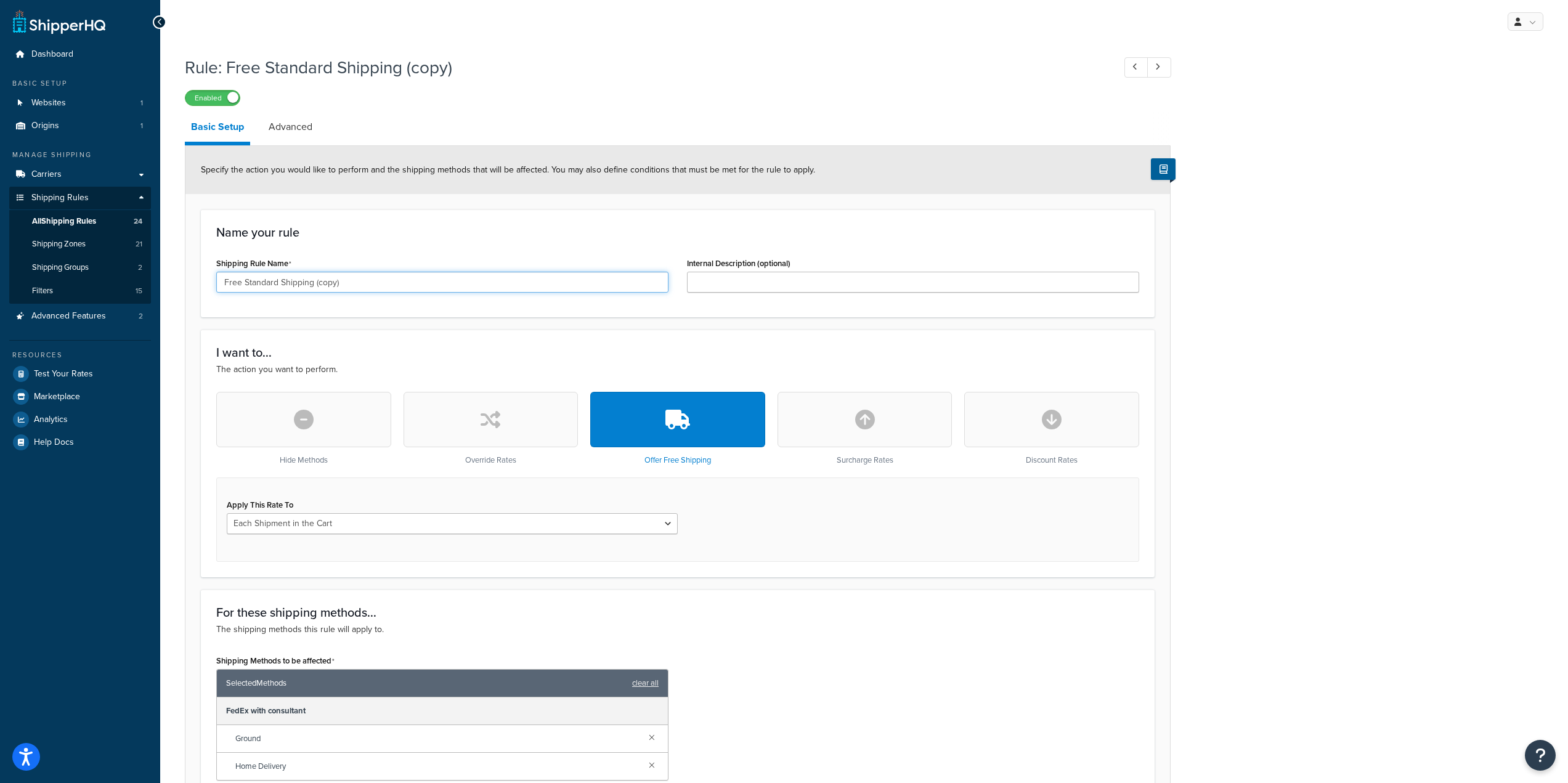
click at [398, 288] on input "Free Standard Shipping (copy)" at bounding box center [442, 282] width 452 height 21
click at [233, 103] on span at bounding box center [232, 97] width 11 height 11
click at [309, 125] on link "Advanced" at bounding box center [290, 126] width 56 height 30
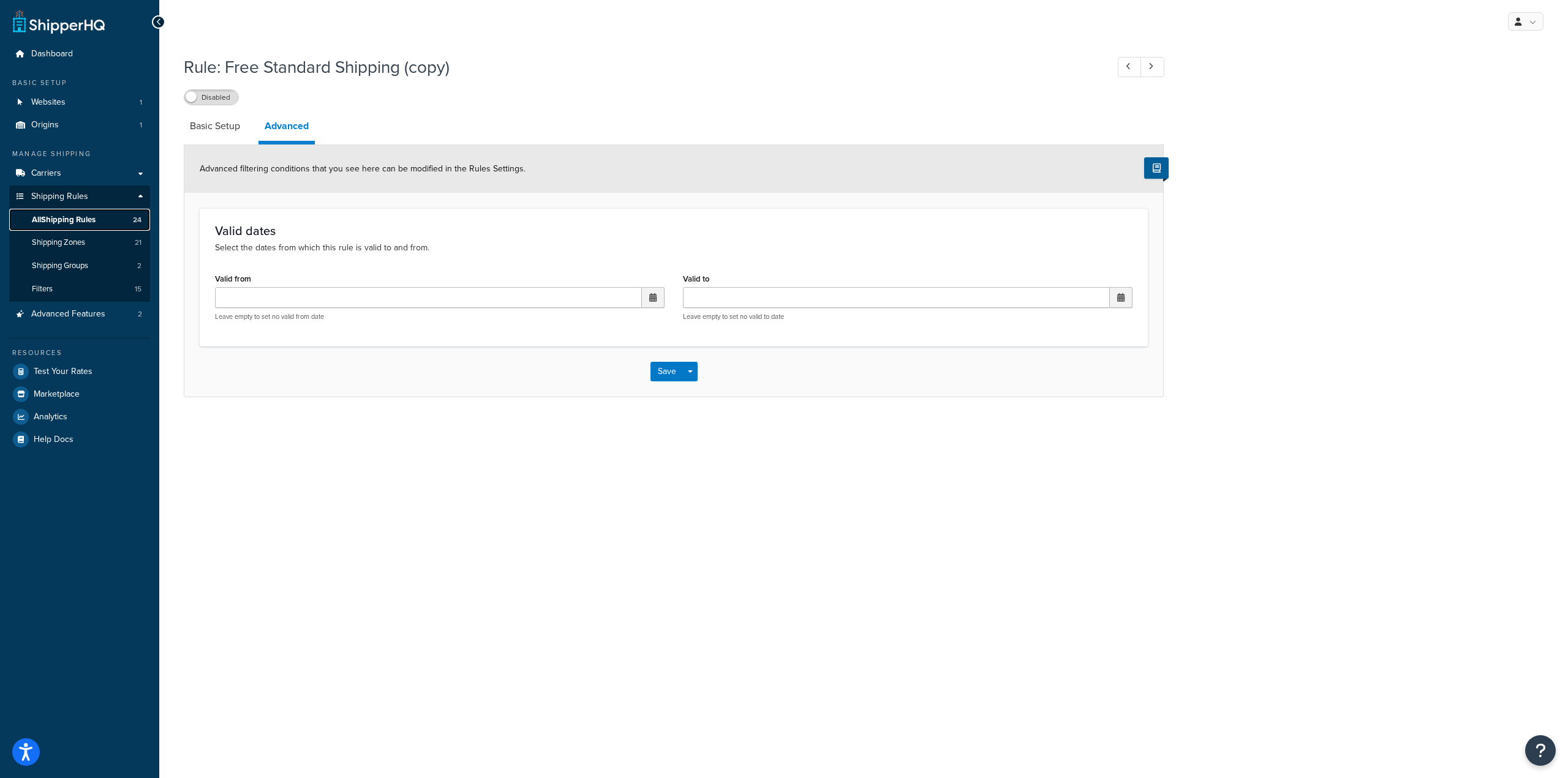
click at [76, 225] on span "All Shipping Rules" at bounding box center [64, 220] width 64 height 10
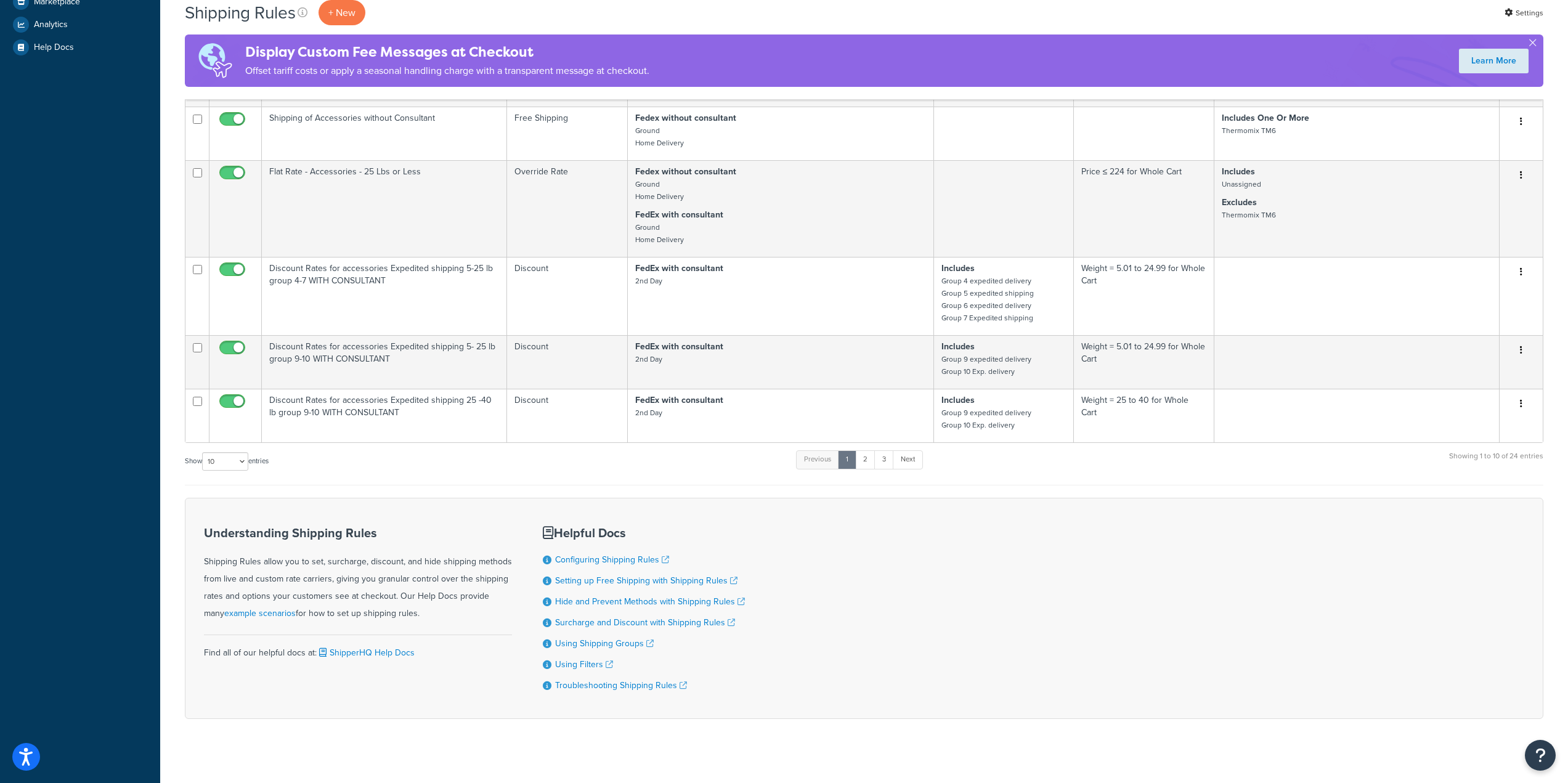
scroll to position [409, 0]
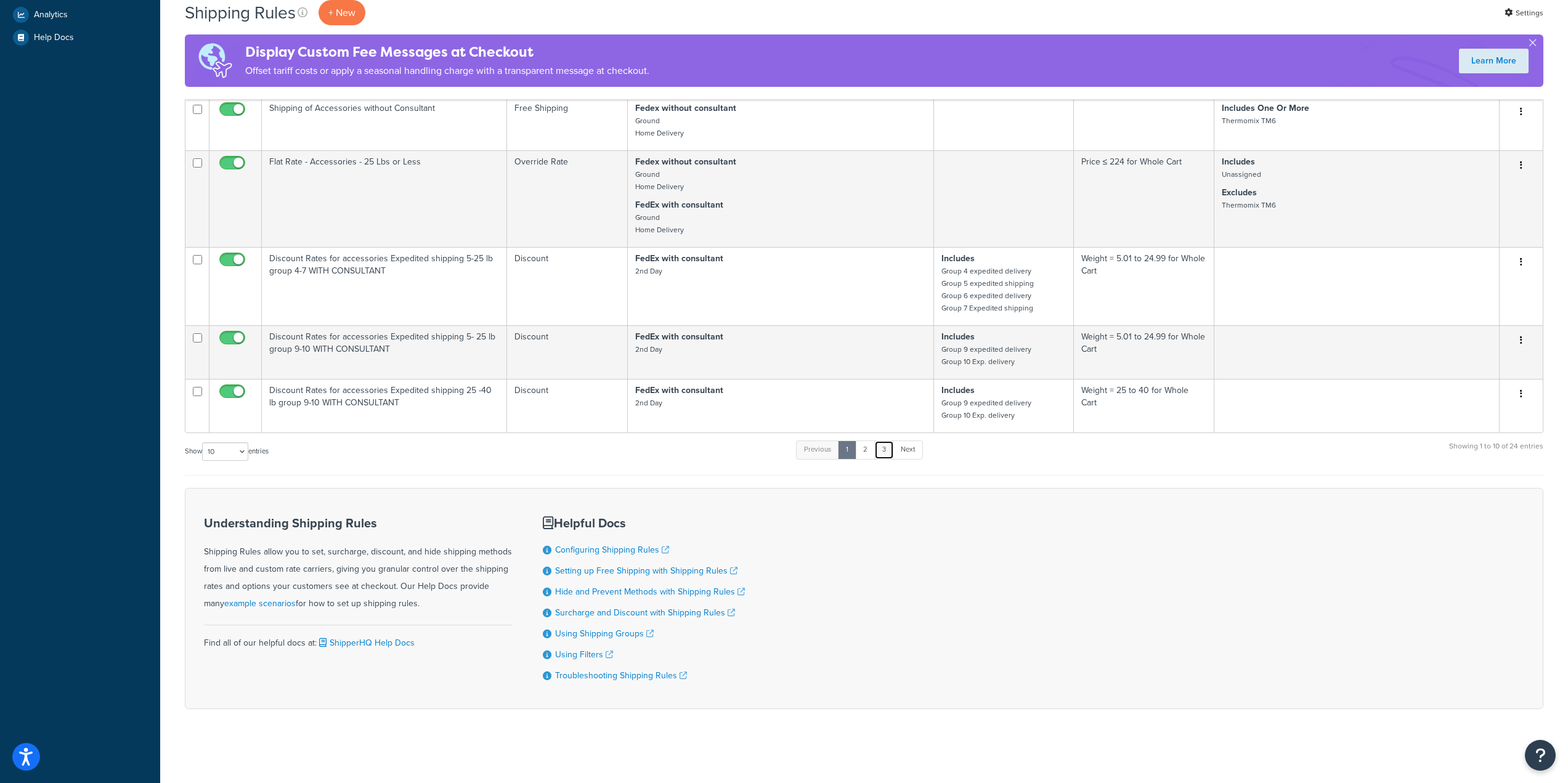
click at [891, 445] on link "3" at bounding box center [884, 450] width 20 height 19
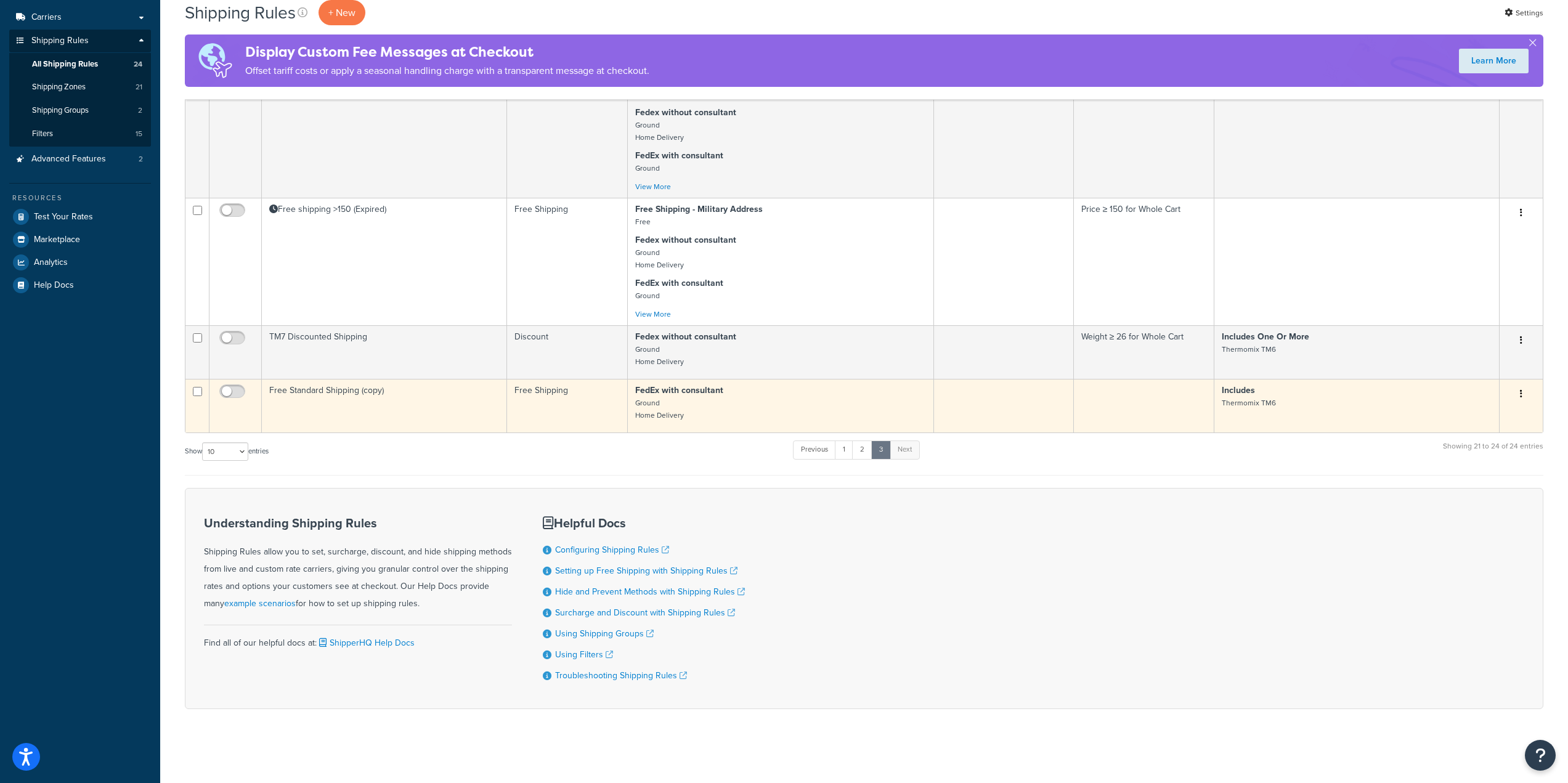
click at [1524, 386] on button "button" at bounding box center [1521, 394] width 17 height 20
click at [1449, 467] on link "Delete" at bounding box center [1480, 468] width 98 height 25
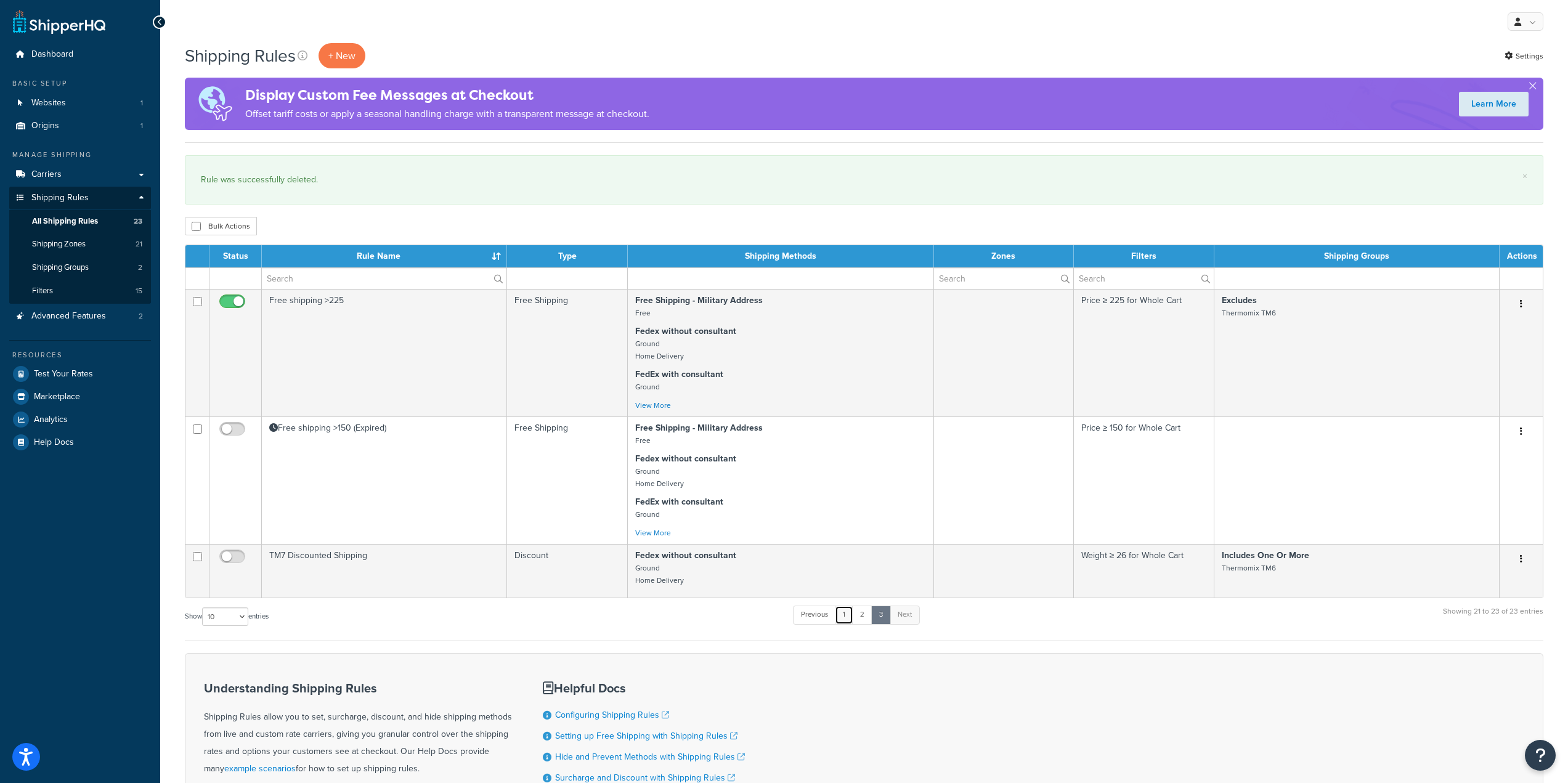
click at [851, 616] on link "1" at bounding box center [844, 615] width 19 height 19
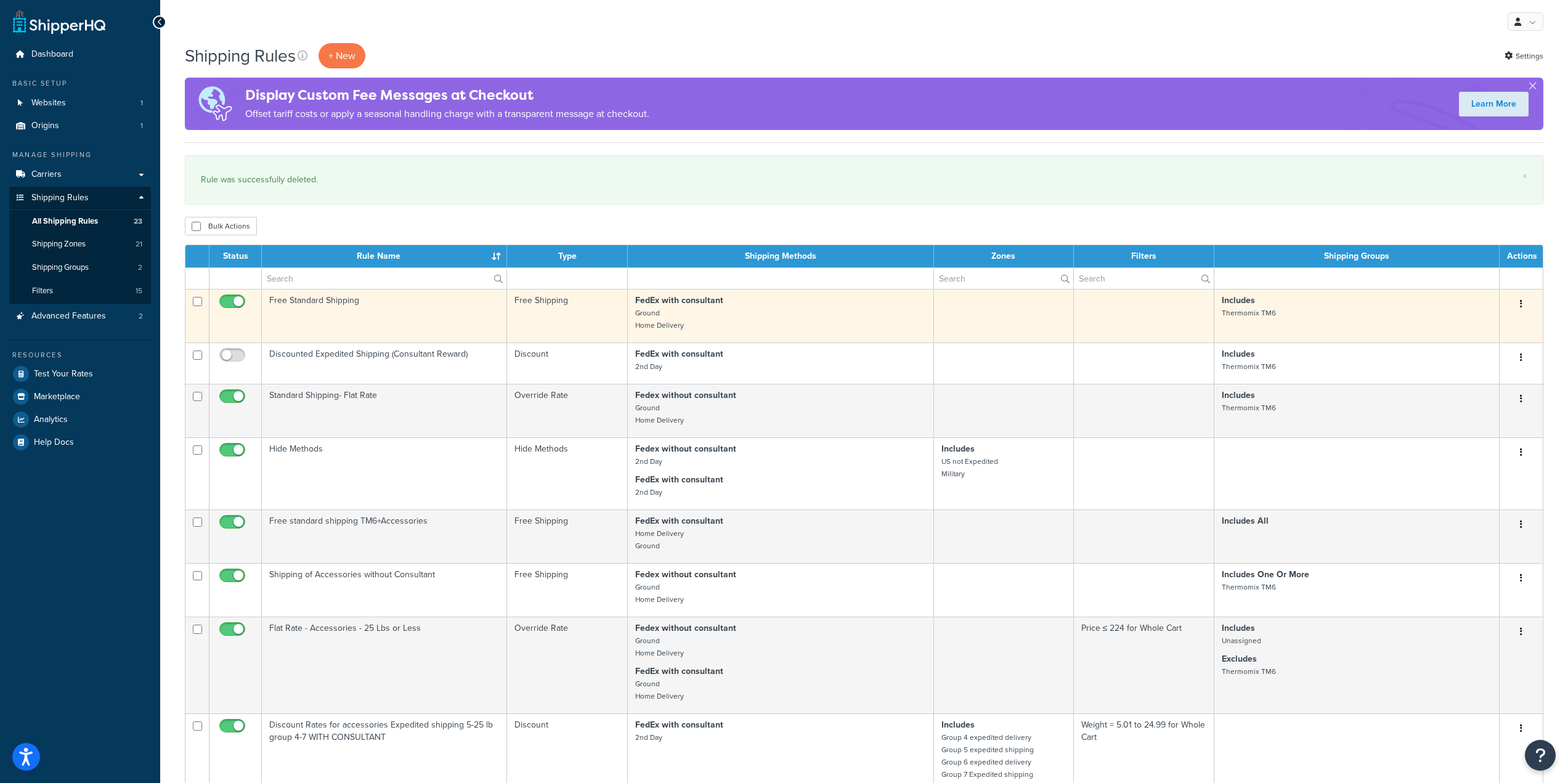
click at [360, 303] on td "Free Standard Shipping" at bounding box center [384, 316] width 245 height 53
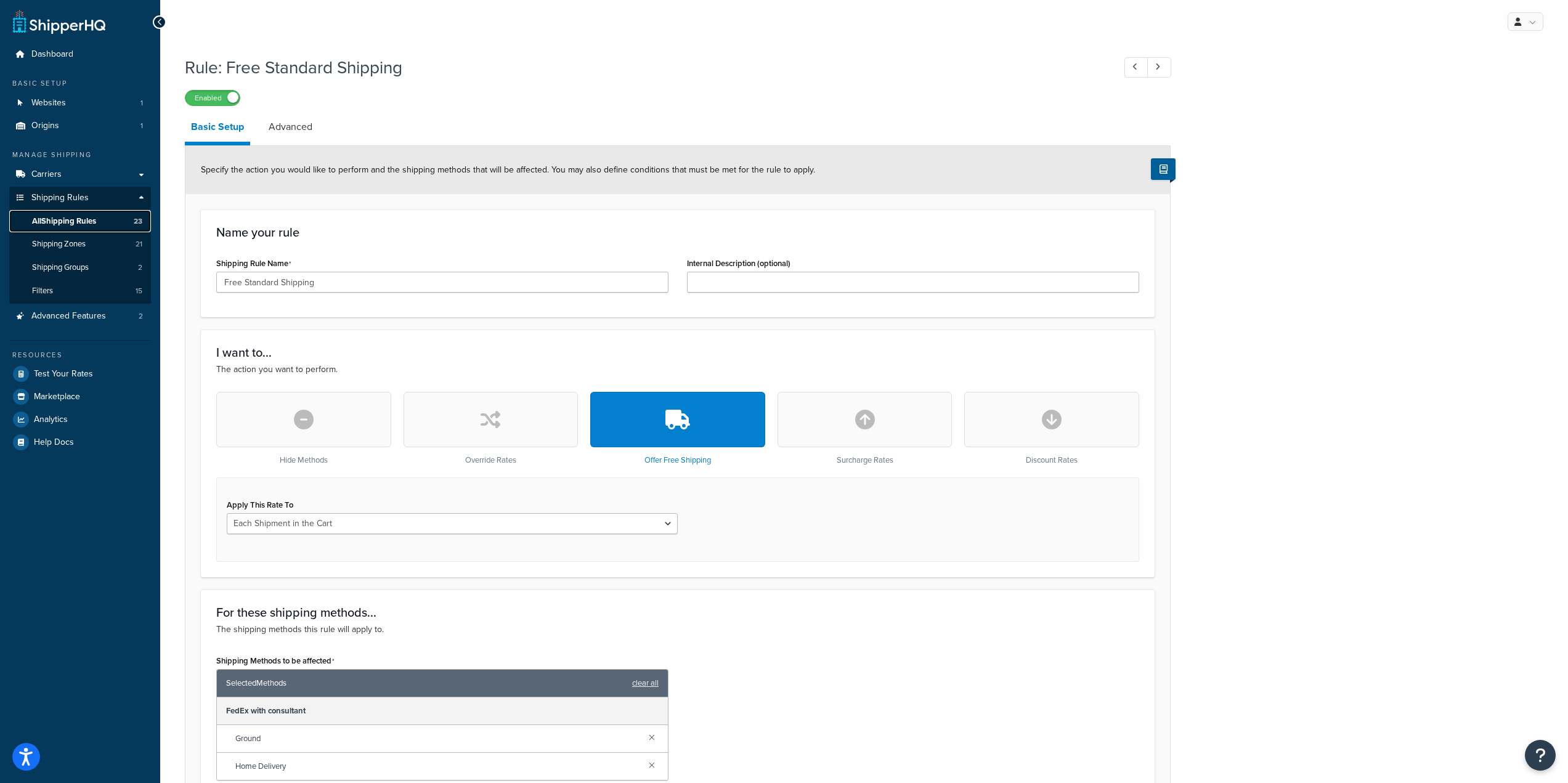
click at [79, 222] on span "All Shipping Rules" at bounding box center [64, 221] width 64 height 10
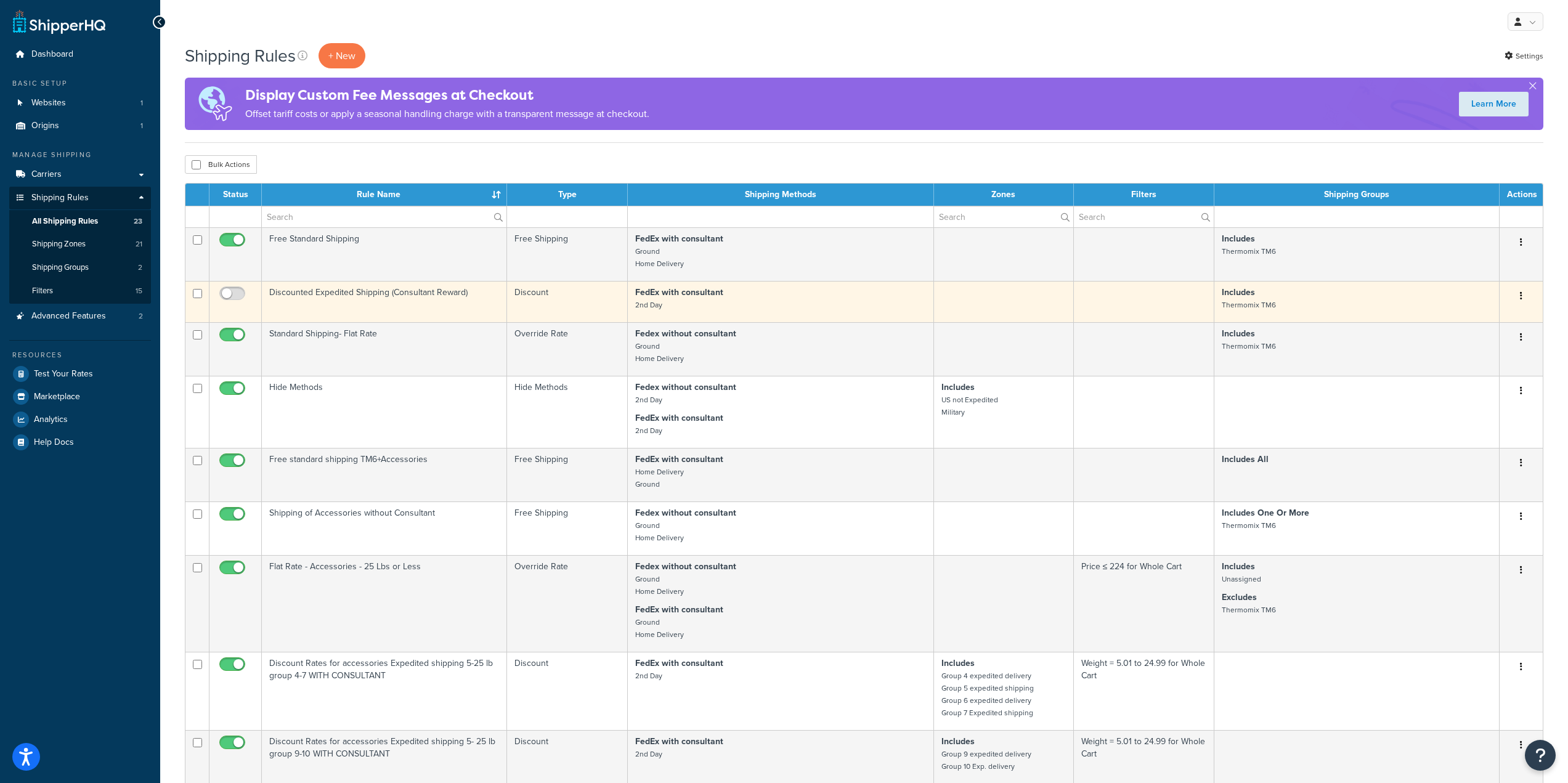
scroll to position [62, 0]
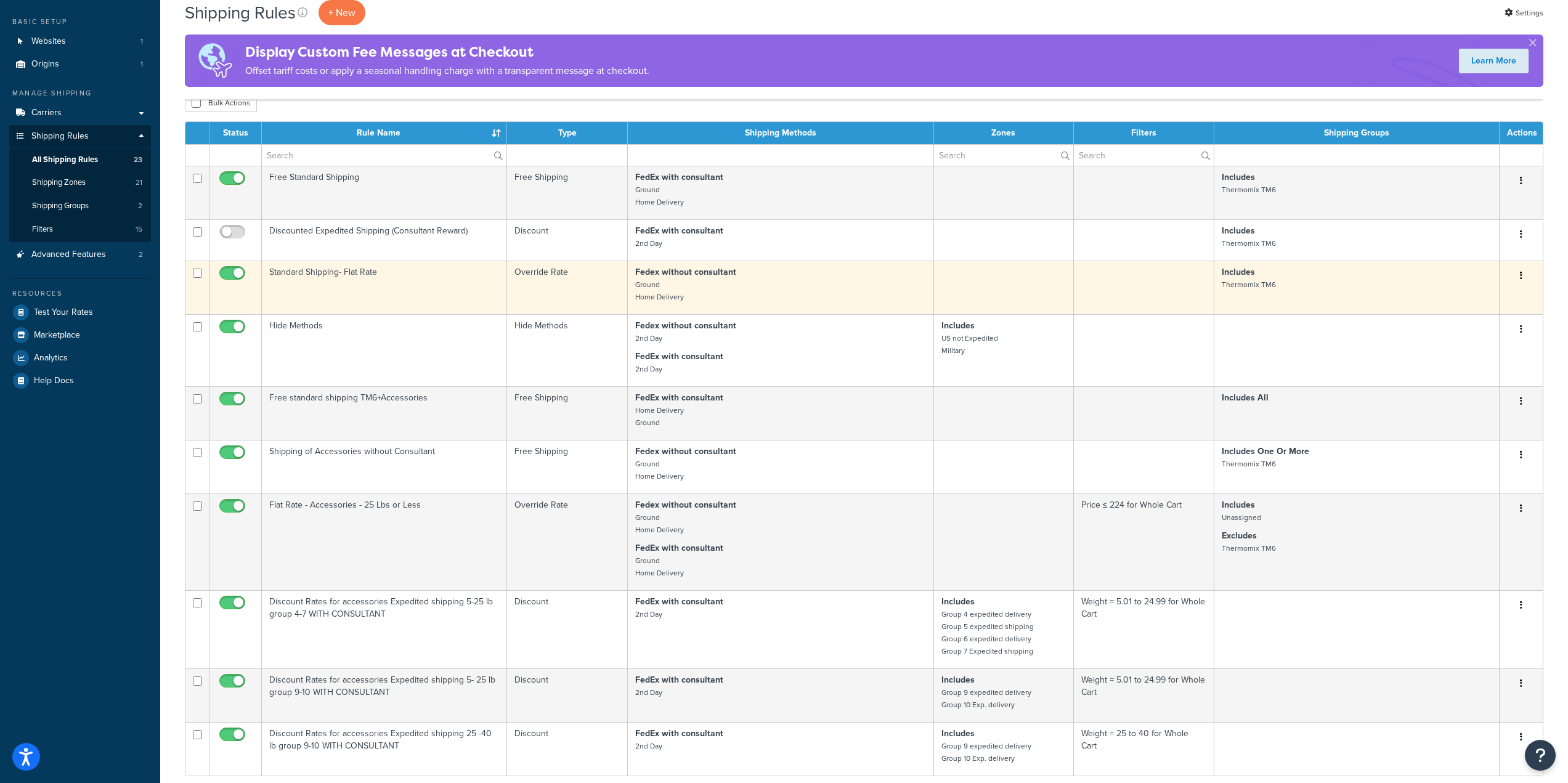
click at [432, 294] on td "Standard Shipping- Flat Rate" at bounding box center [384, 287] width 245 height 53
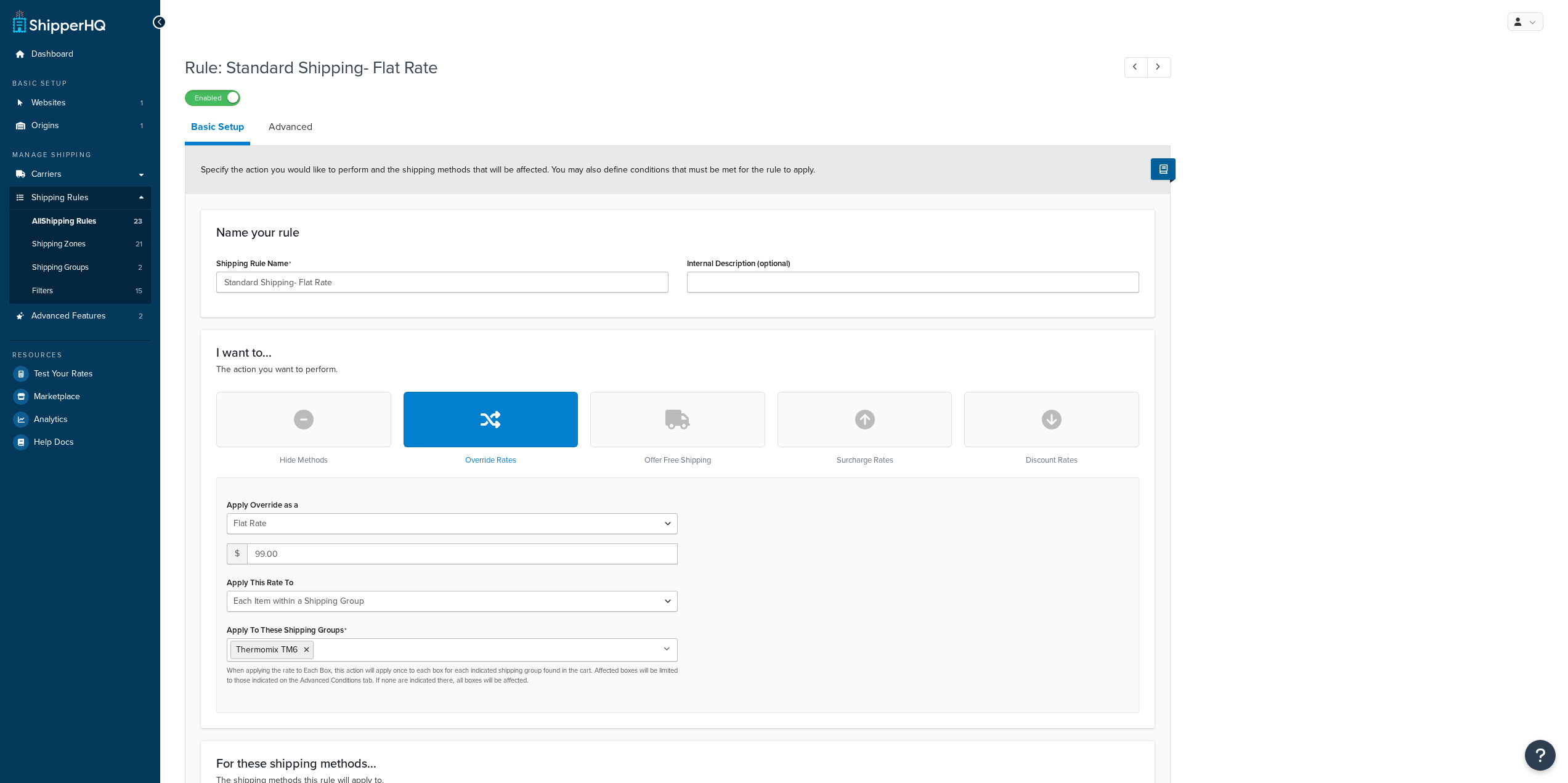
select select "ITEM"
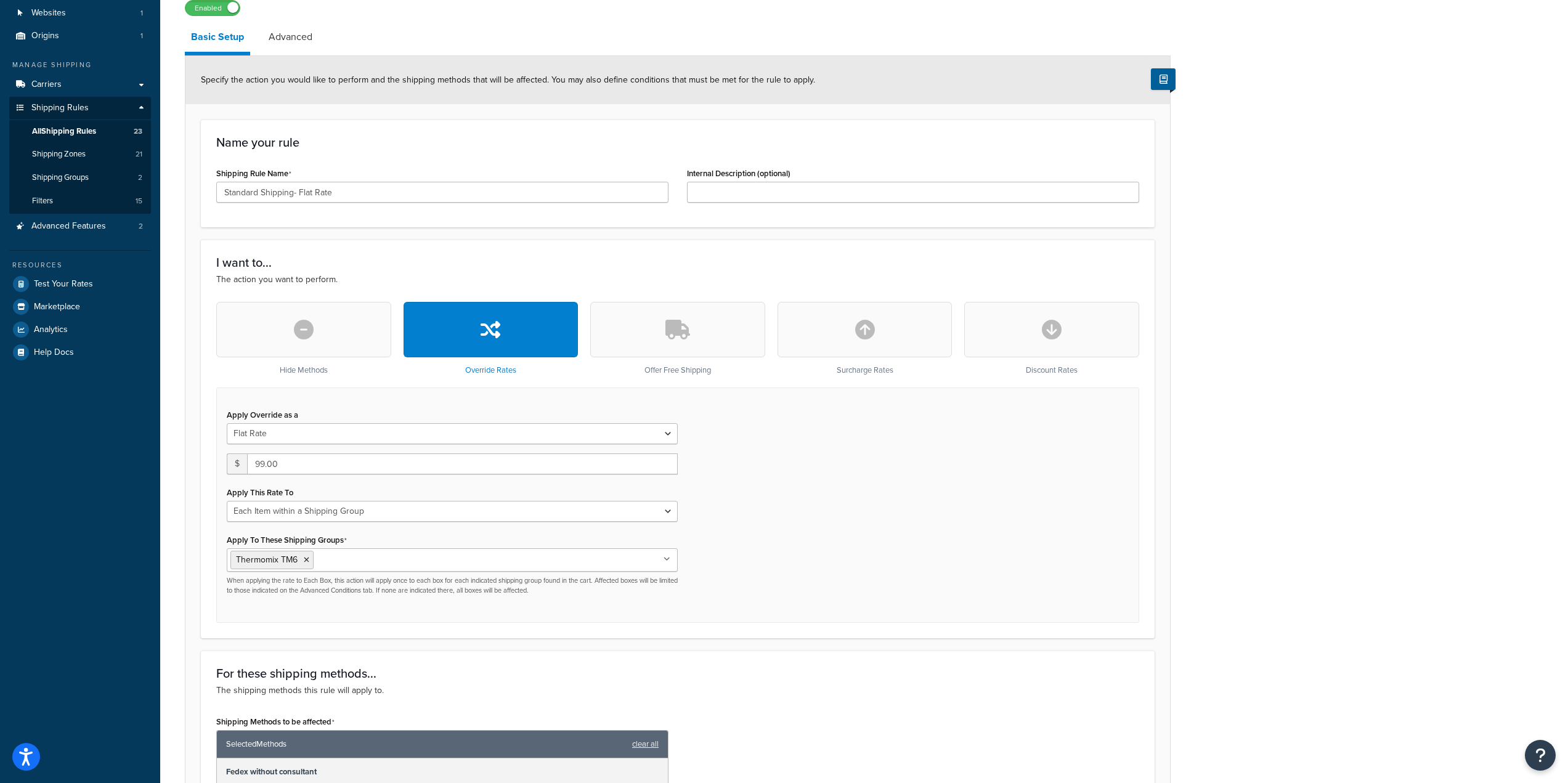
scroll to position [185, 0]
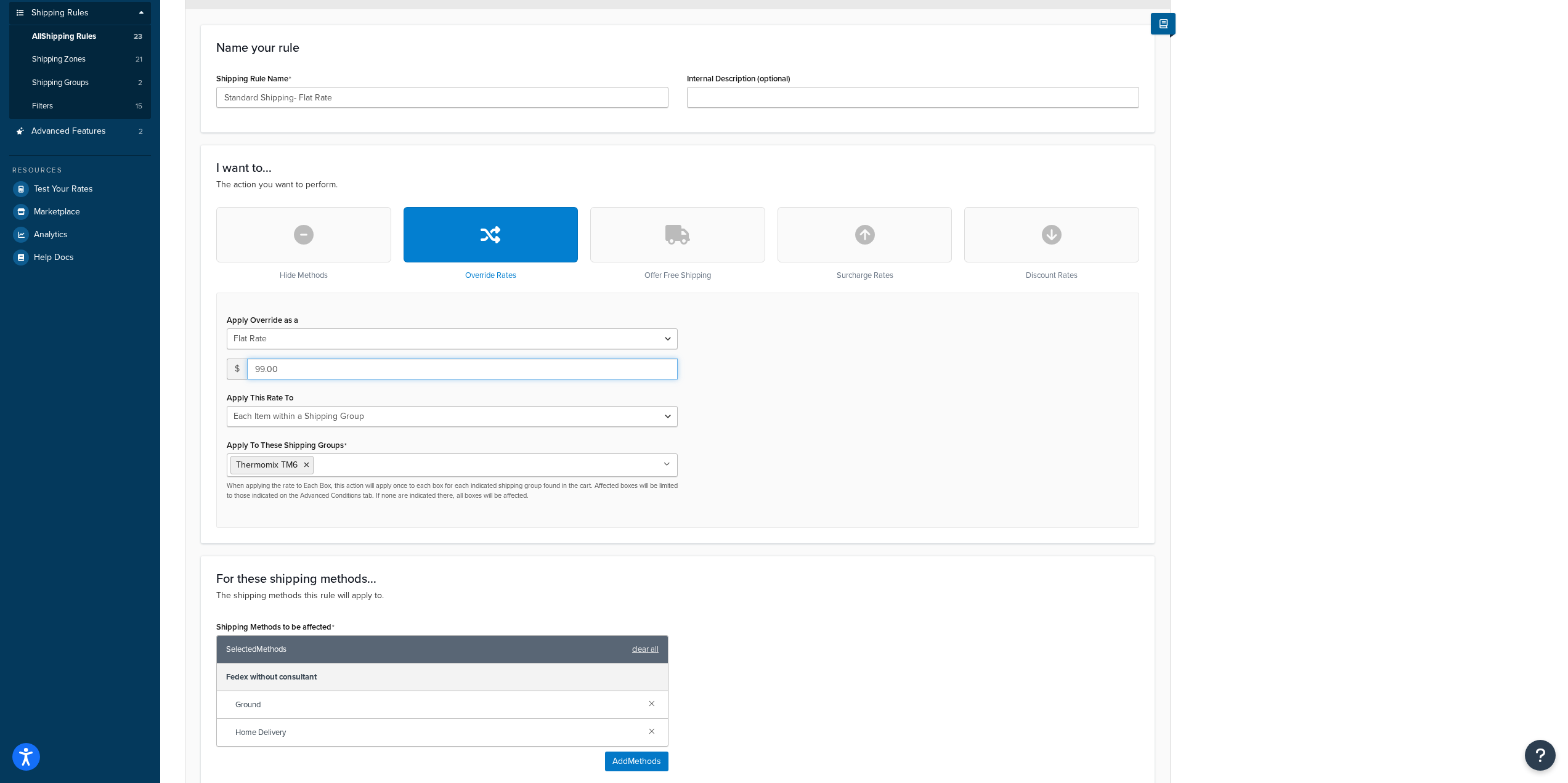
drag, startPoint x: 336, startPoint y: 373, endPoint x: 229, endPoint y: 368, distance: 107.1
click at [232, 365] on div "$ 99.00" at bounding box center [452, 369] width 451 height 21
type input "59.00"
click at [830, 378] on div "Apply Override as a Flat Rate Percentage Flat Rate & Percentage $ 59.00 Apply T…" at bounding box center [678, 411] width 923 height 236
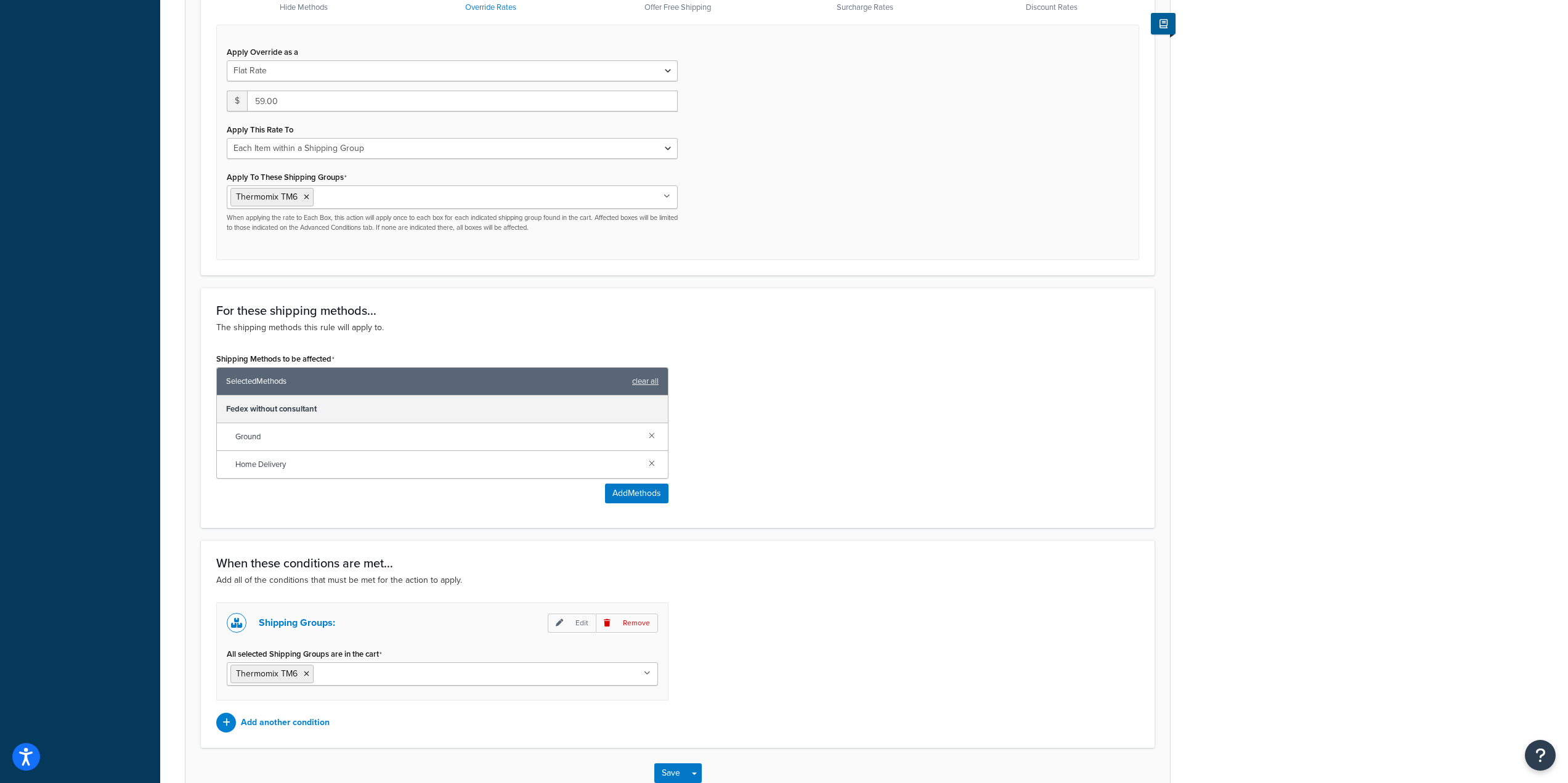
scroll to position [532, 0]
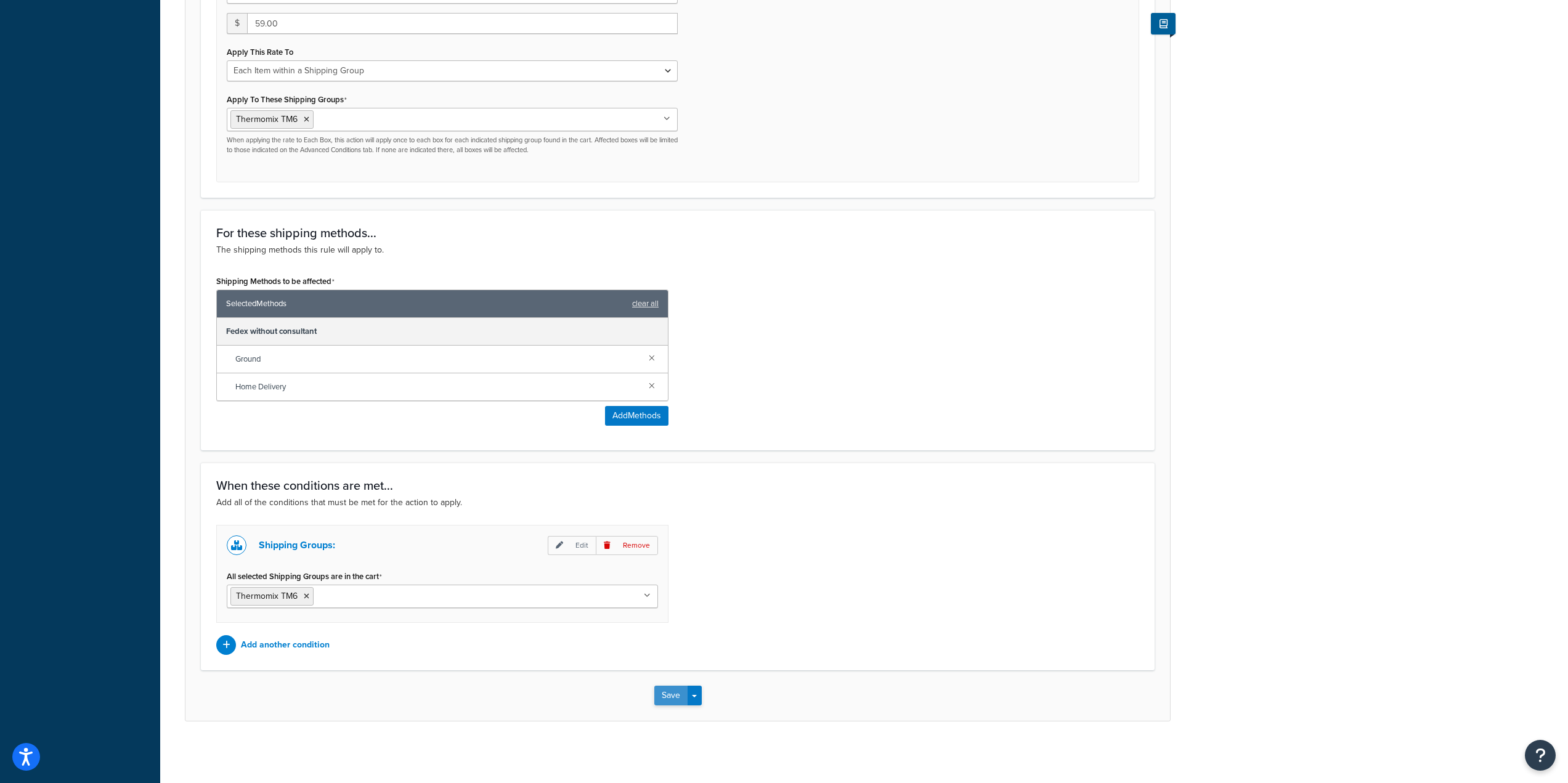
click at [672, 693] on button "Save" at bounding box center [670, 696] width 33 height 20
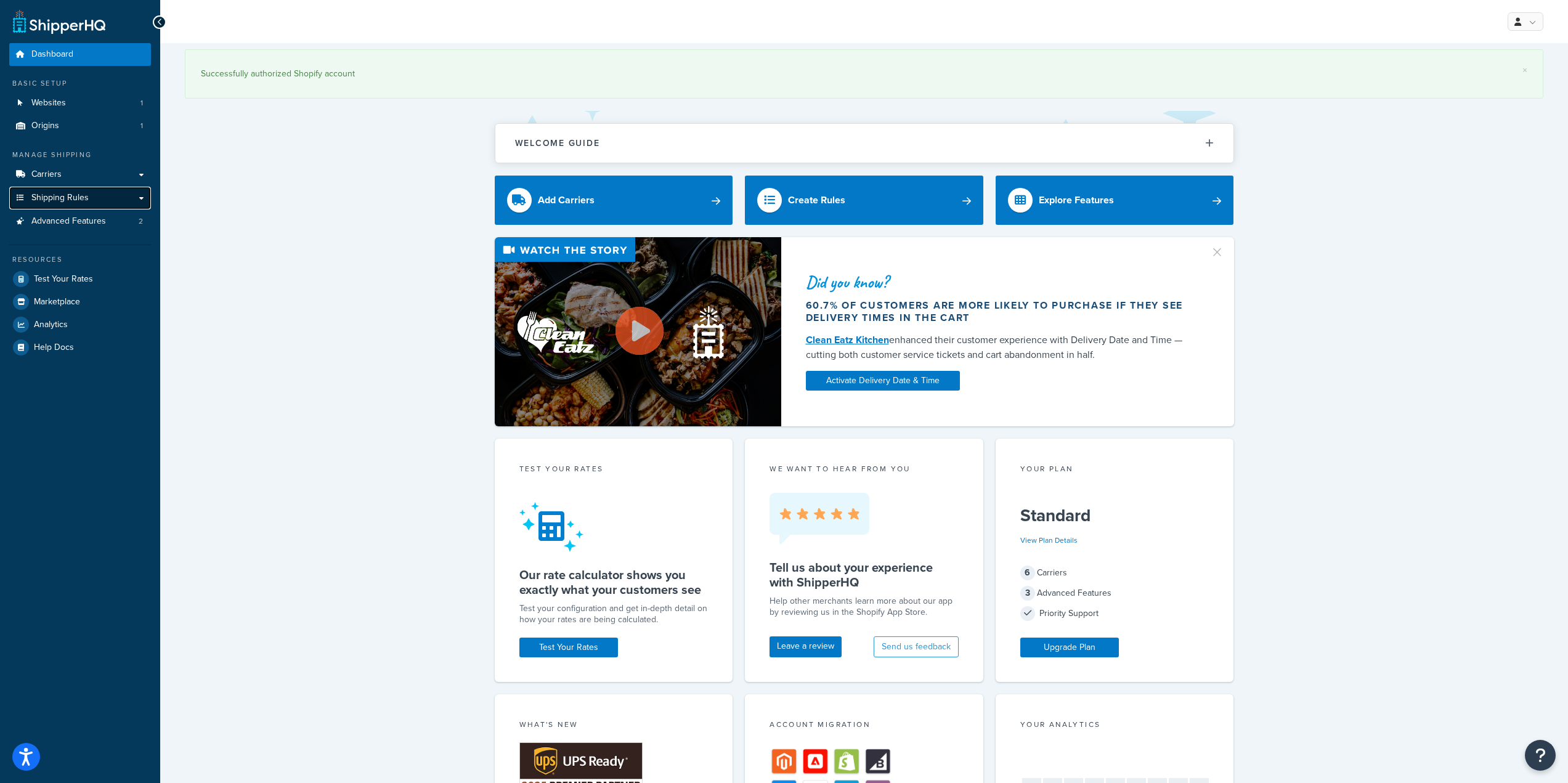
click at [85, 193] on span "Shipping Rules" at bounding box center [60, 198] width 58 height 10
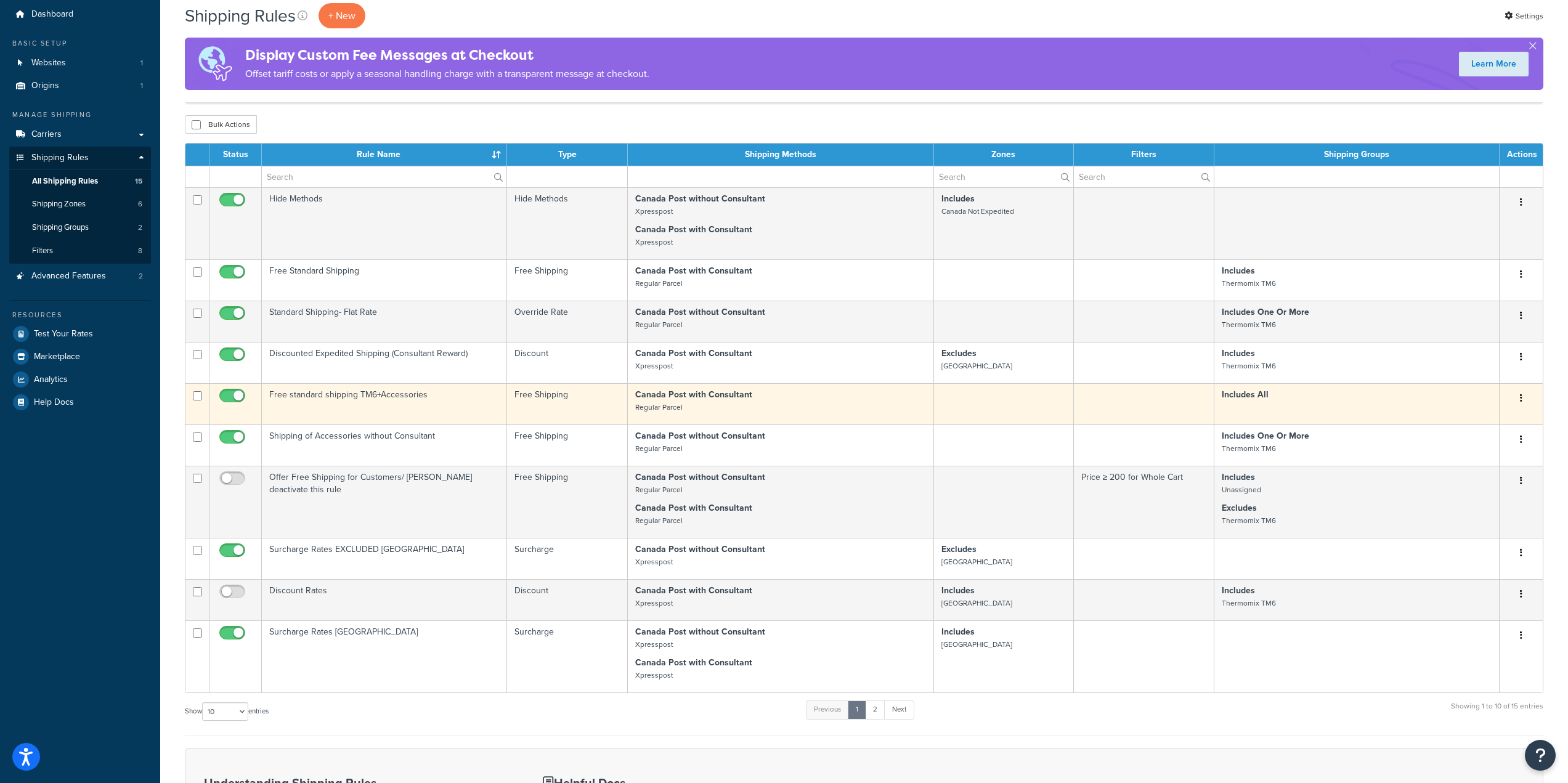
scroll to position [62, 0]
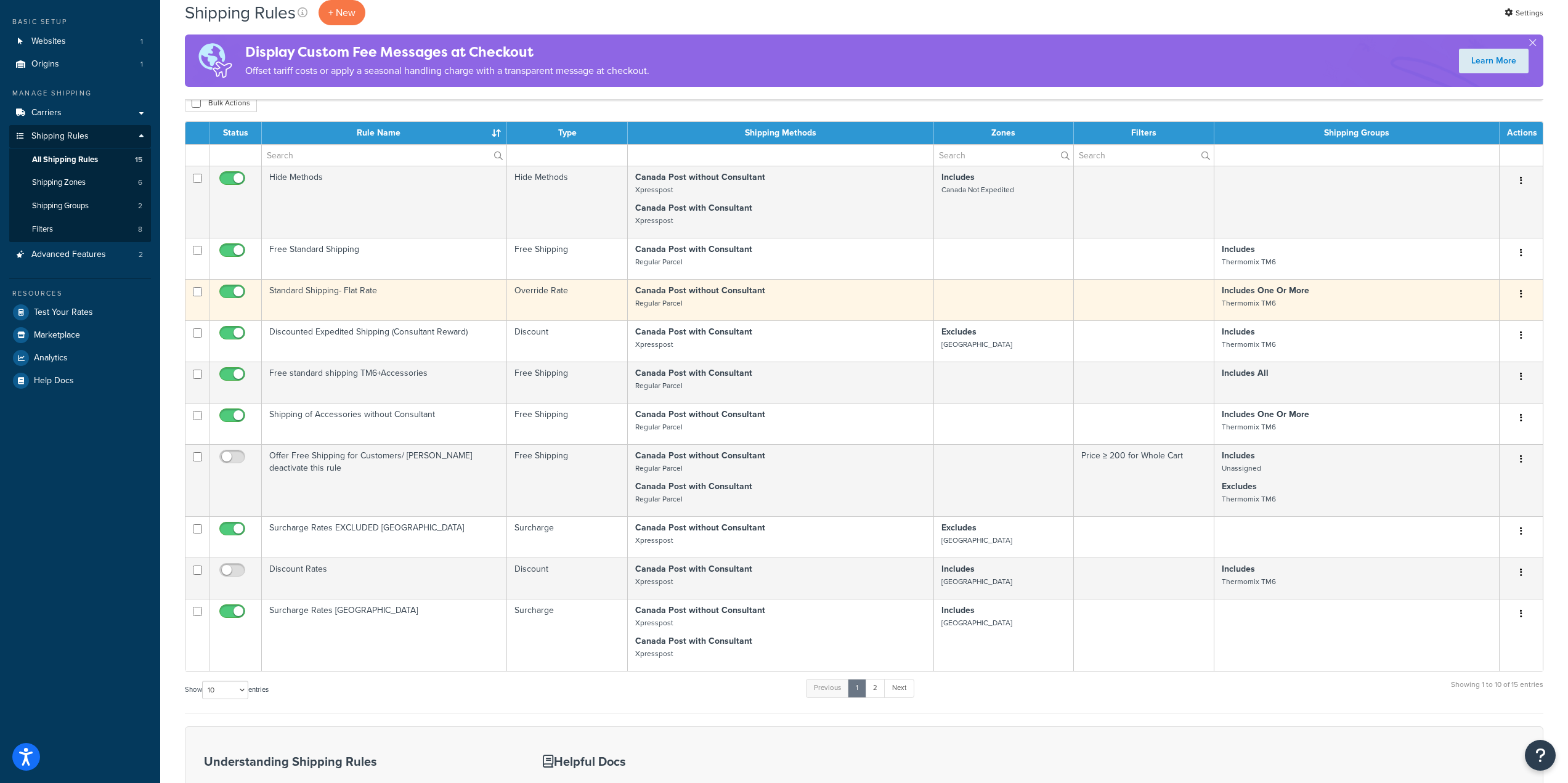
click at [378, 292] on td "Standard Shipping- Flat Rate" at bounding box center [384, 299] width 245 height 42
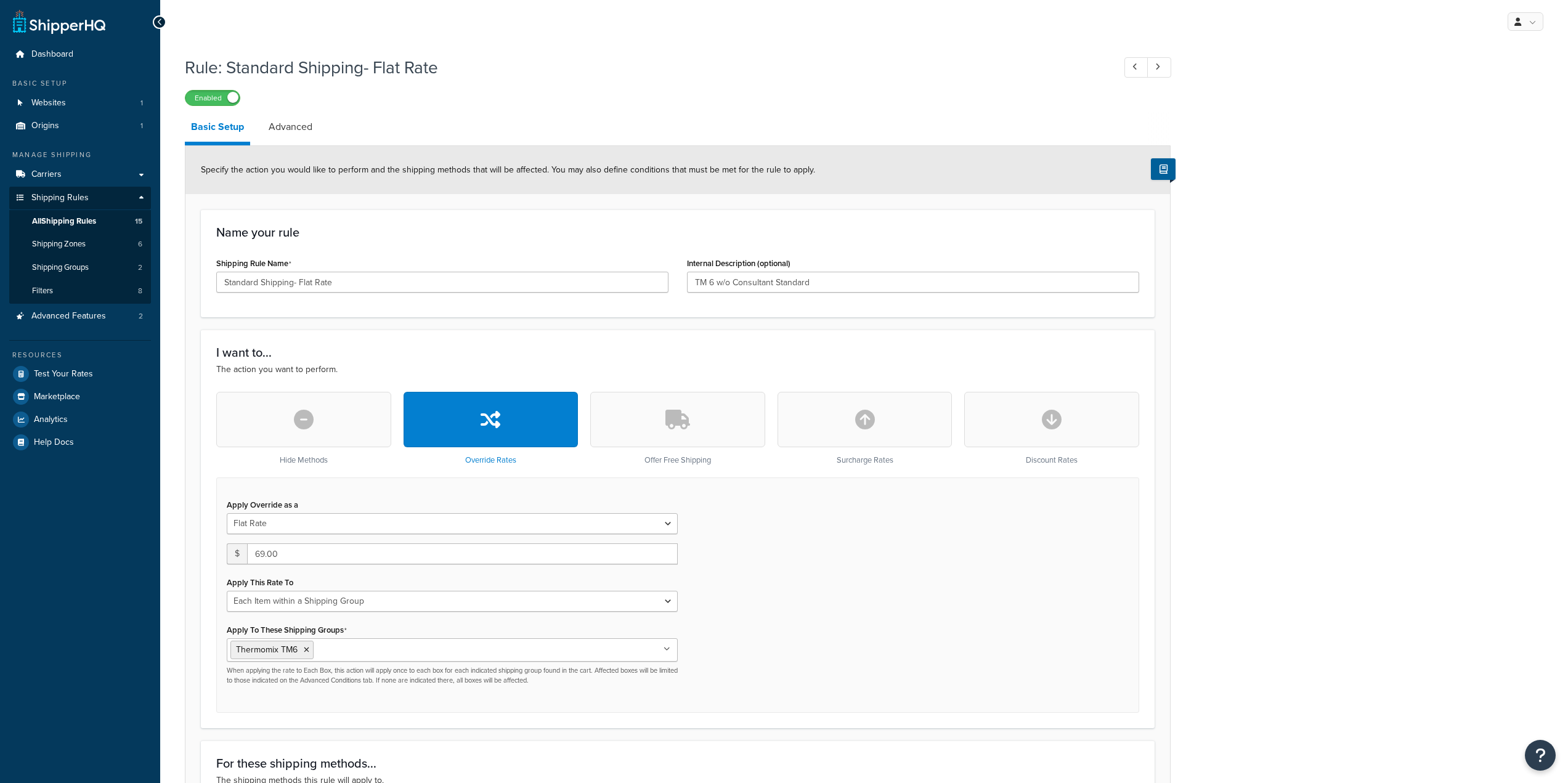
select select "ITEM"
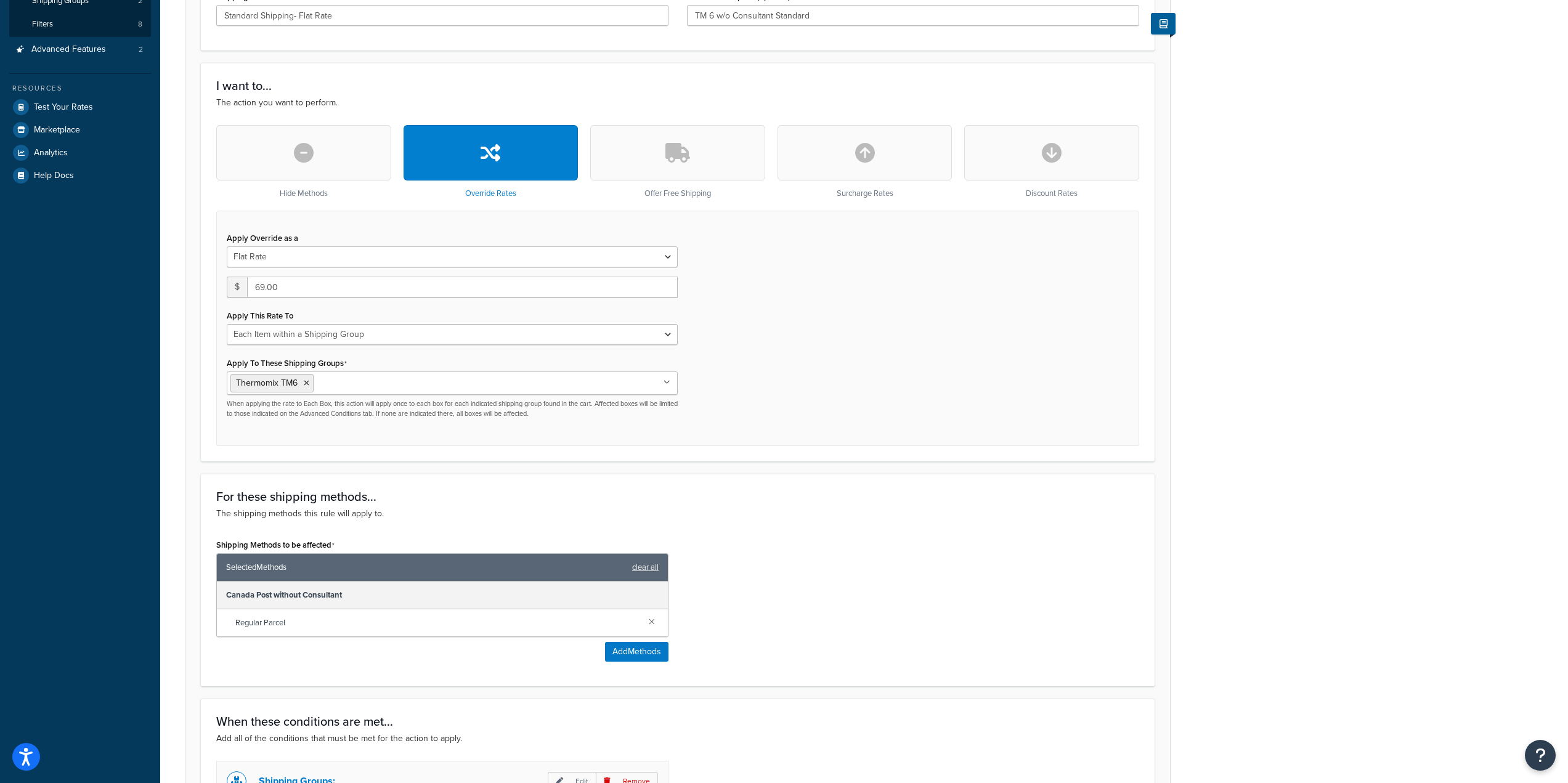
scroll to position [196, 0]
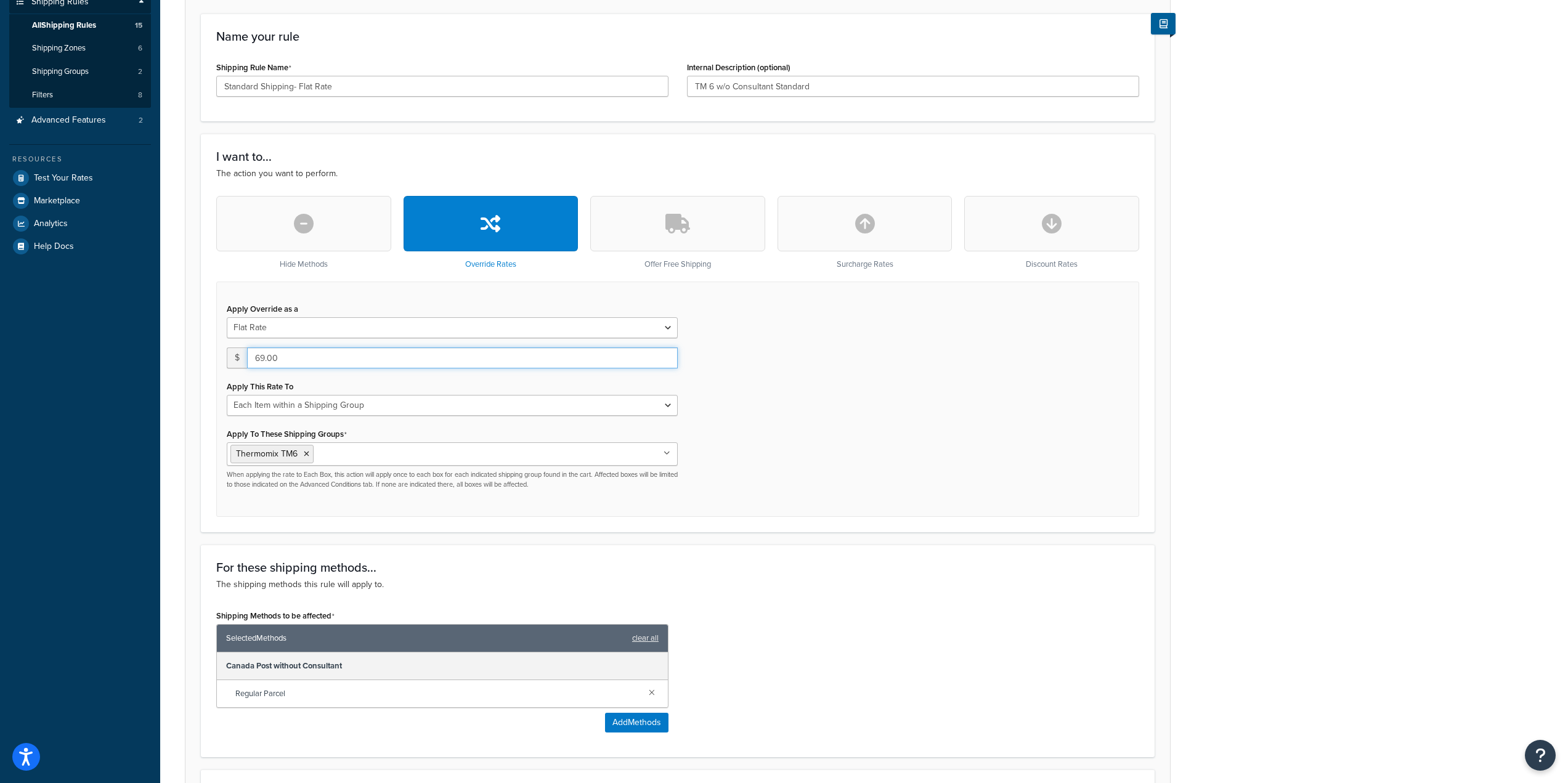
click at [259, 361] on input "69.00" at bounding box center [462, 358] width 431 height 21
type input "59.00"
click at [1035, 384] on div "Apply Override as a Flat Rate Percentage Flat Rate & Percentage $ 59.00 Apply T…" at bounding box center [678, 400] width 923 height 236
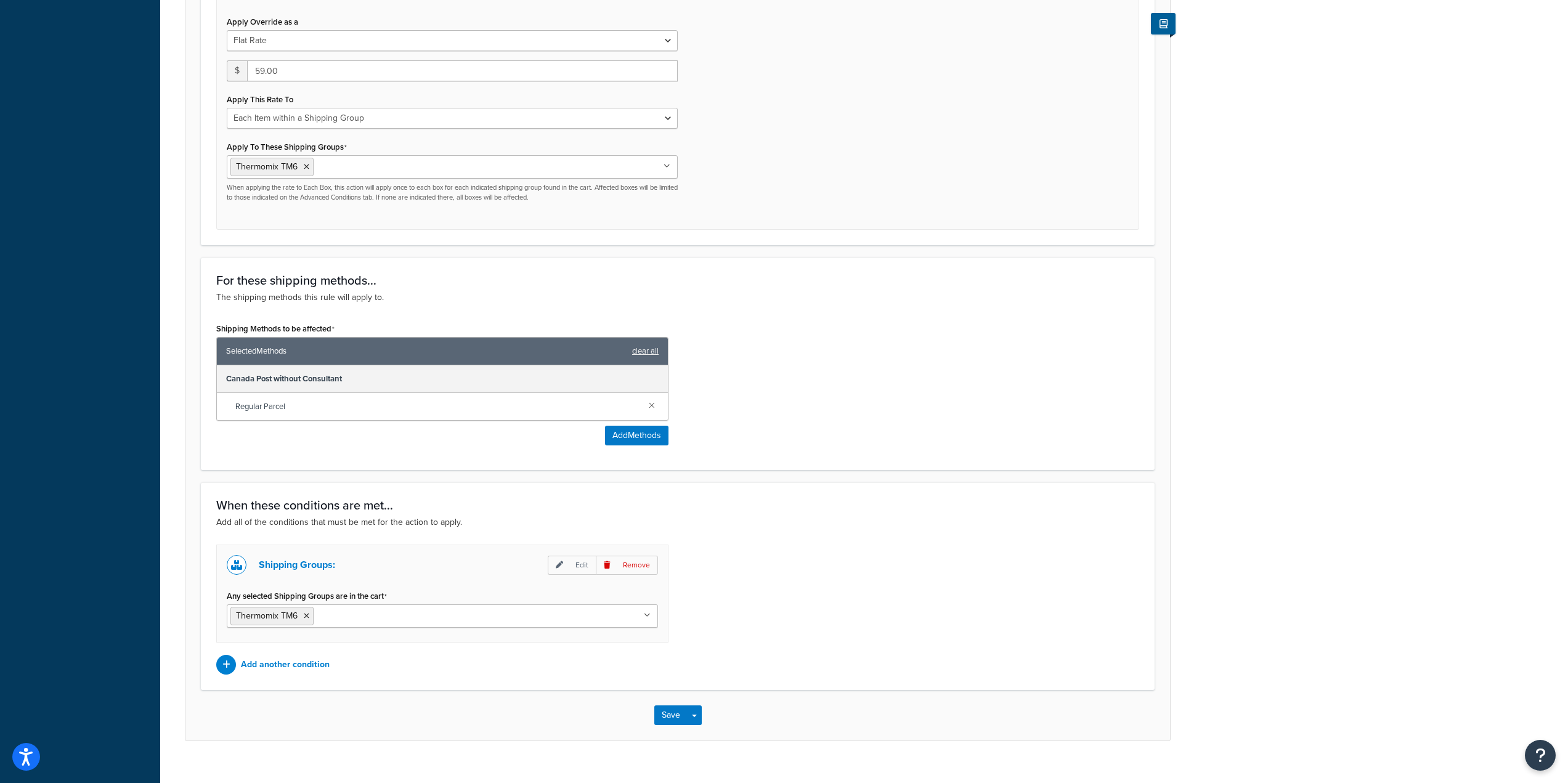
scroll to position [504, 0]
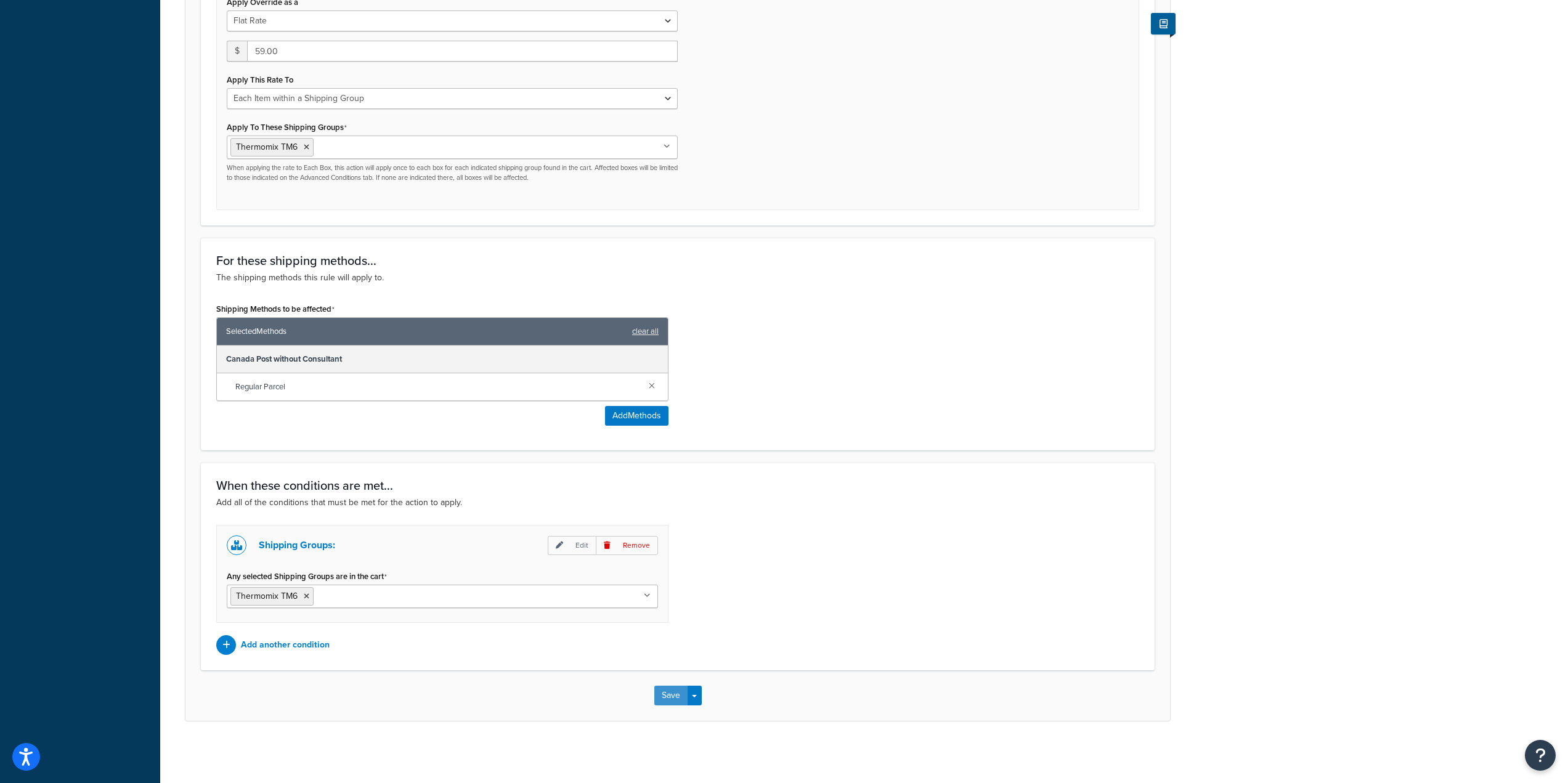
click at [668, 691] on button "Save" at bounding box center [670, 696] width 33 height 20
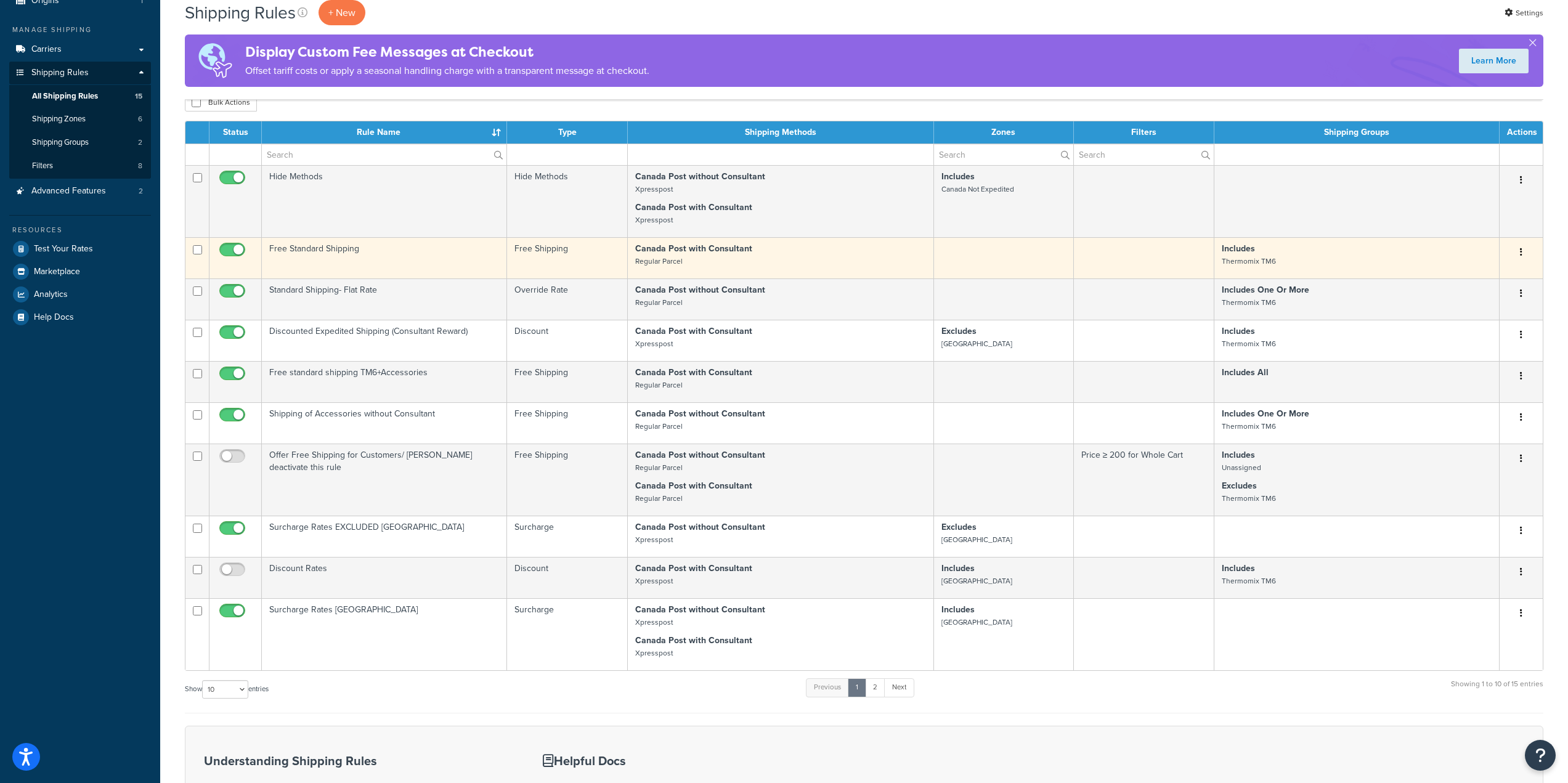
scroll to position [185, 0]
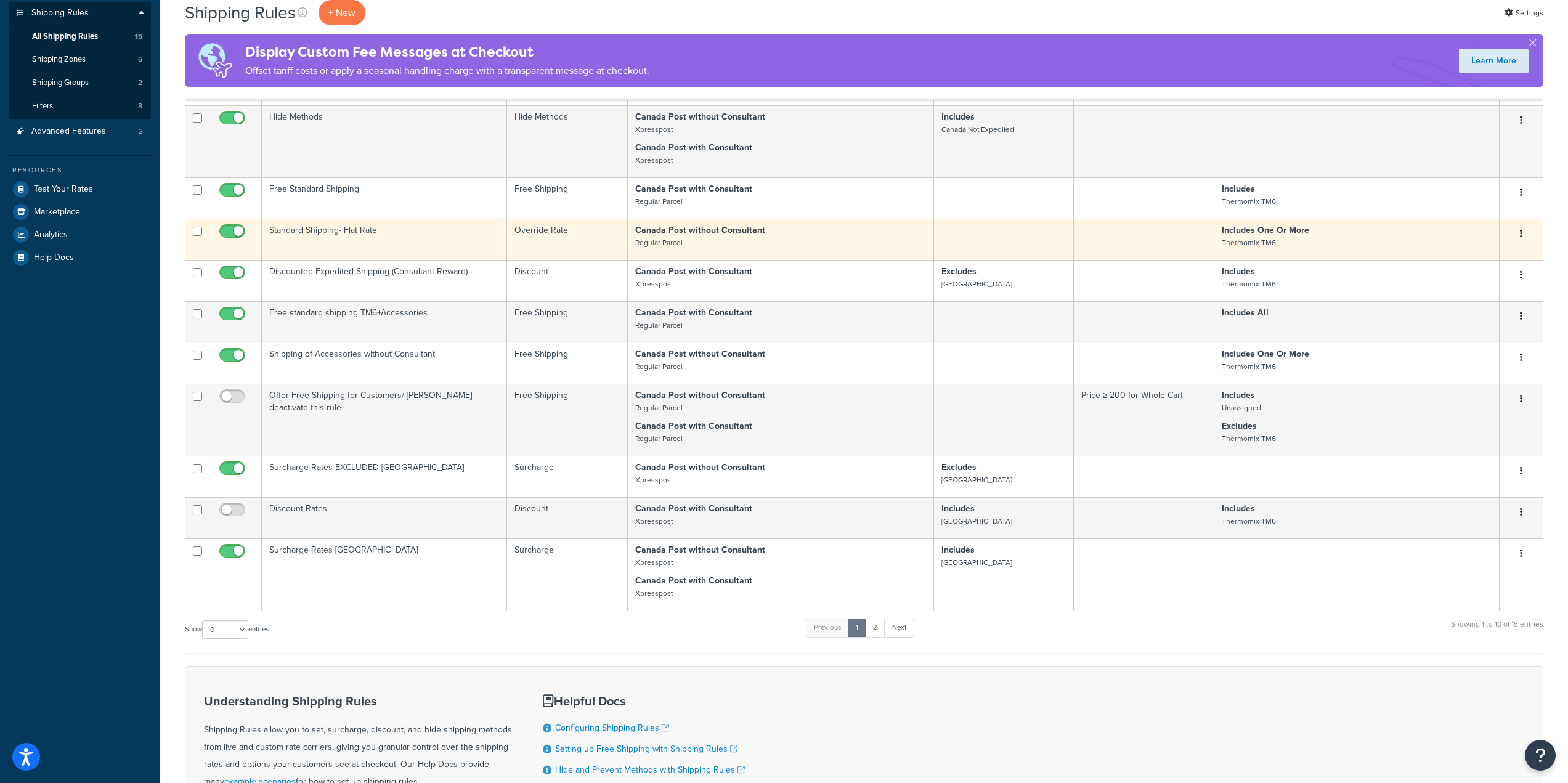
click at [341, 236] on td "Standard Shipping- Flat Rate" at bounding box center [384, 239] width 245 height 42
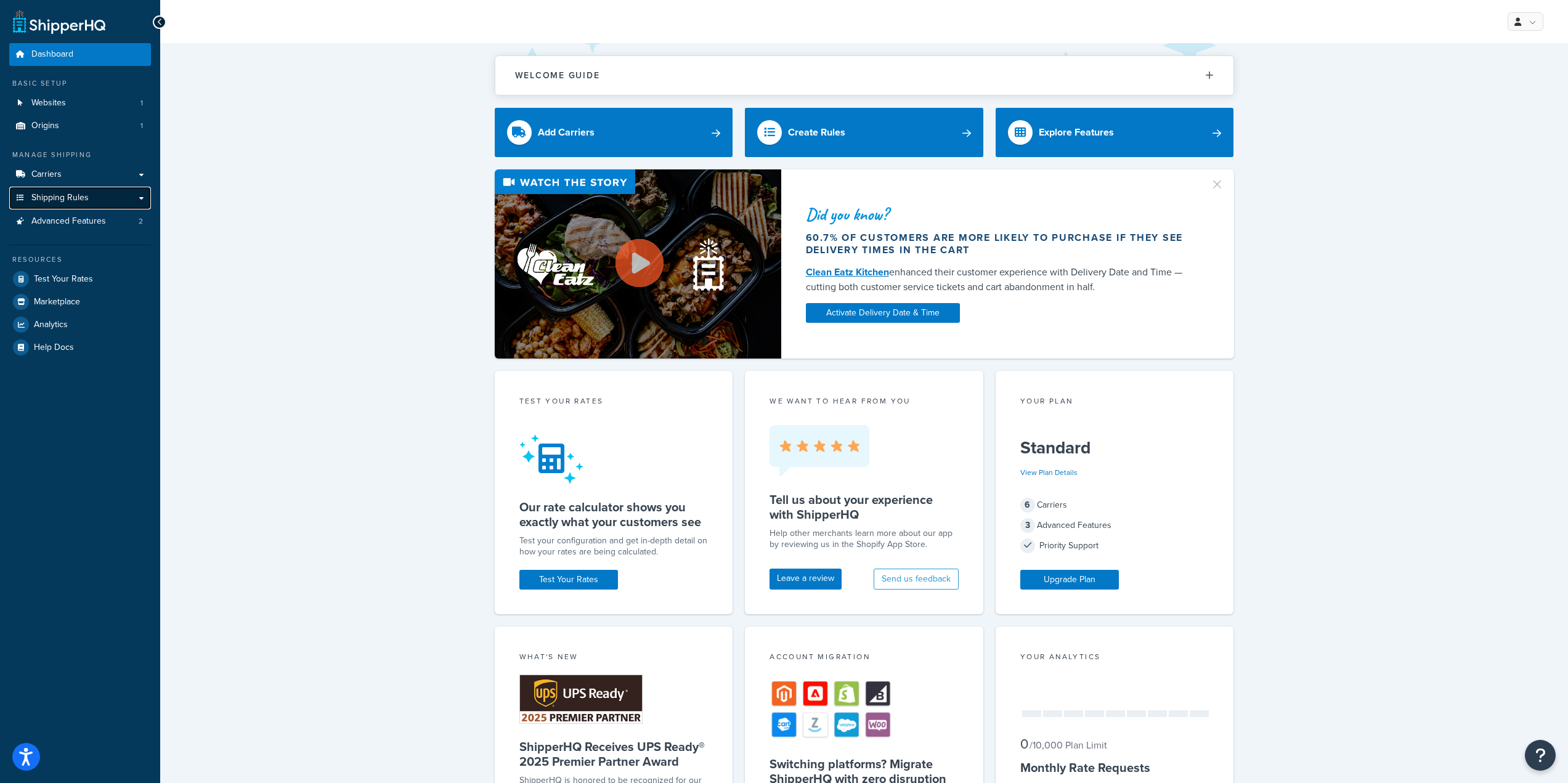
click at [80, 199] on span "Shipping Rules" at bounding box center [60, 198] width 58 height 10
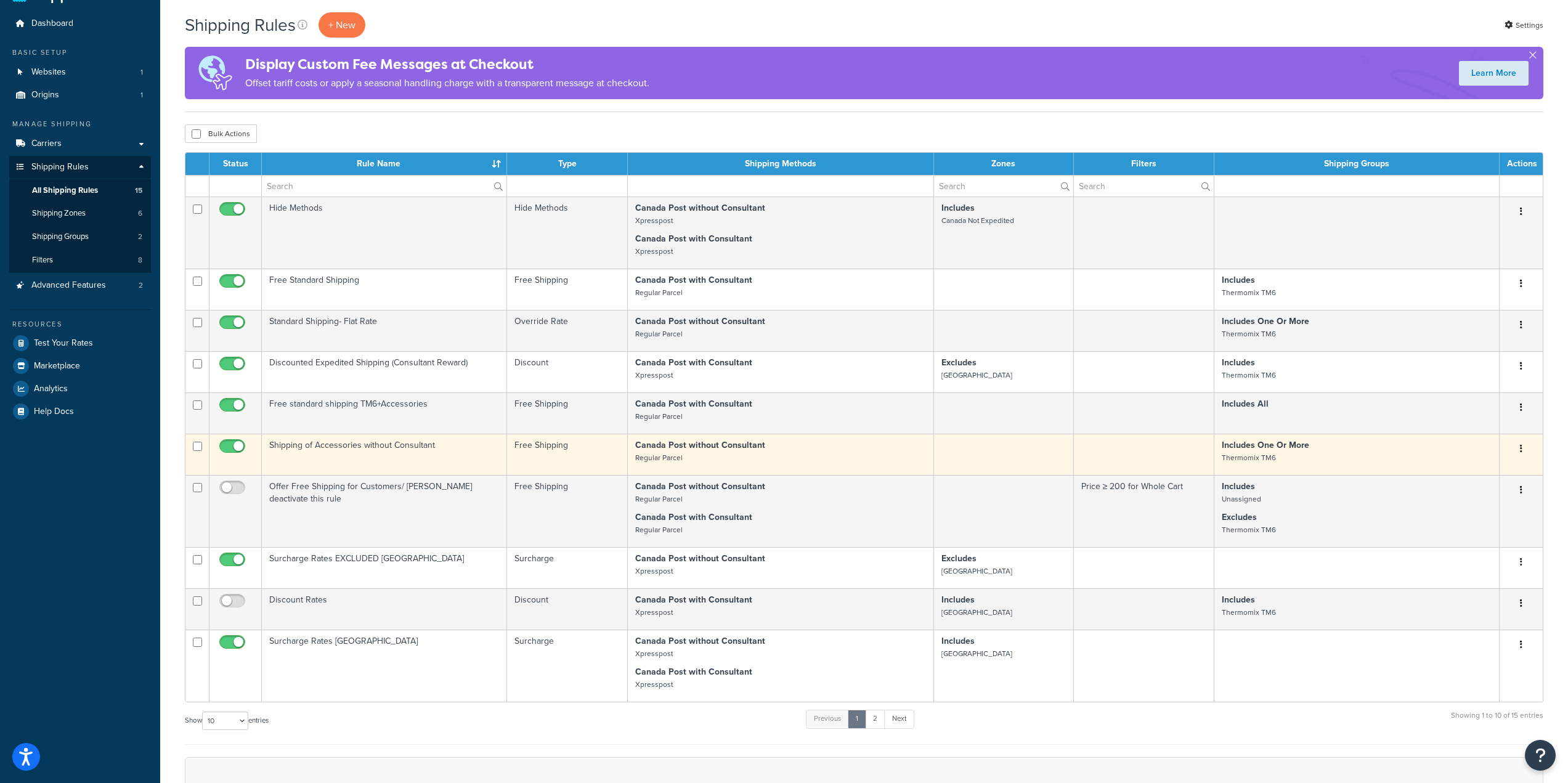
scroll to position [62, 0]
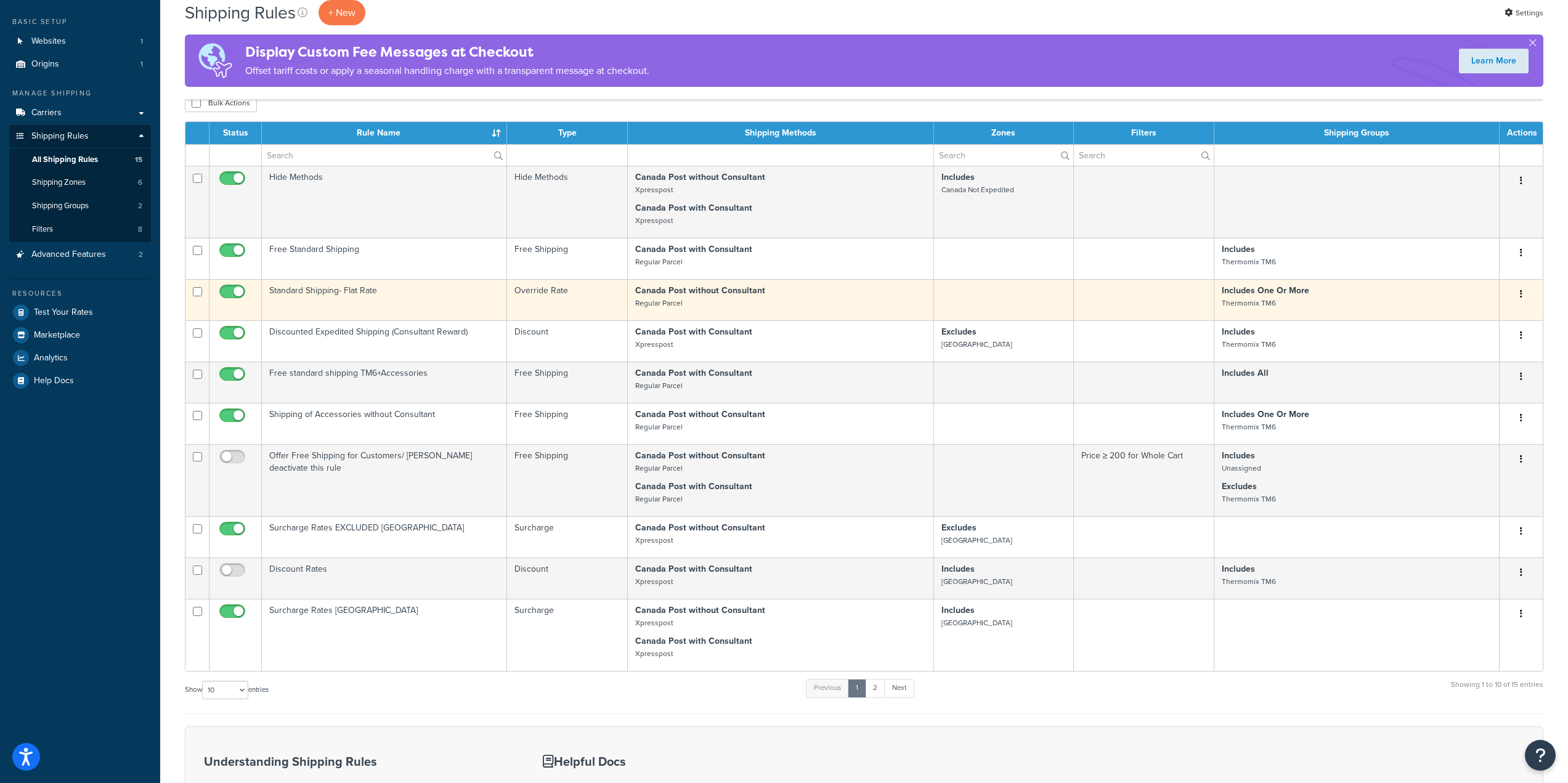
click at [381, 290] on td "Standard Shipping- Flat Rate" at bounding box center [384, 299] width 245 height 42
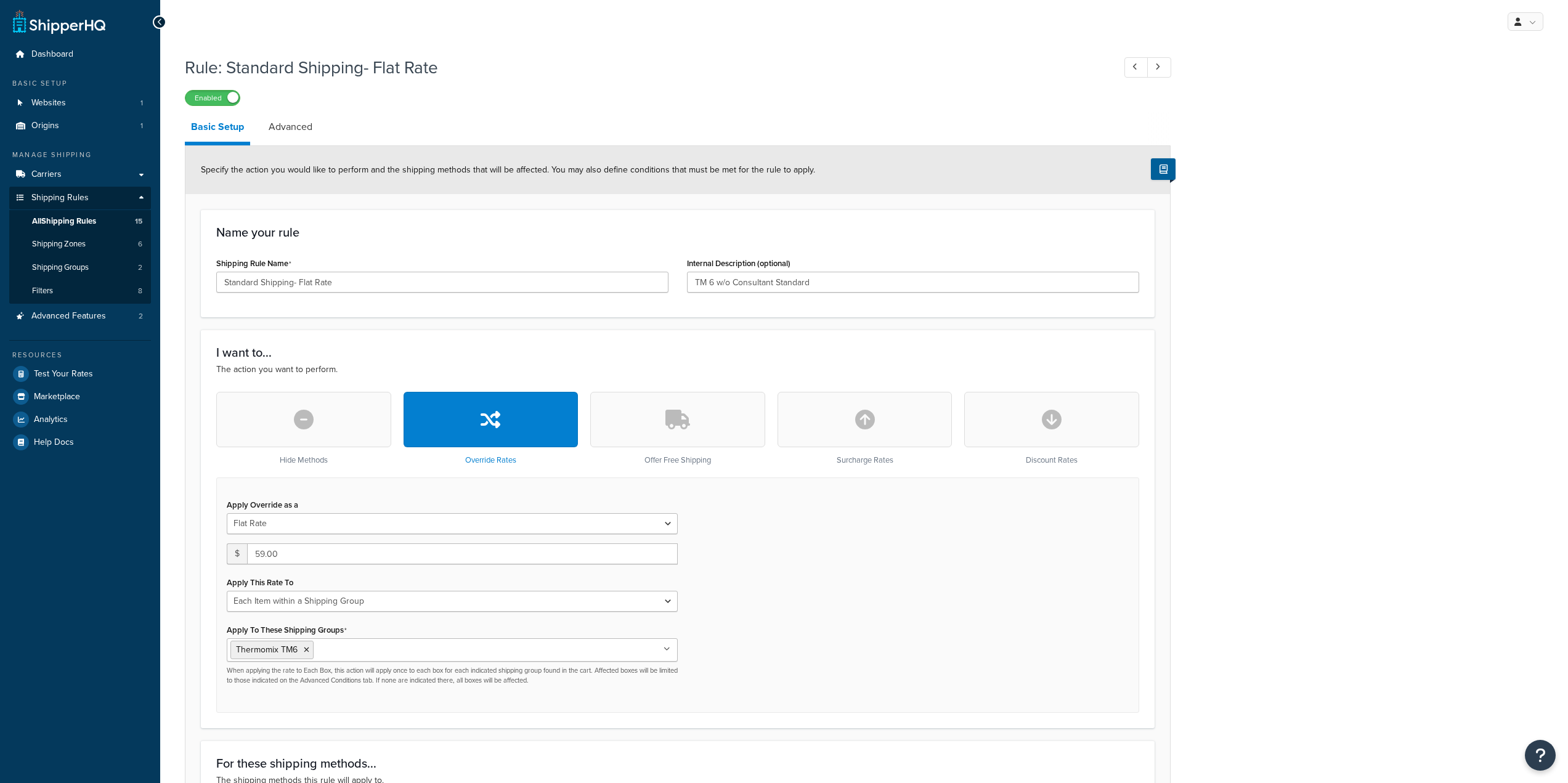
select select "ITEM"
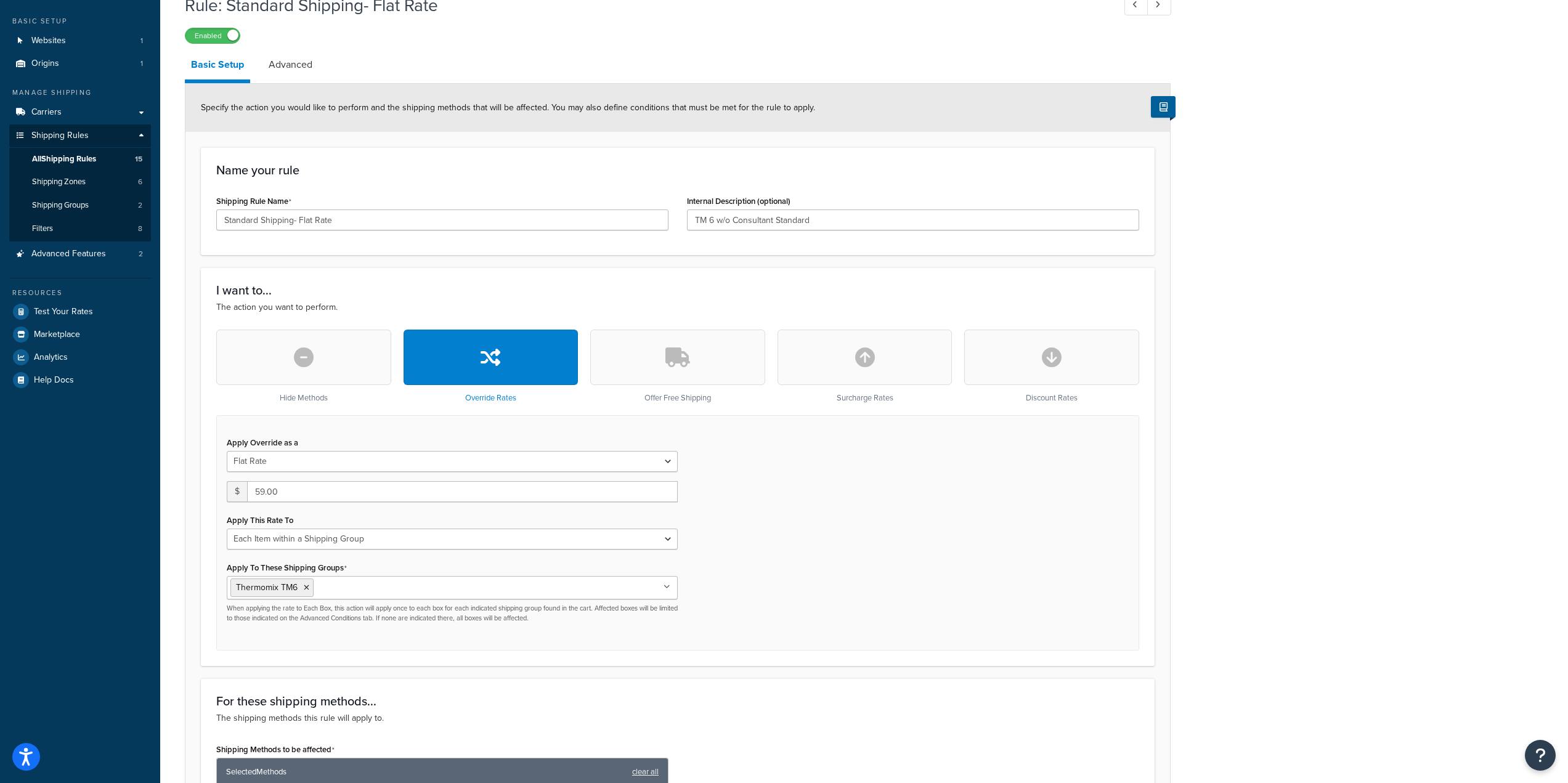
scroll to position [62, 0]
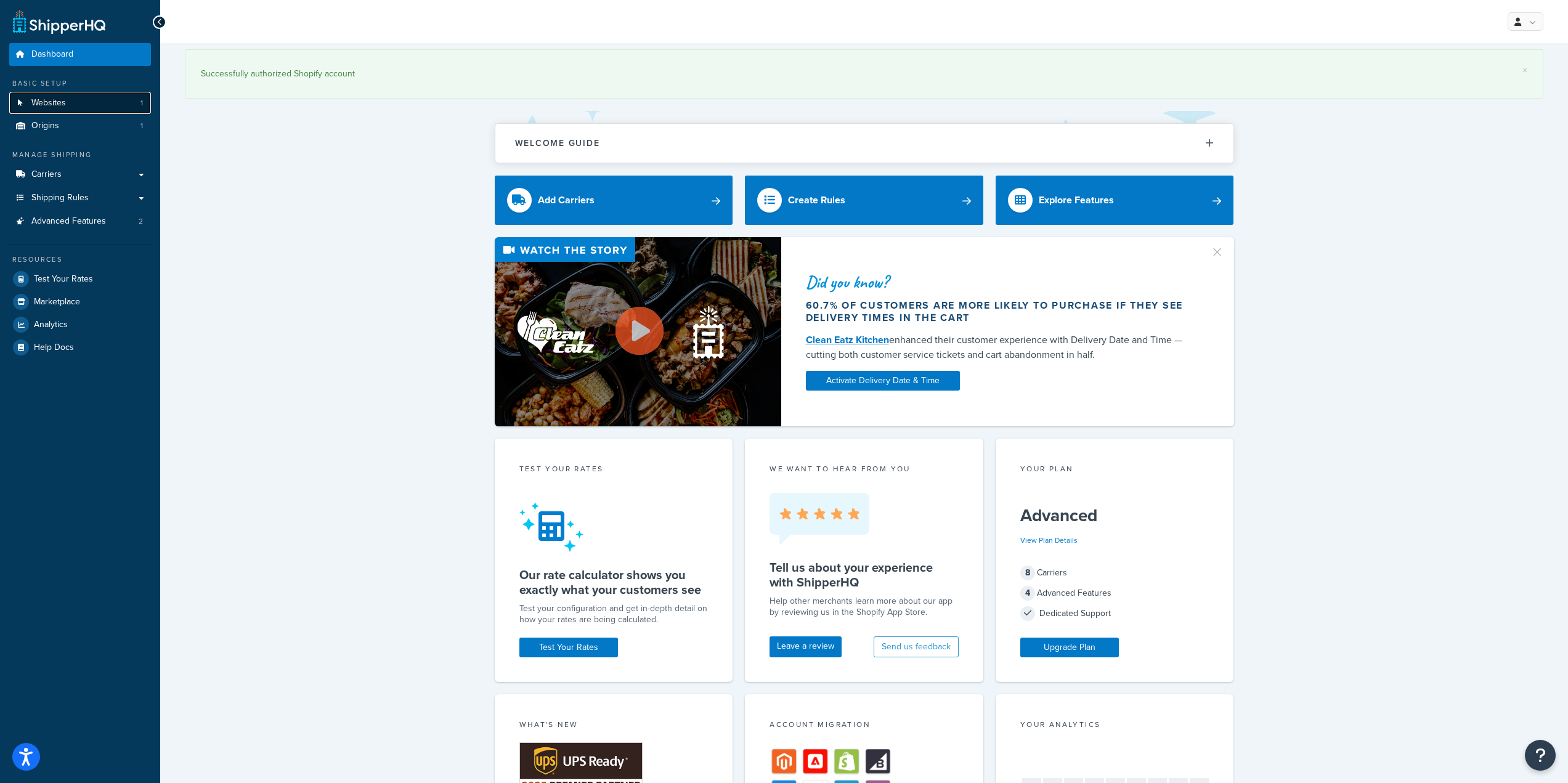
click at [64, 103] on span "Websites" at bounding box center [48, 103] width 35 height 10
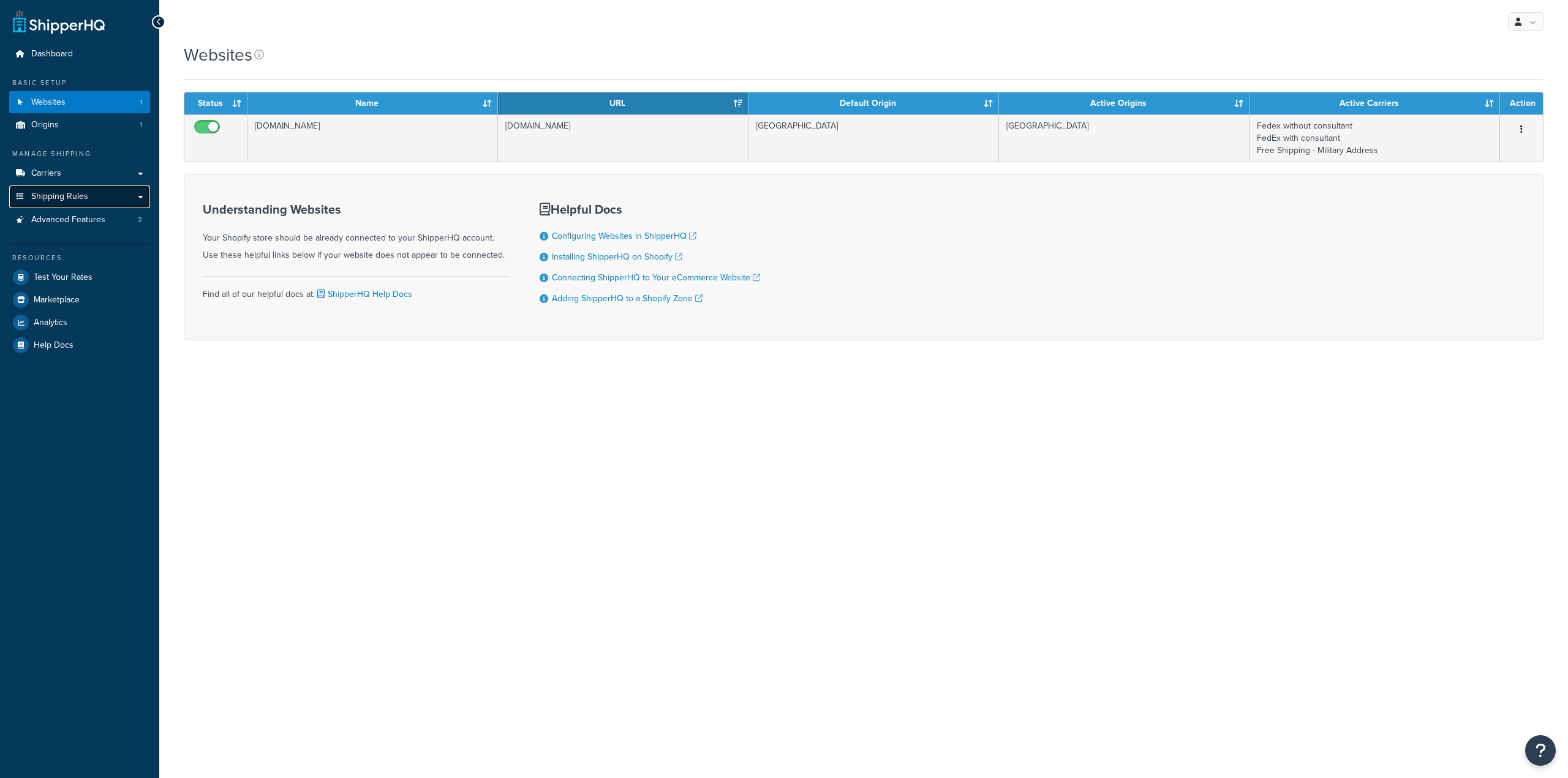
click at [92, 192] on link "Shipping Rules" at bounding box center [79, 196] width 141 height 23
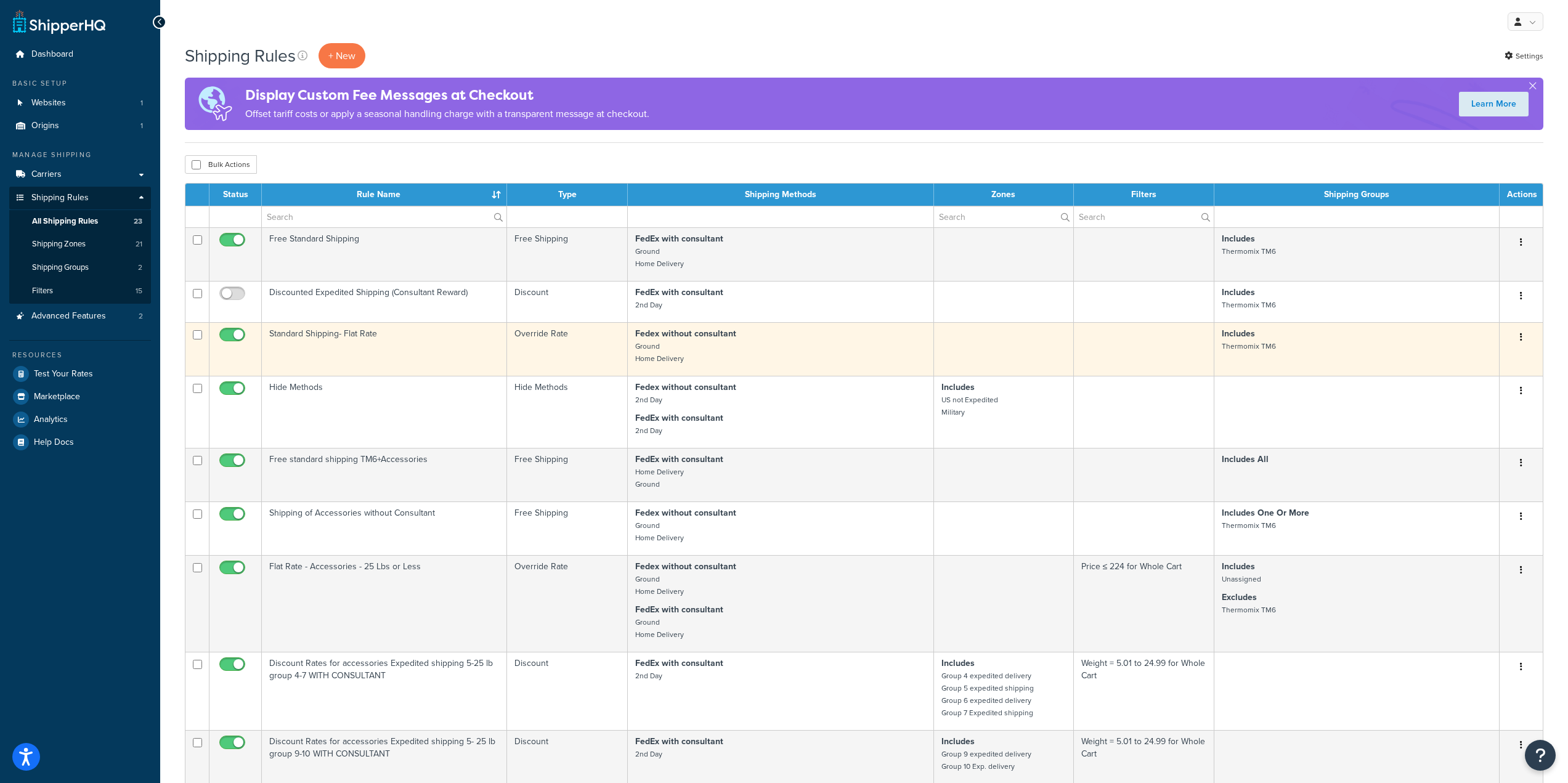
click at [379, 349] on td "Standard Shipping- Flat Rate" at bounding box center [384, 349] width 245 height 53
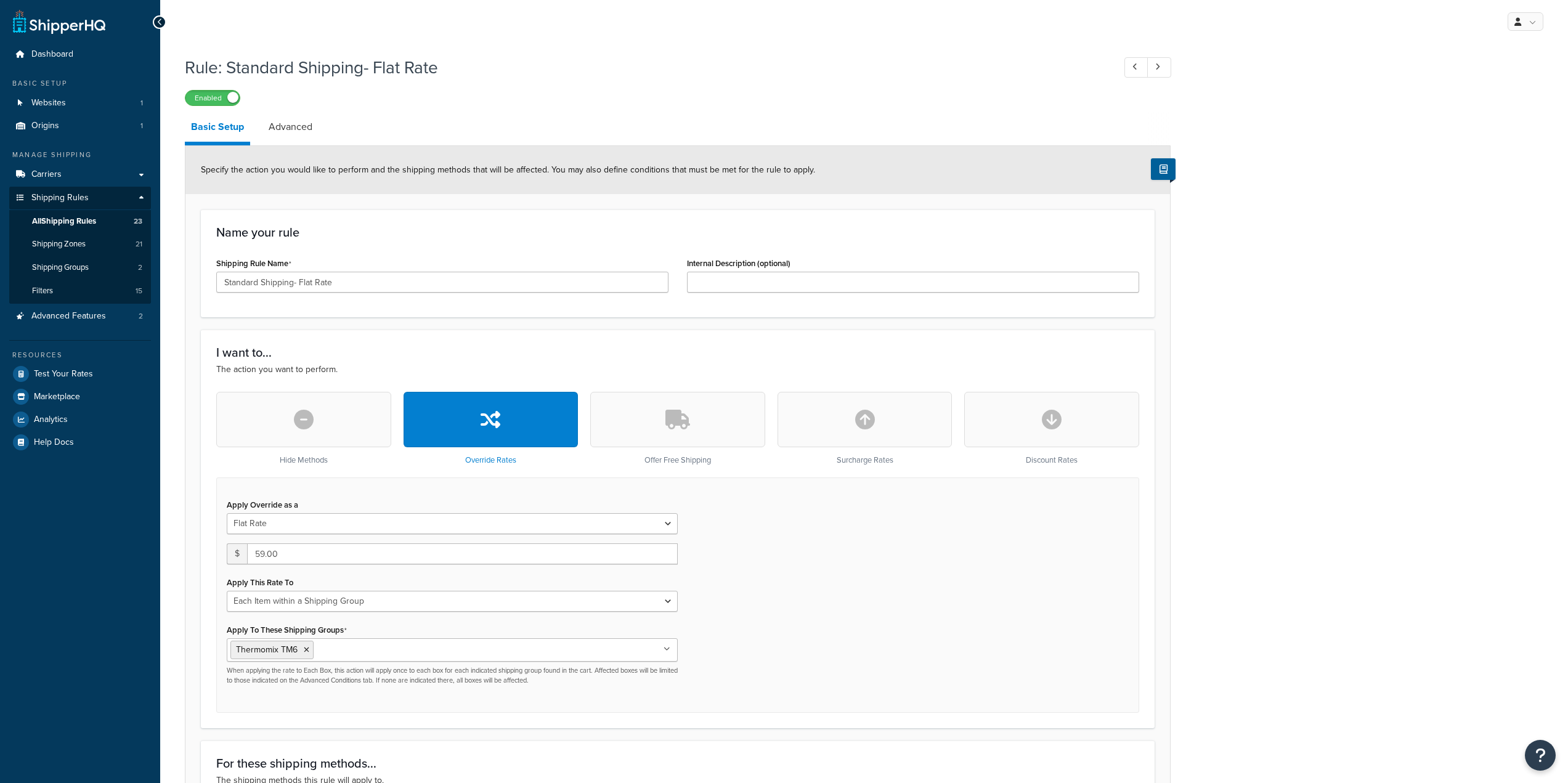
select select "ITEM"
